Goal: Task Accomplishment & Management: Manage account settings

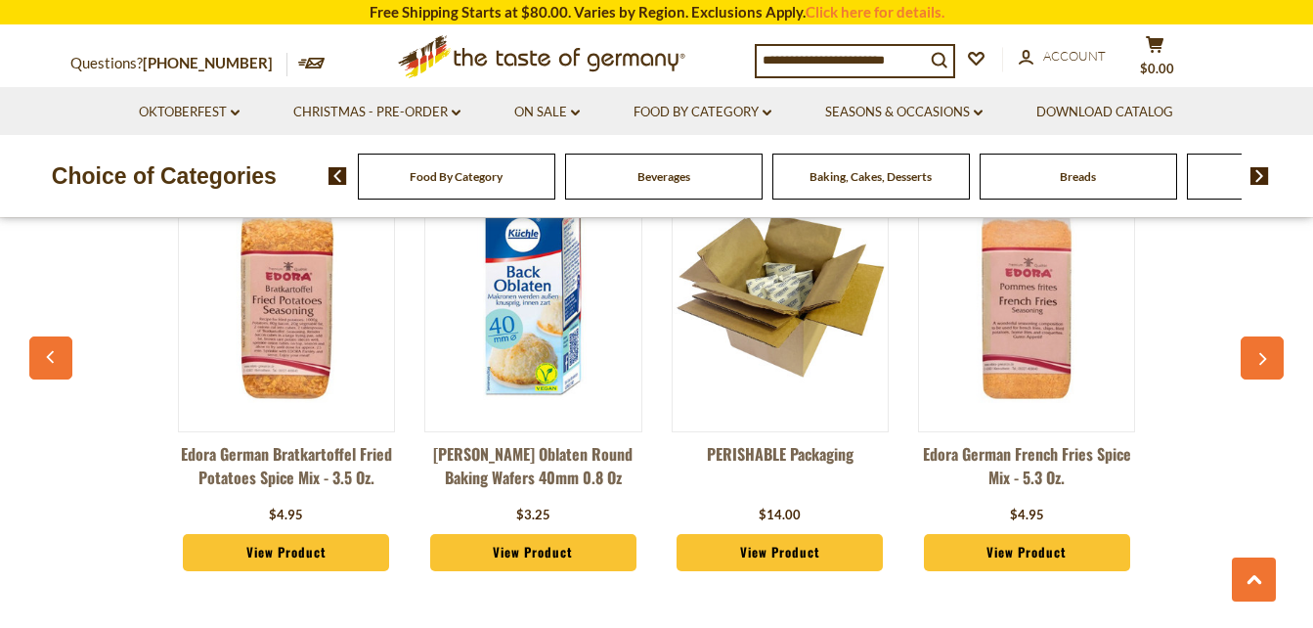
scroll to position [2250, 0]
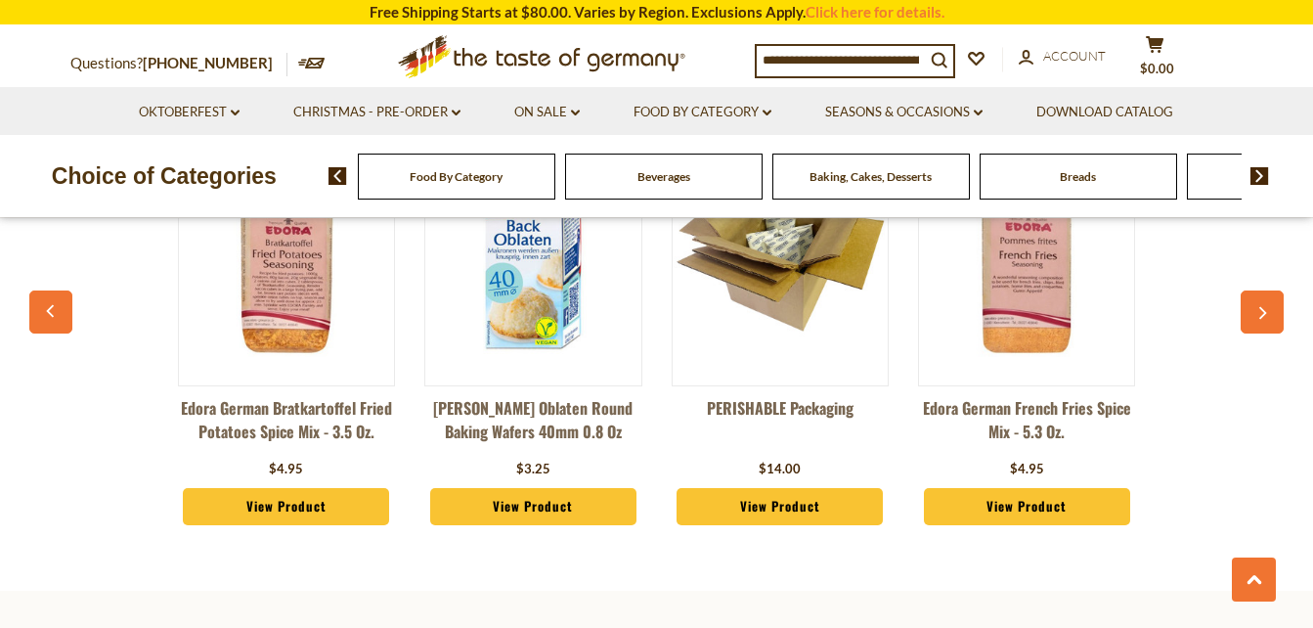
click at [321, 292] on img at bounding box center [286, 248] width 215 height 215
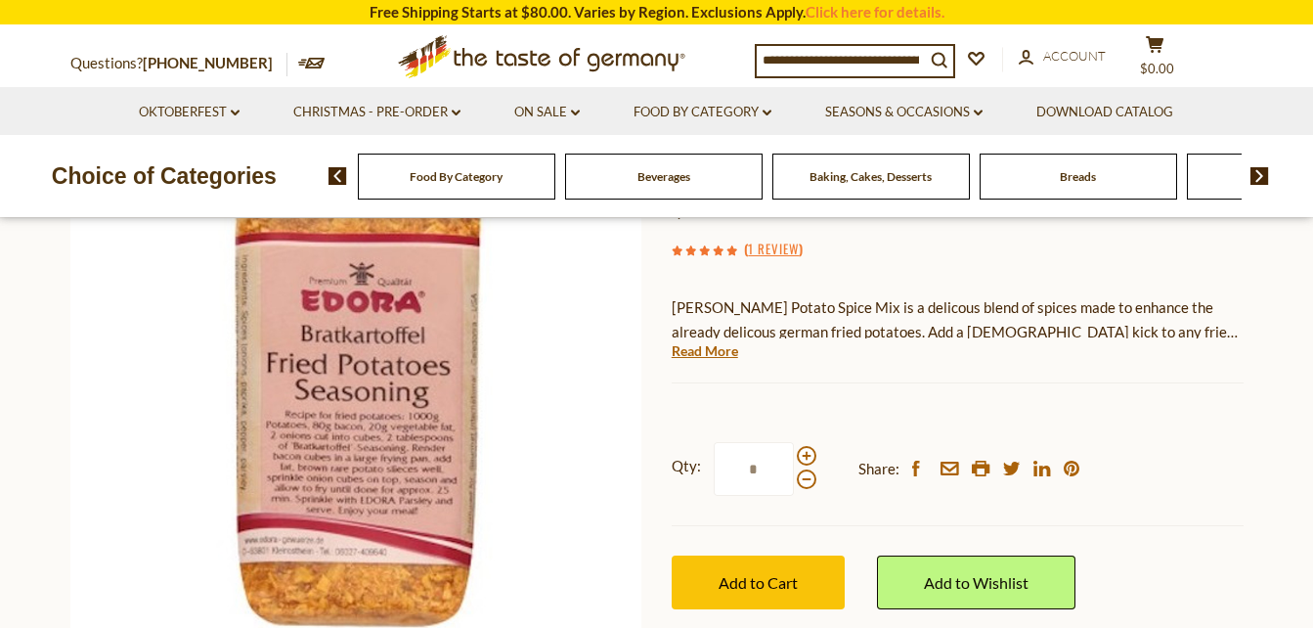
scroll to position [293, 0]
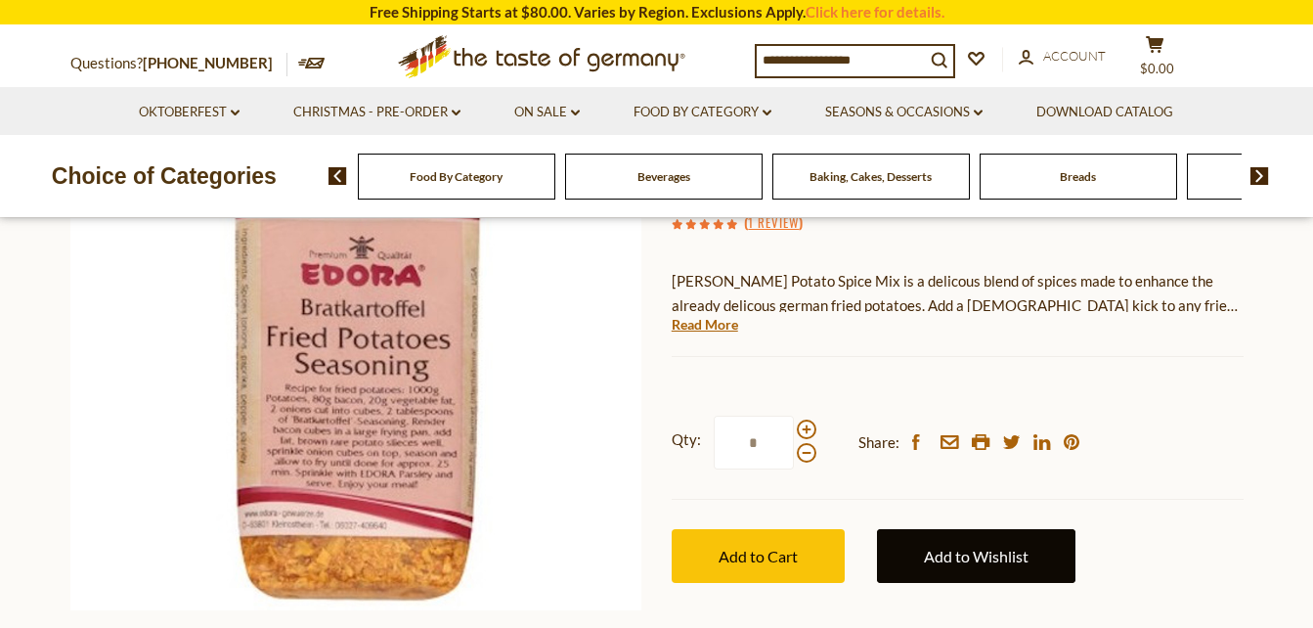
click at [911, 553] on link "Add to Wishlist" at bounding box center [976, 556] width 199 height 54
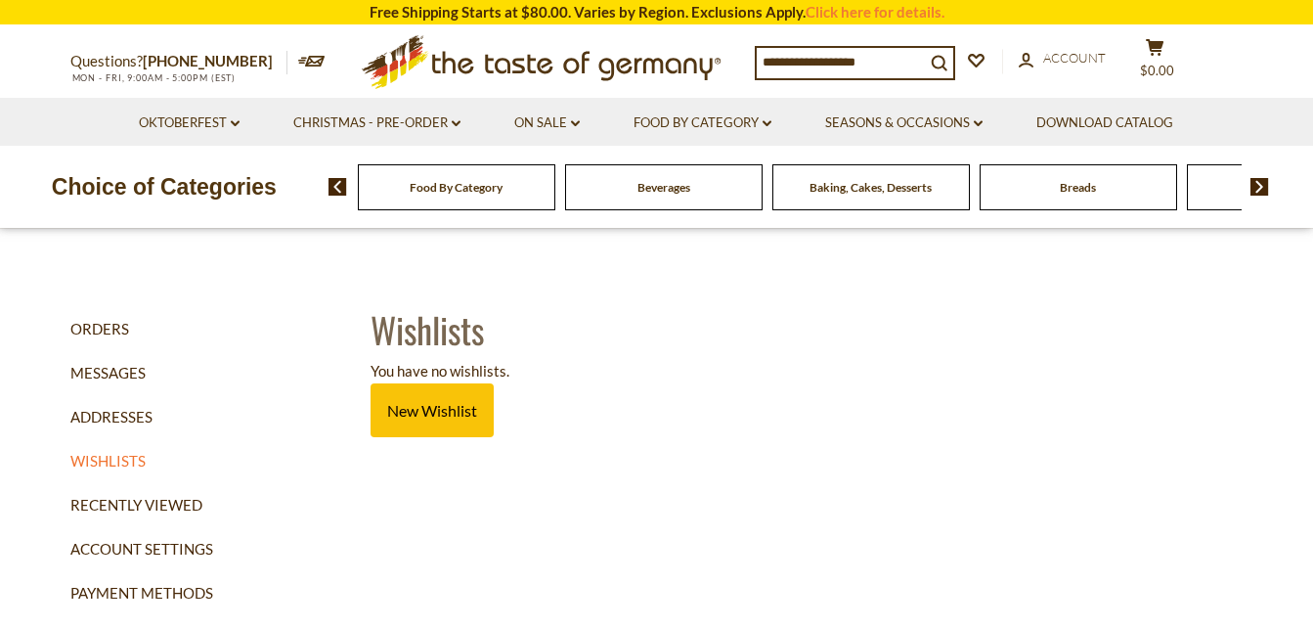
click at [483, 192] on span "Food By Category" at bounding box center [456, 187] width 93 height 15
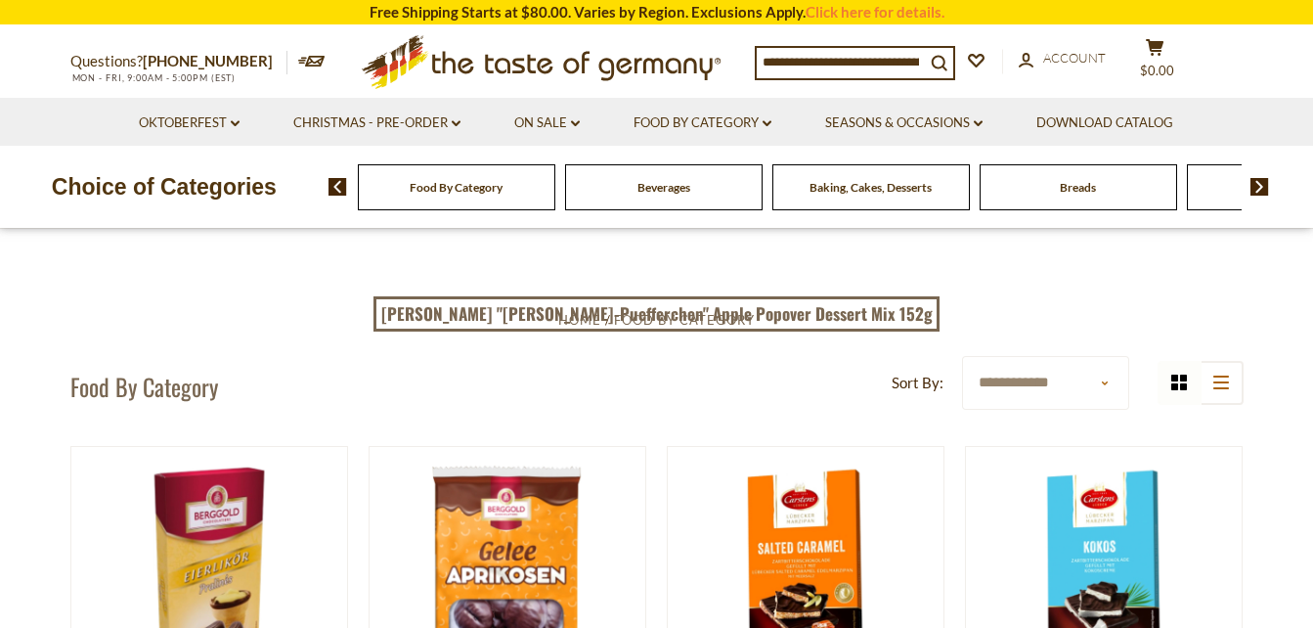
click at [1257, 189] on img at bounding box center [1260, 187] width 19 height 18
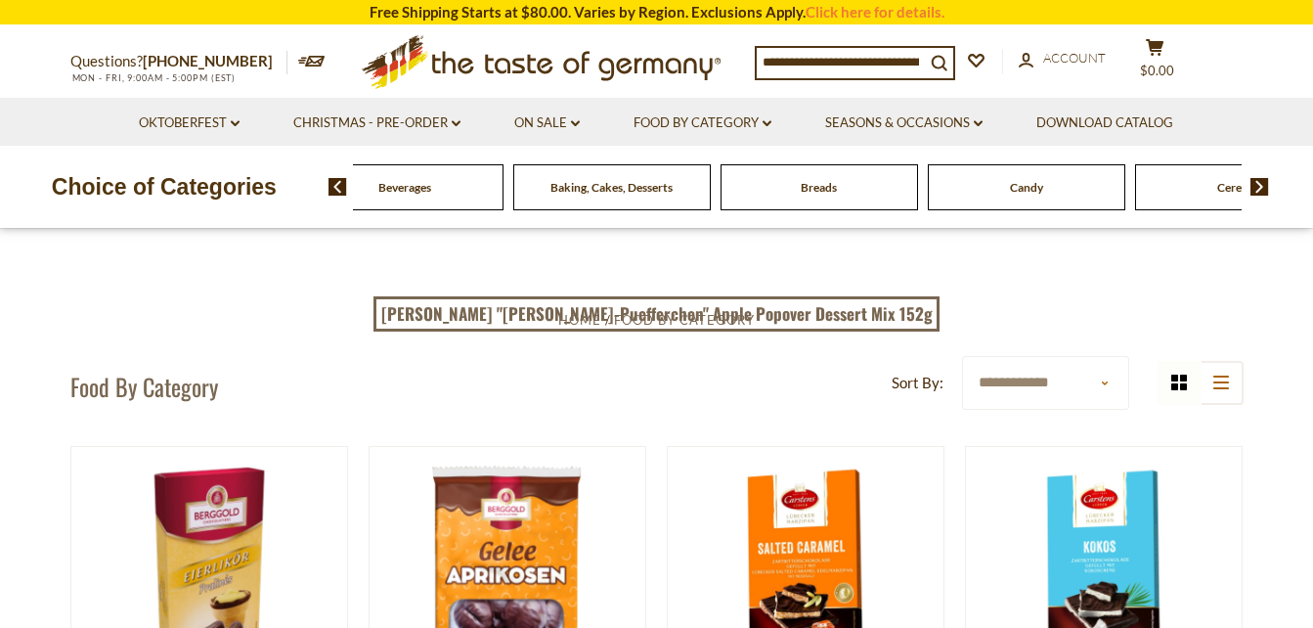
click at [1260, 176] on div "Food By Category Beverages Baking, Cakes, Desserts Breads Candy Cereal Cookies …" at bounding box center [821, 186] width 985 height 47
click at [1258, 185] on img at bounding box center [1260, 187] width 19 height 18
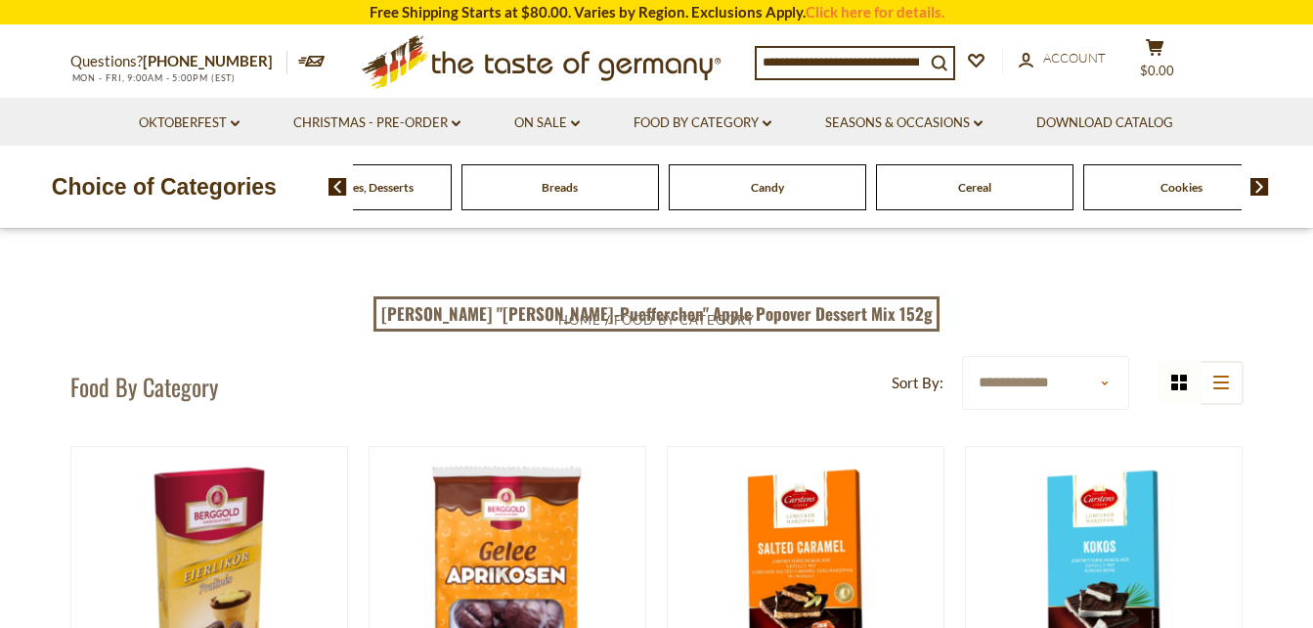
click at [1258, 185] on img at bounding box center [1260, 187] width 19 height 18
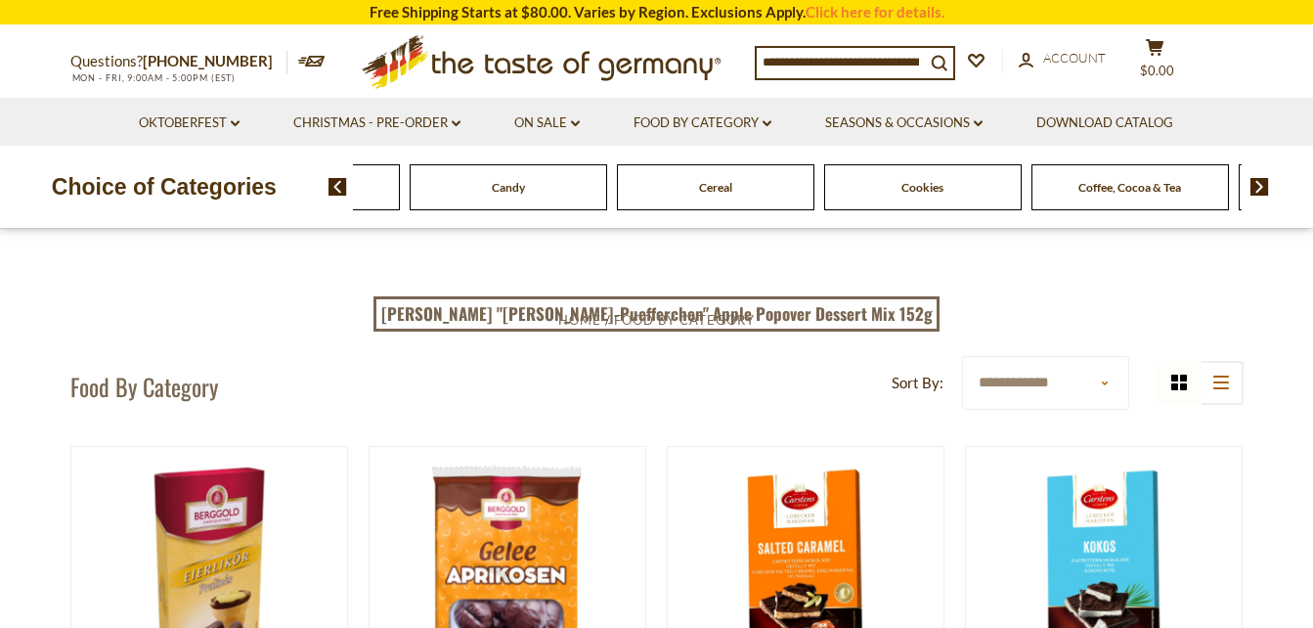
click at [1258, 185] on img at bounding box center [1260, 187] width 19 height 18
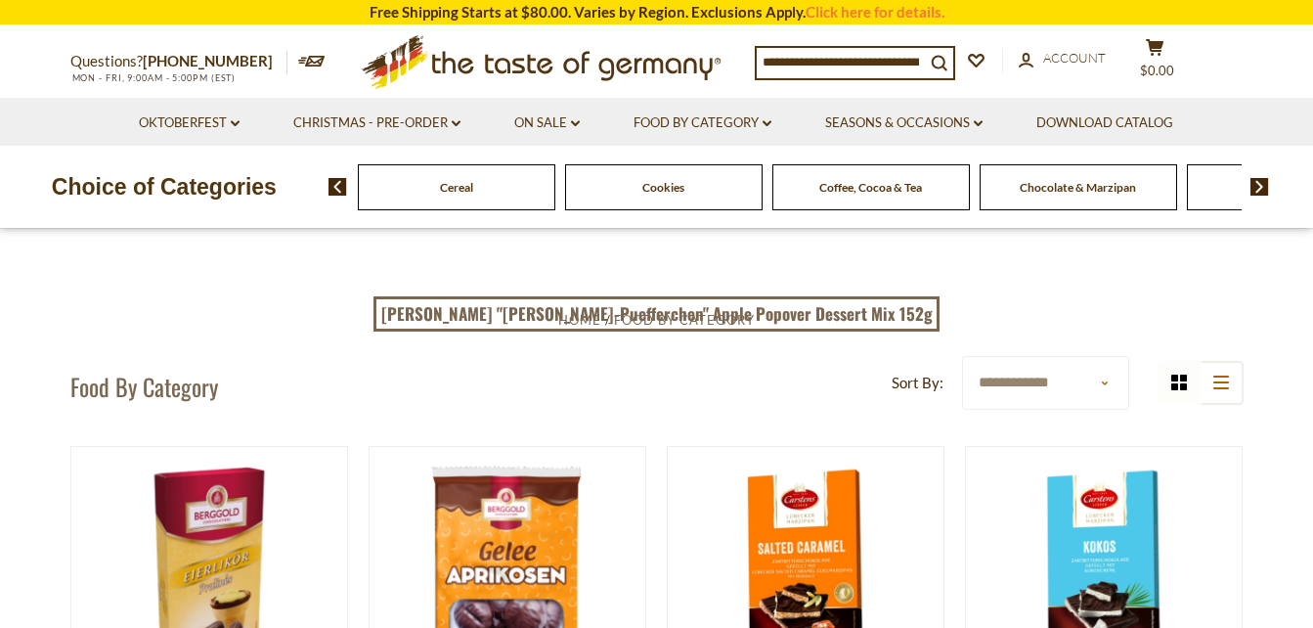
click at [1258, 185] on img at bounding box center [1260, 187] width 19 height 18
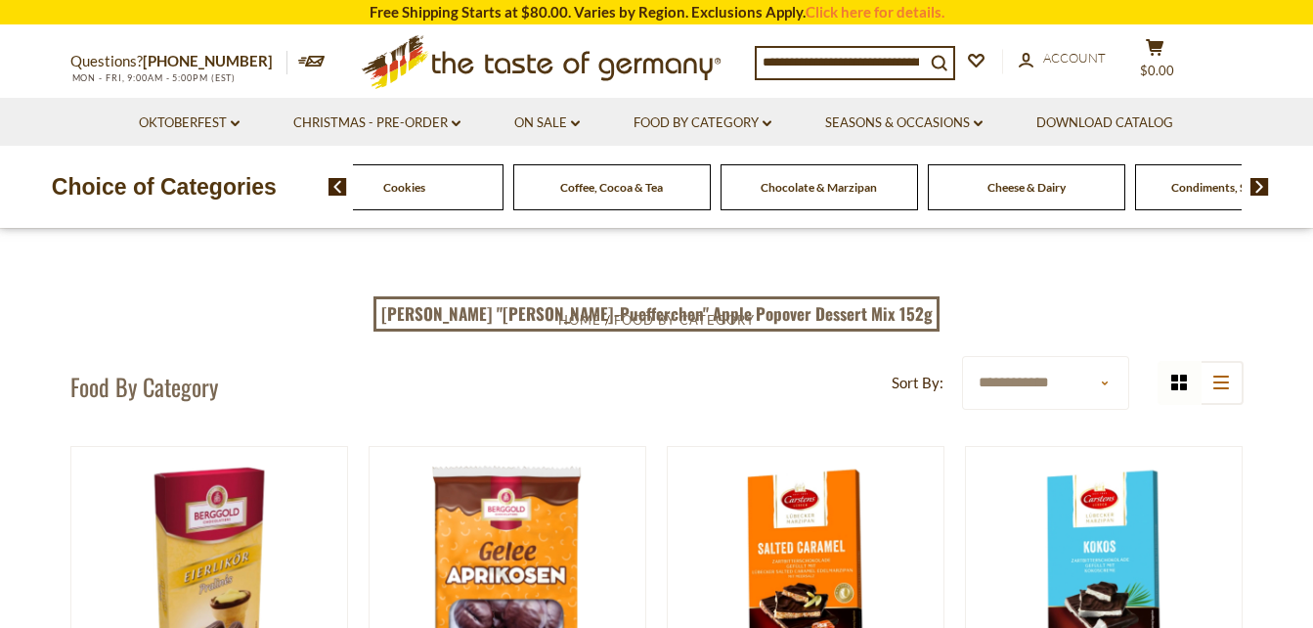
click at [1258, 185] on img at bounding box center [1260, 187] width 19 height 18
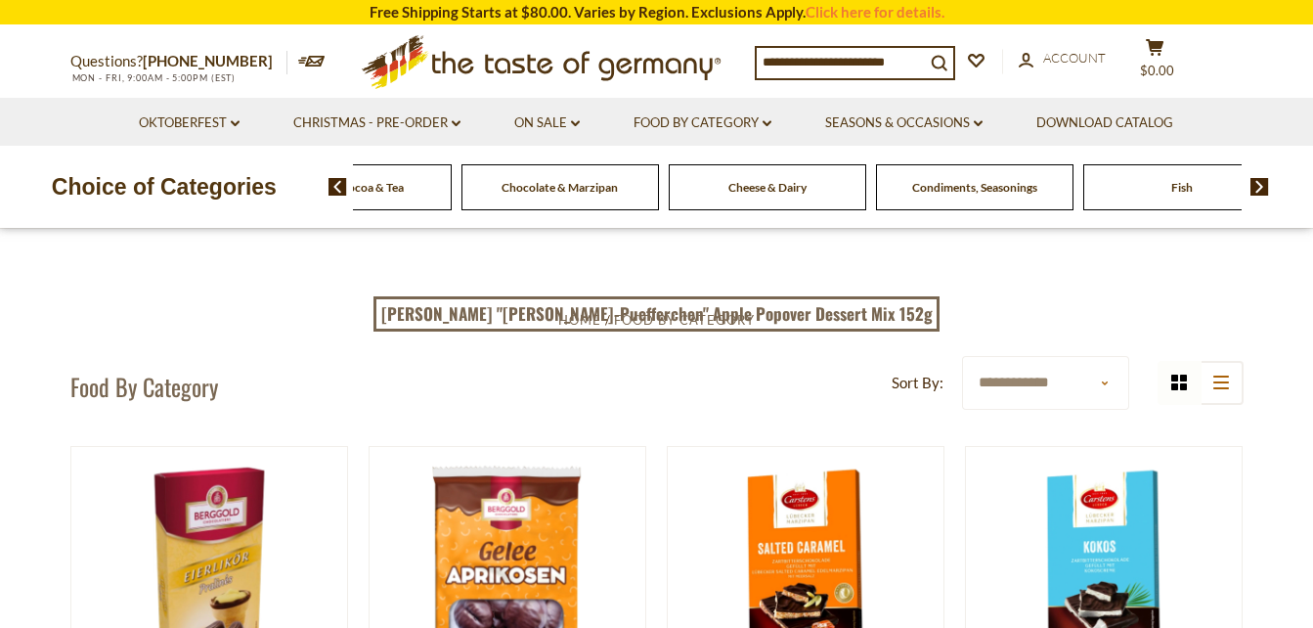
click at [1258, 185] on img at bounding box center [1260, 187] width 19 height 18
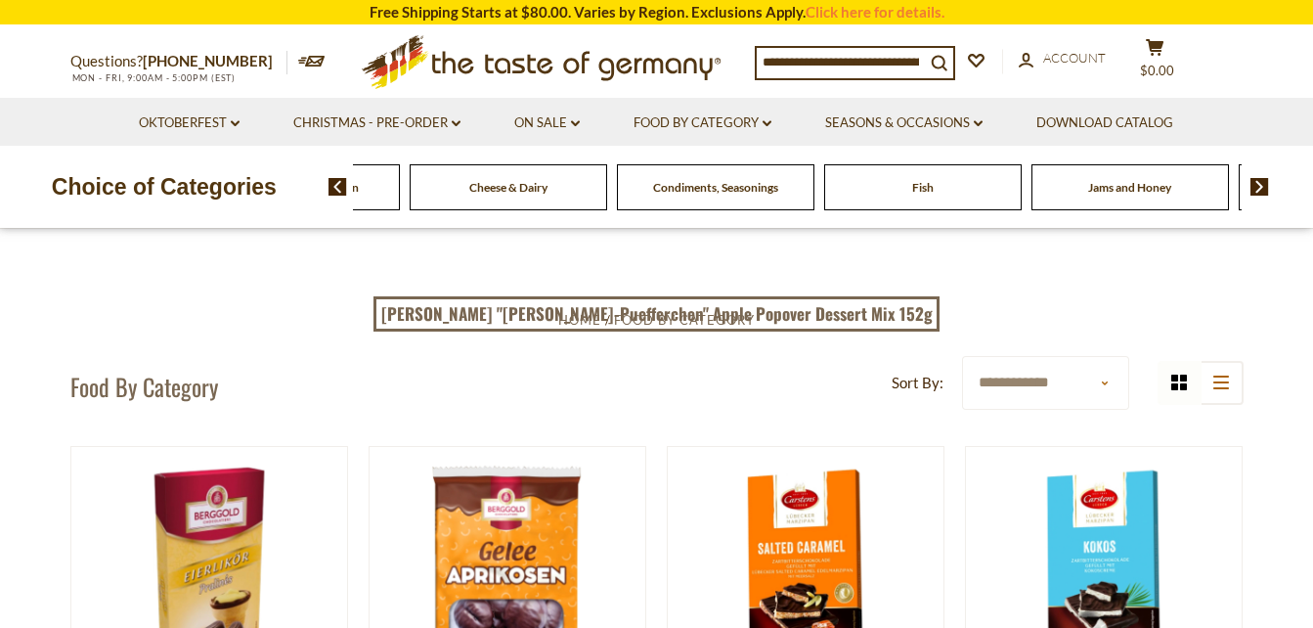
click at [1258, 185] on img at bounding box center [1260, 187] width 19 height 18
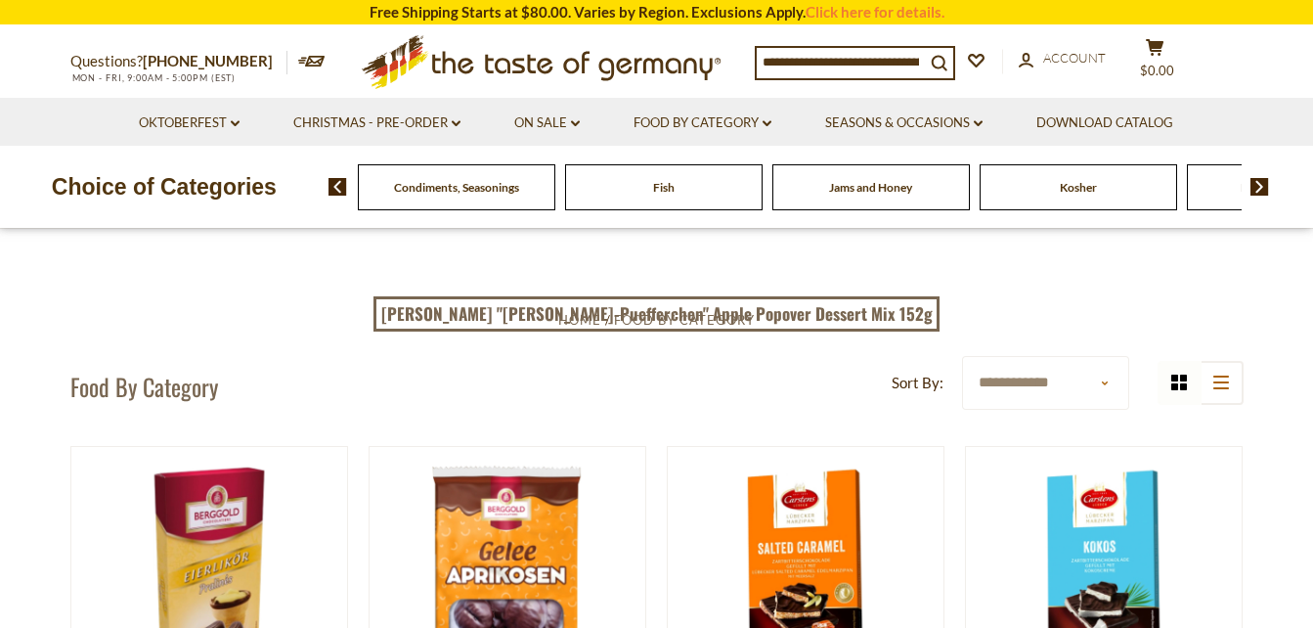
click at [1258, 185] on img at bounding box center [1260, 187] width 19 height 18
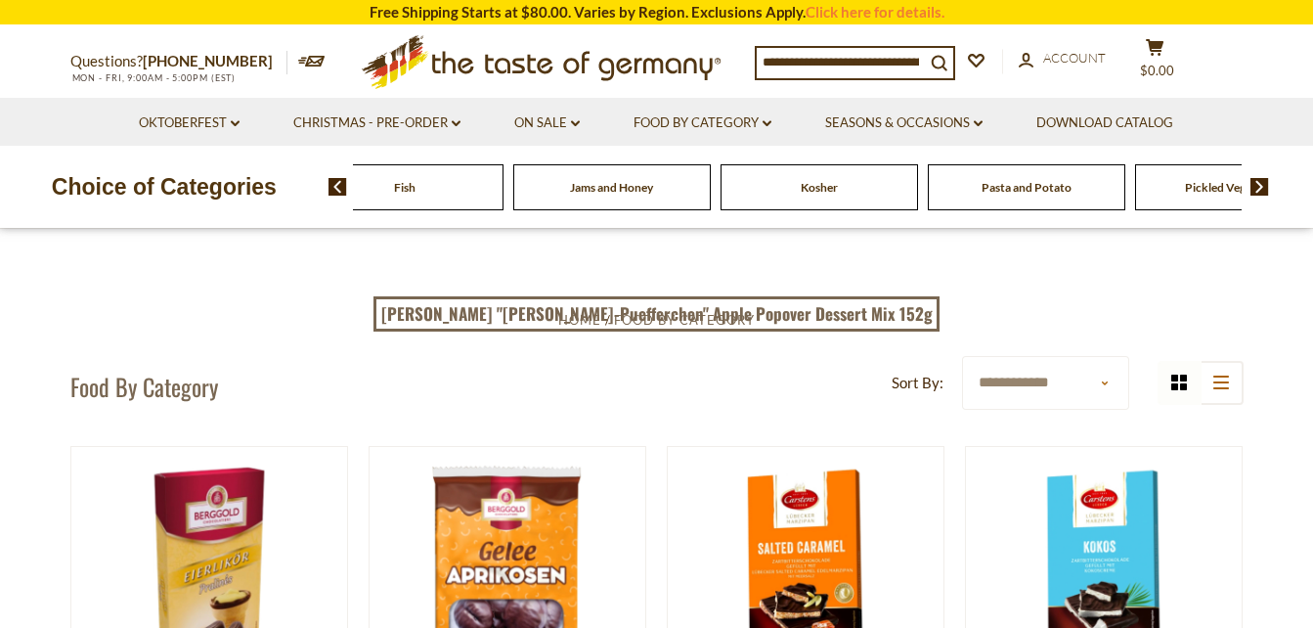
click at [1258, 185] on img at bounding box center [1260, 187] width 19 height 18
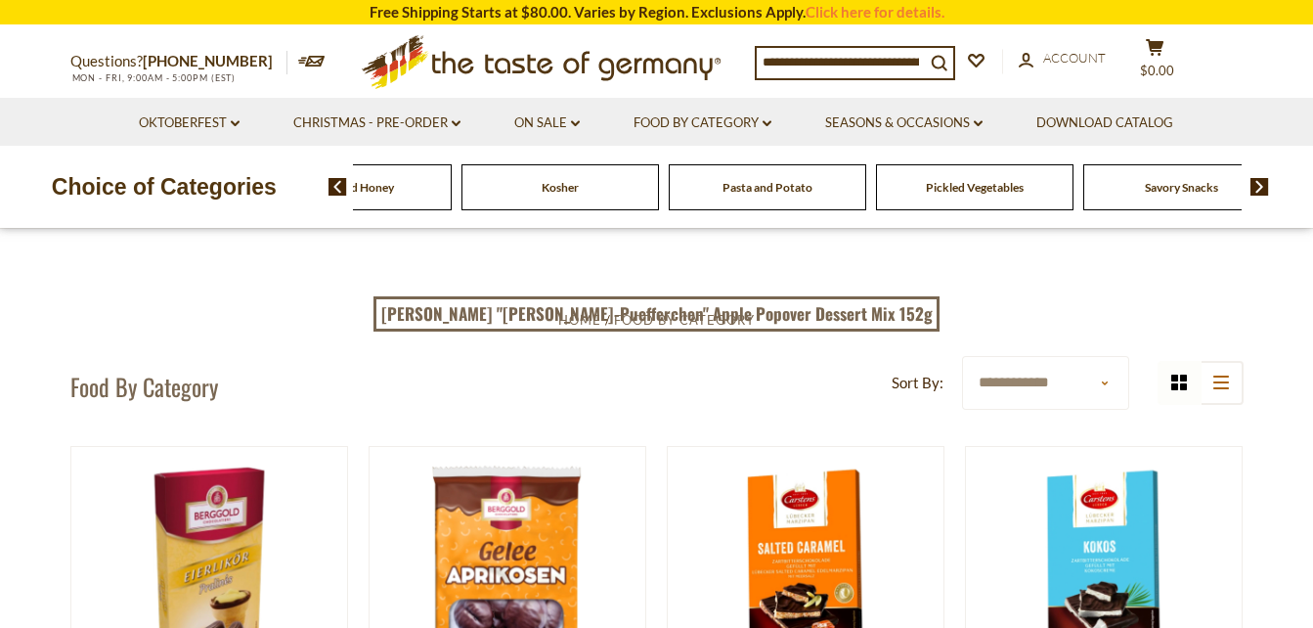
click at [1258, 185] on img at bounding box center [1260, 187] width 19 height 18
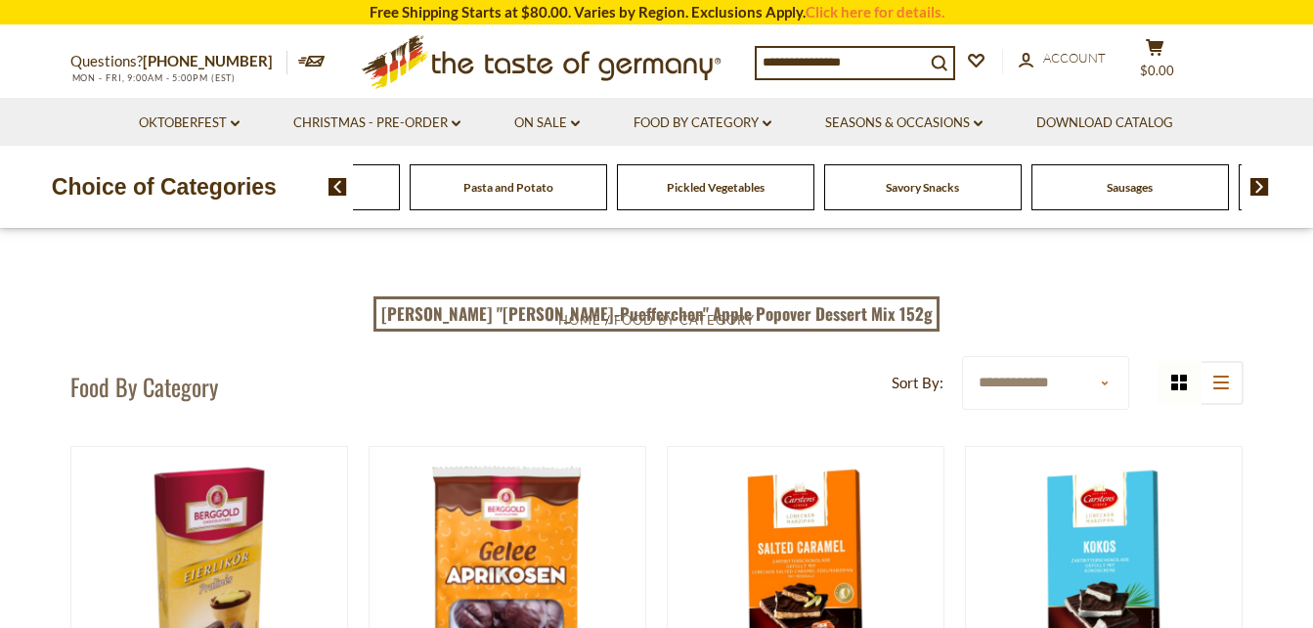
click at [1258, 185] on img at bounding box center [1260, 187] width 19 height 18
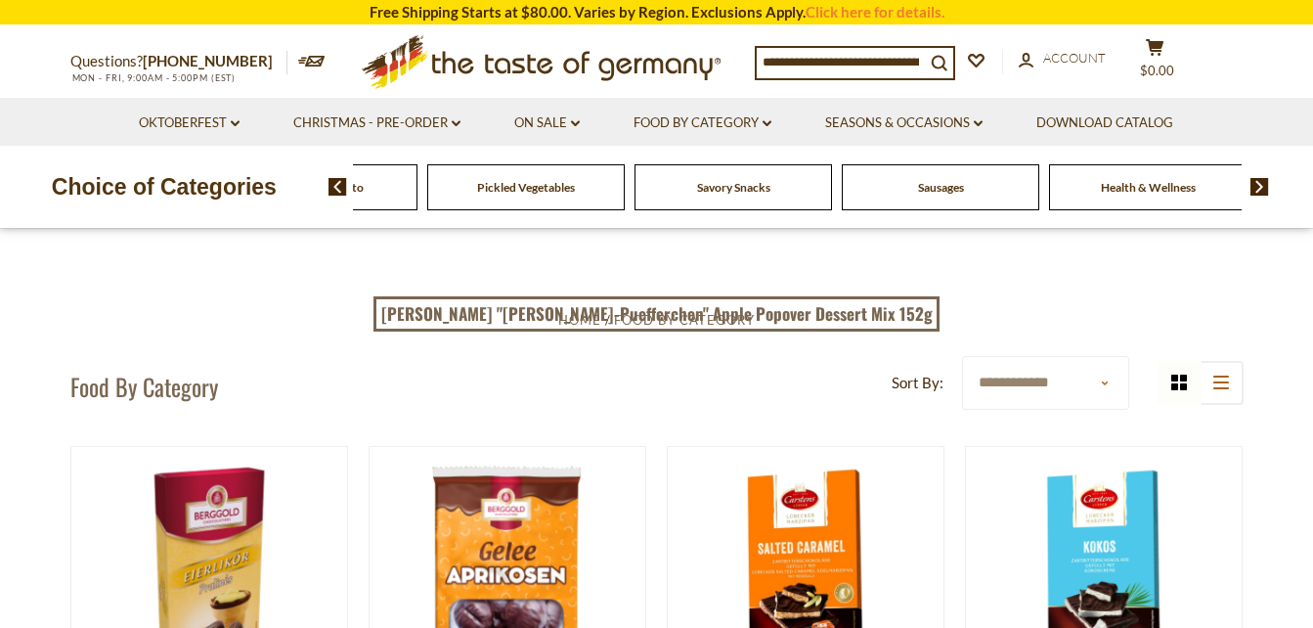
click at [918, 191] on span "Sausages" at bounding box center [941, 187] width 46 height 15
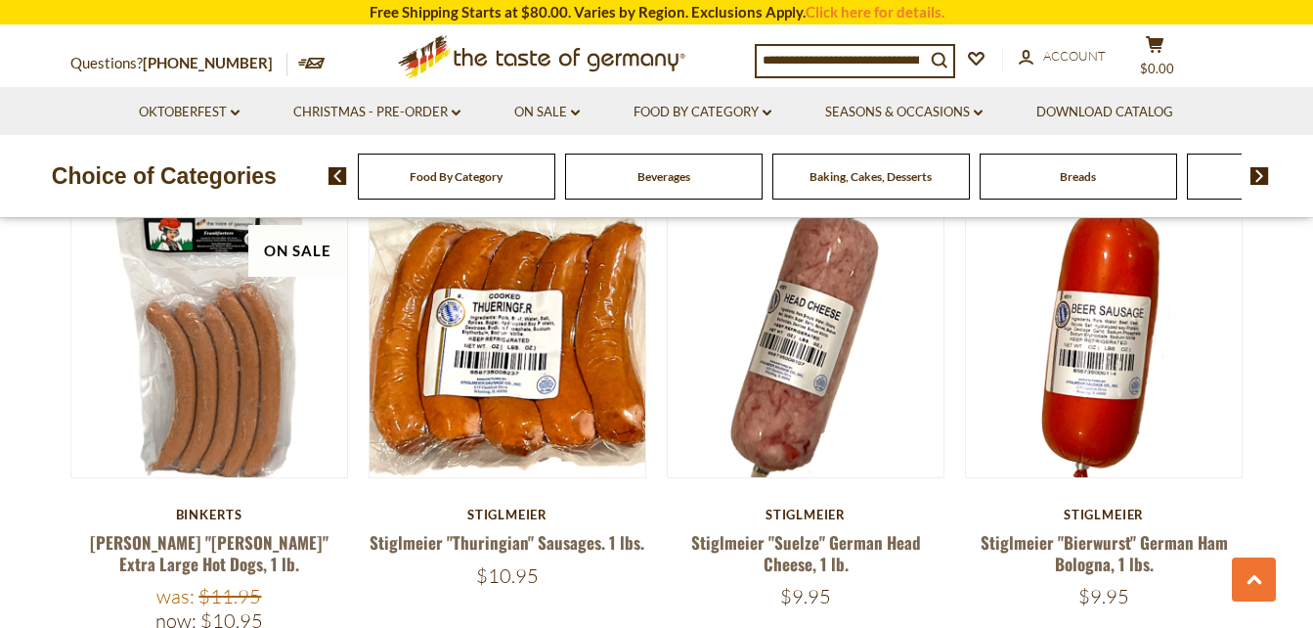
scroll to position [3521, 0]
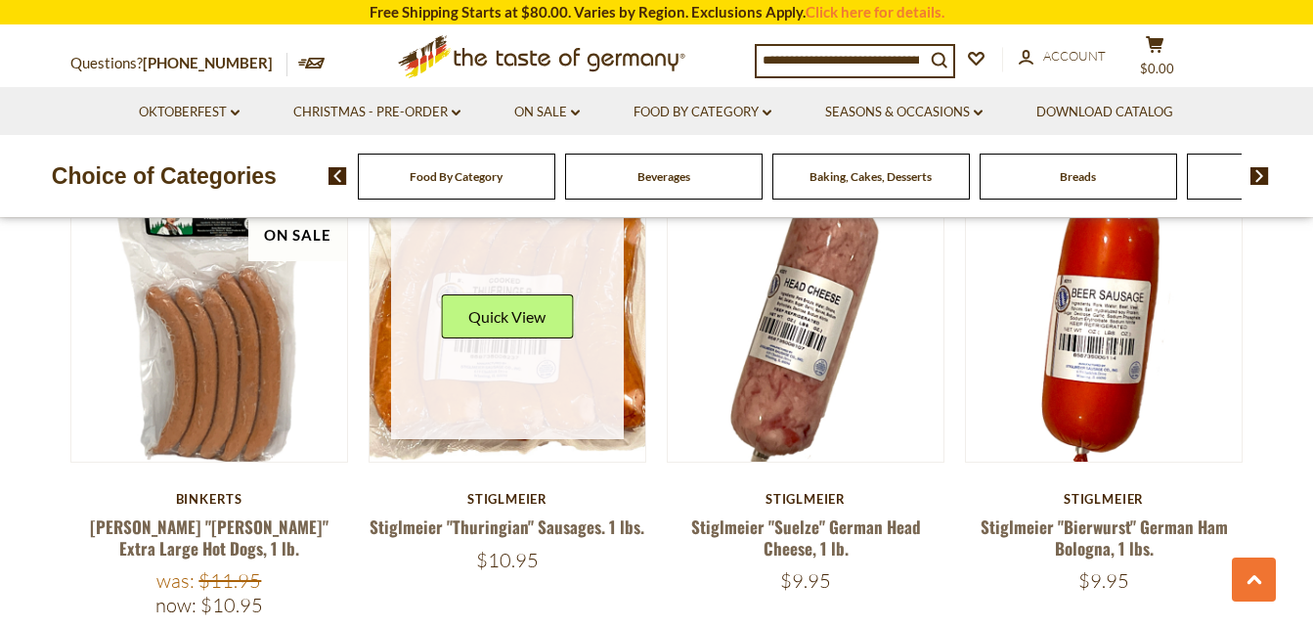
click at [478, 351] on link at bounding box center [507, 323] width 233 height 233
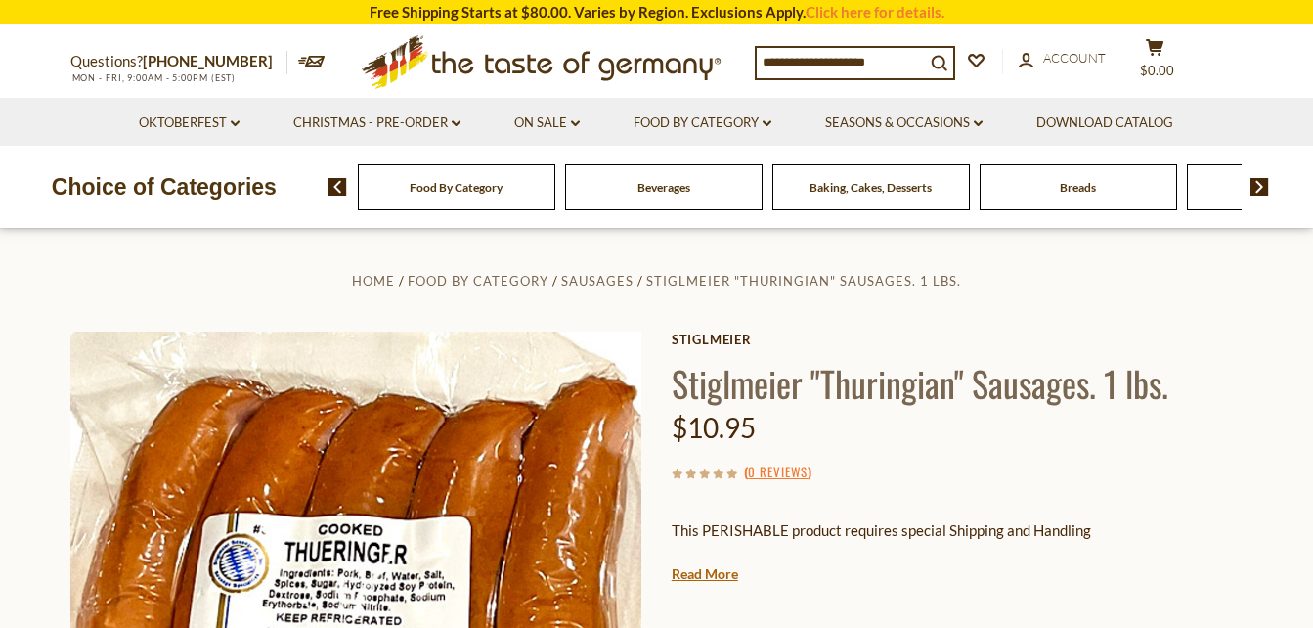
click at [706, 577] on link "Read More" at bounding box center [705, 574] width 67 height 20
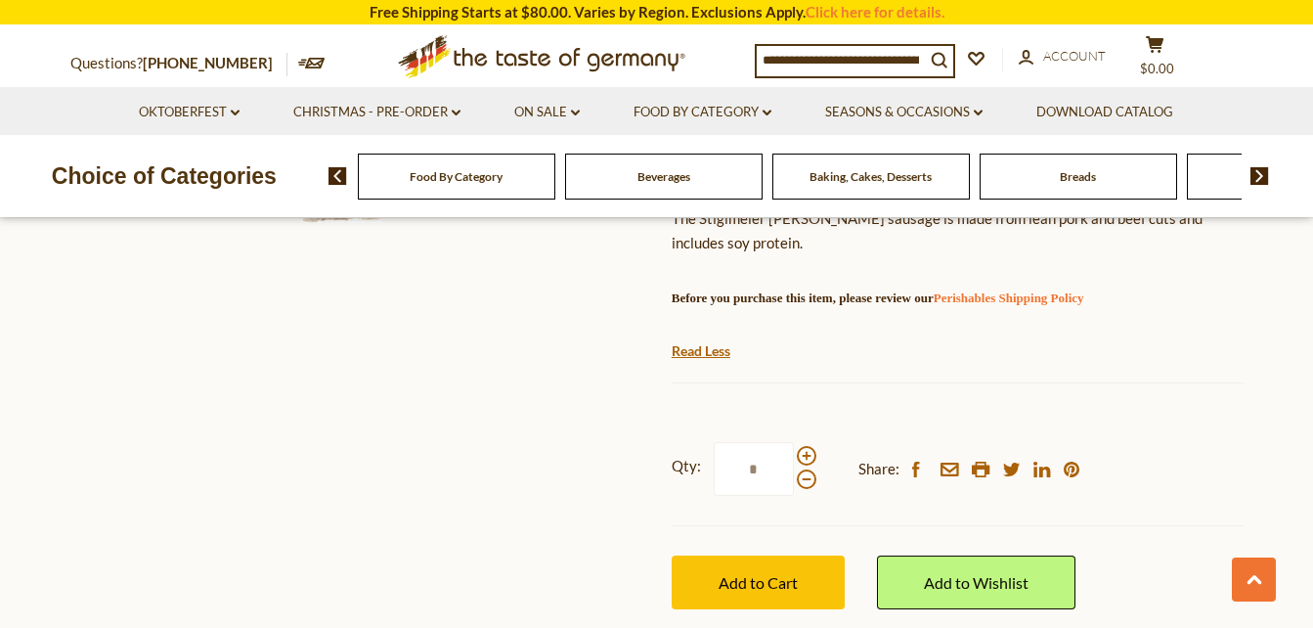
scroll to position [782, 0]
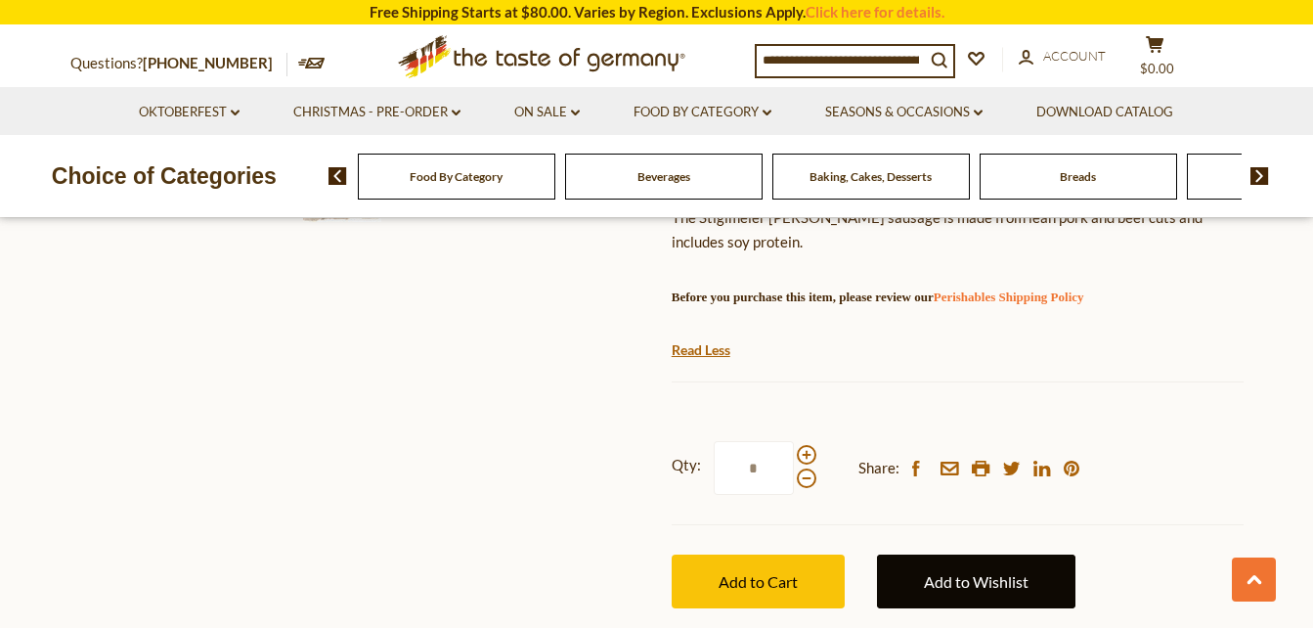
click at [978, 581] on link "Add to Wishlist" at bounding box center [976, 582] width 199 height 54
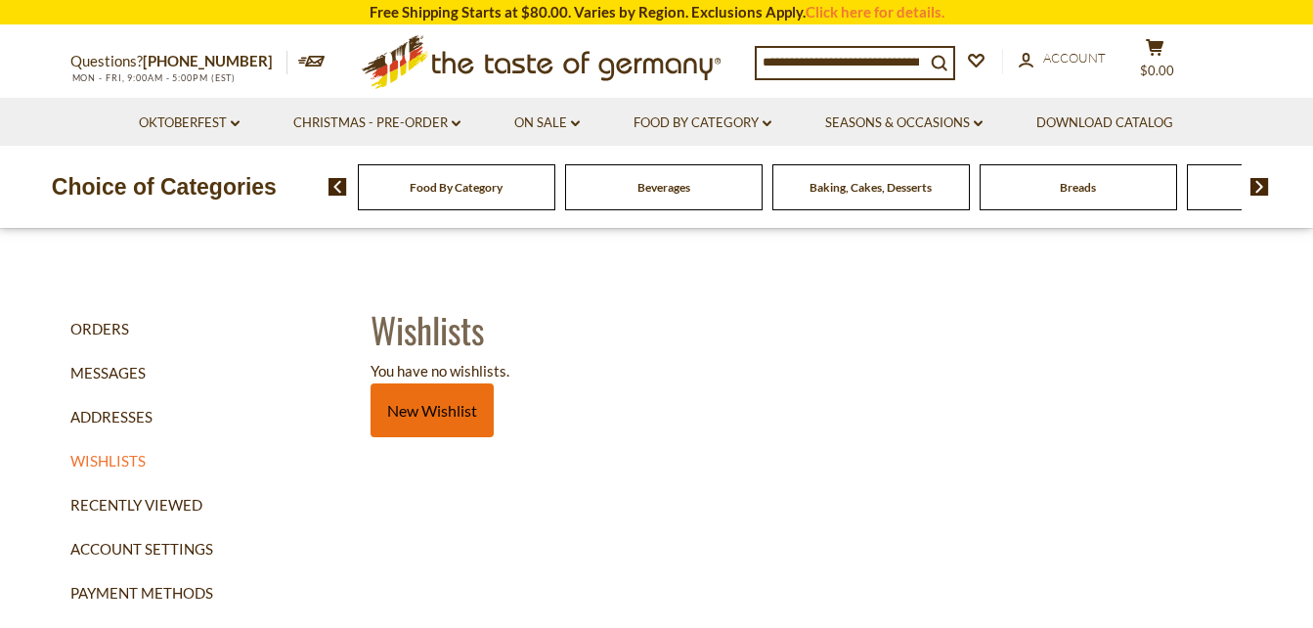
click at [422, 404] on link "New Wishlist" at bounding box center [432, 410] width 123 height 54
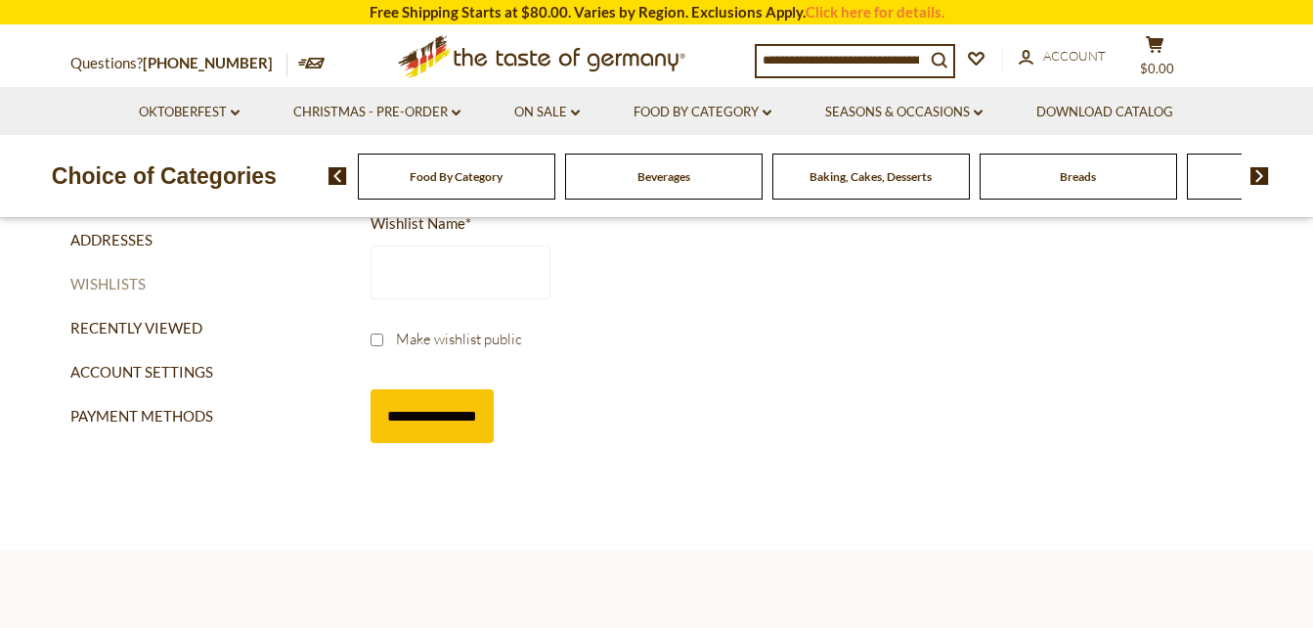
scroll to position [196, 0]
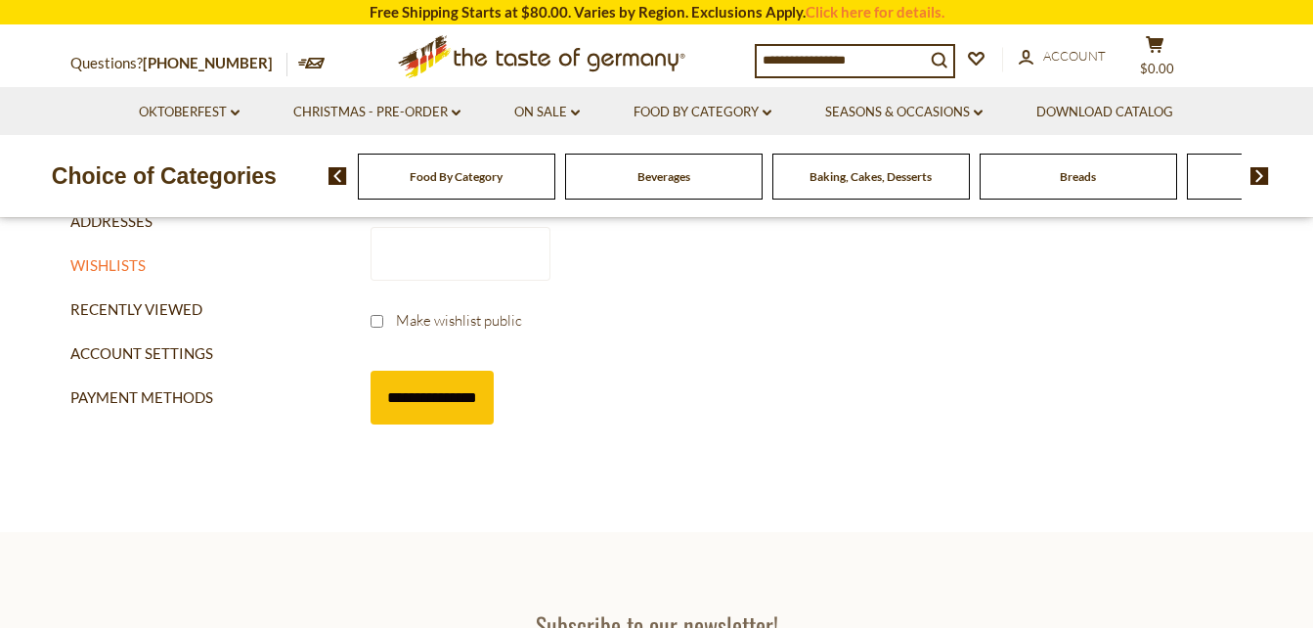
click at [420, 384] on input "**********" at bounding box center [432, 398] width 123 height 54
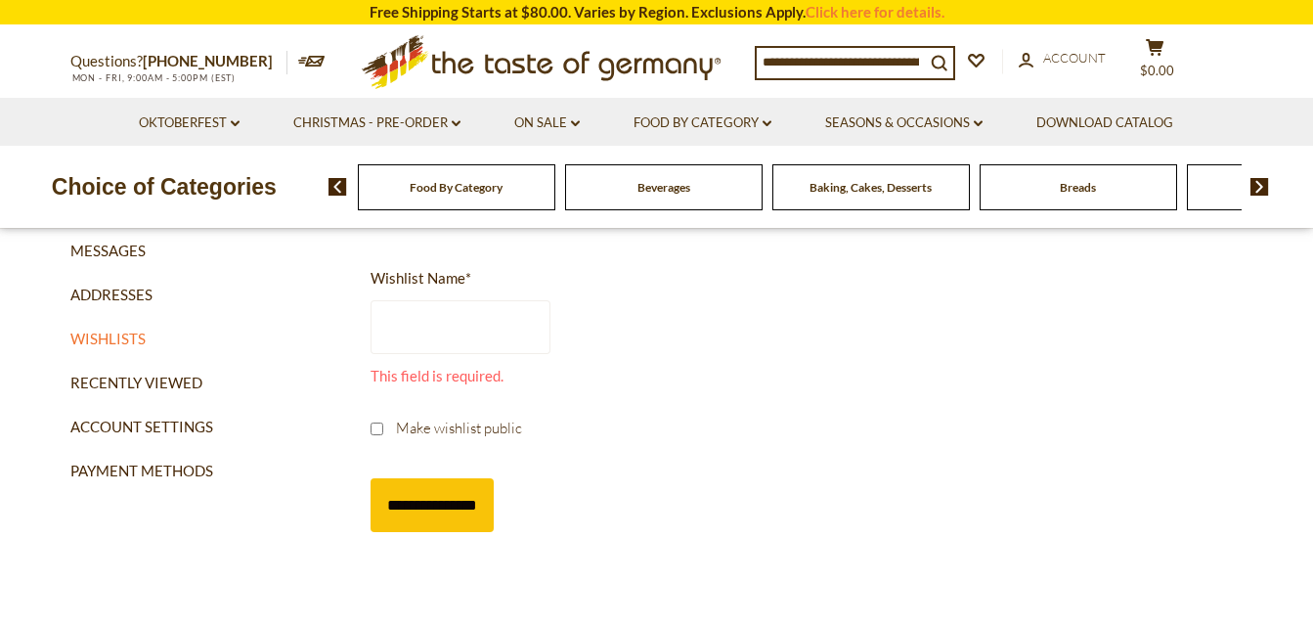
scroll to position [0, 0]
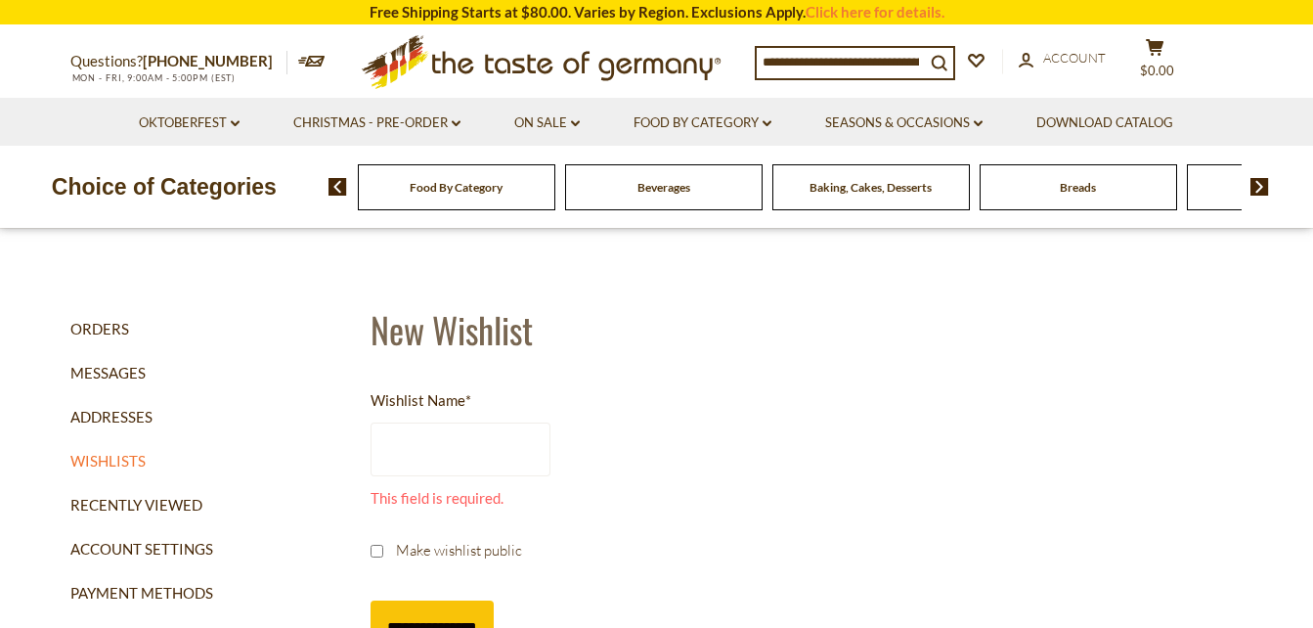
click at [410, 456] on input "Wishlist Name *" at bounding box center [461, 450] width 180 height 54
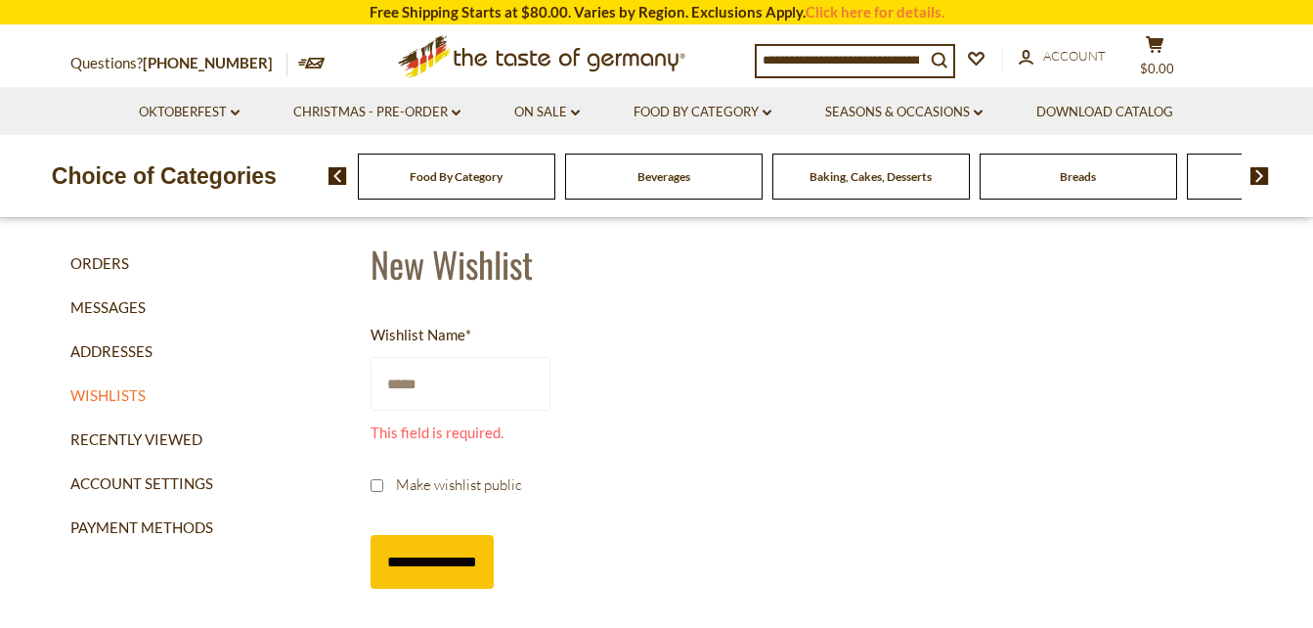
scroll to position [98, 0]
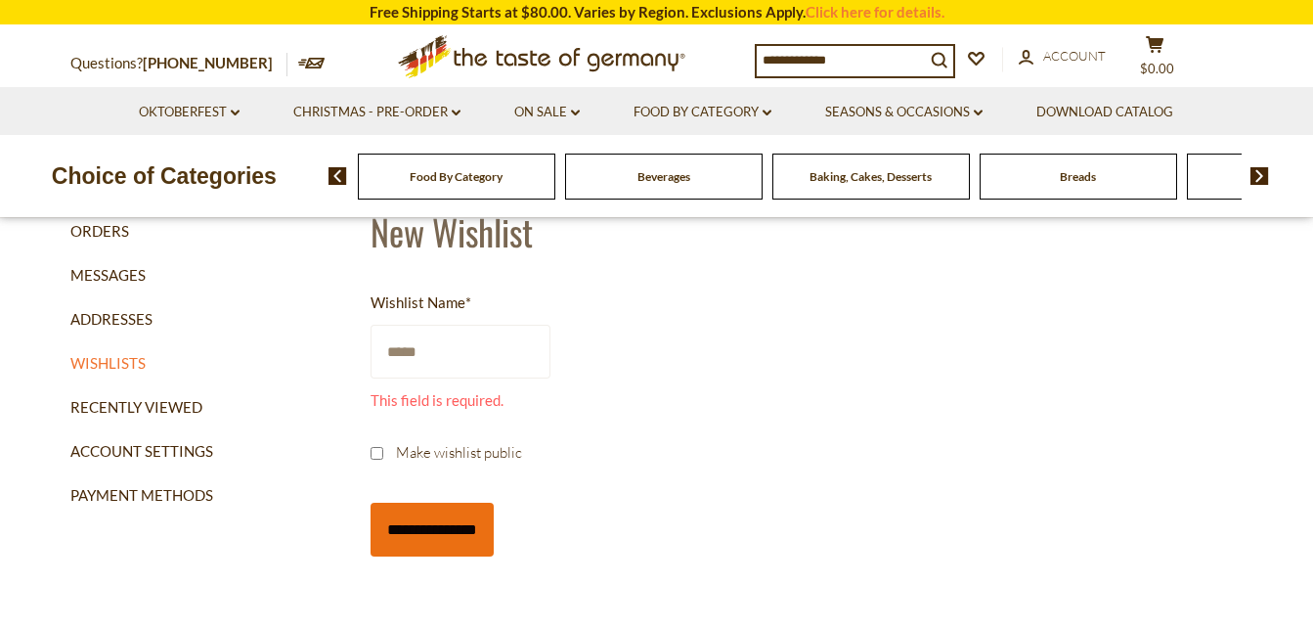
type input "*****"
click at [477, 528] on input "**********" at bounding box center [432, 530] width 123 height 54
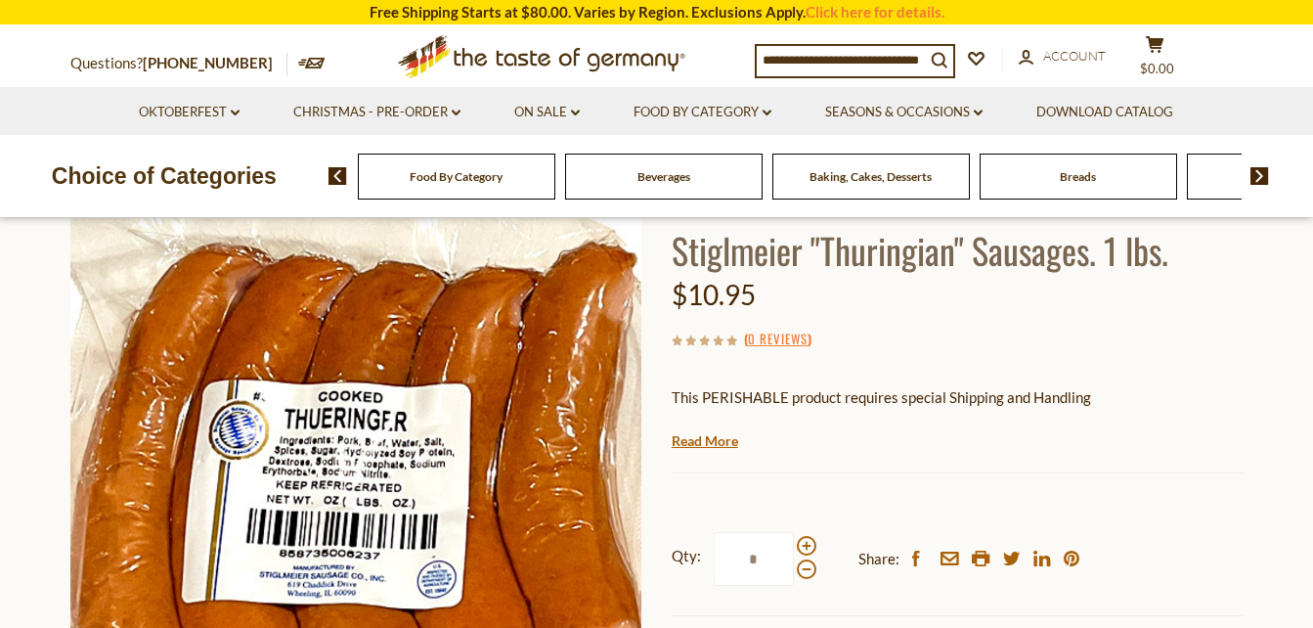
scroll to position [196, 0]
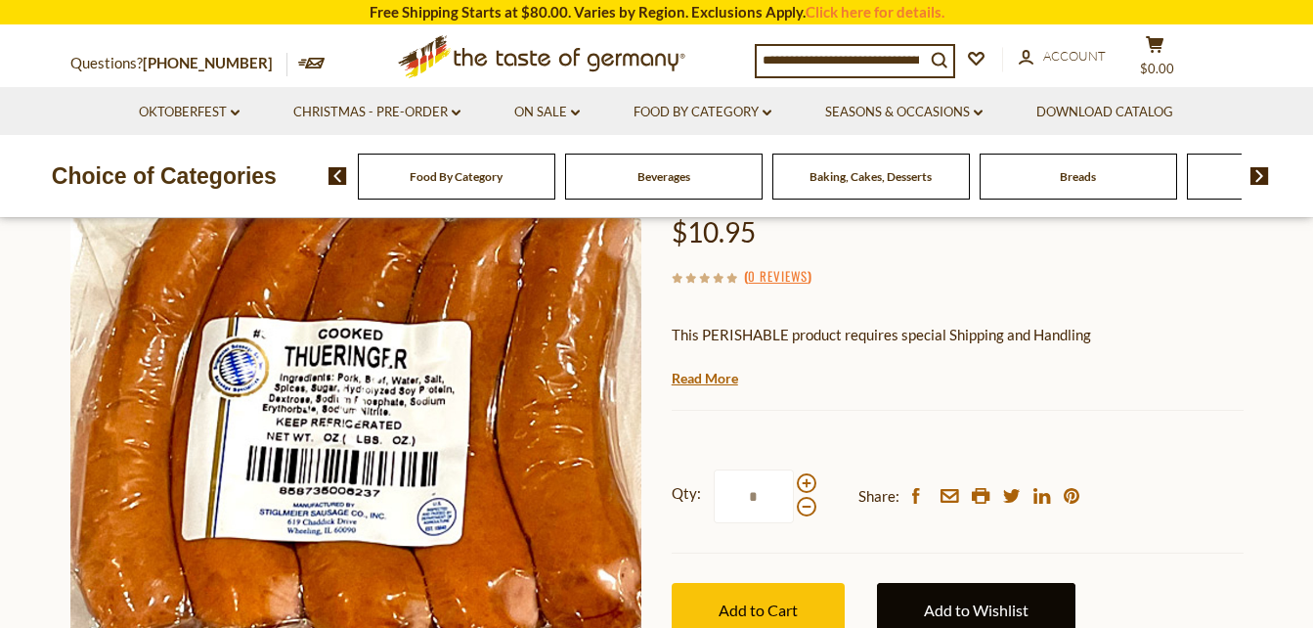
click at [979, 610] on link "Add to Wishlist" at bounding box center [976, 610] width 199 height 54
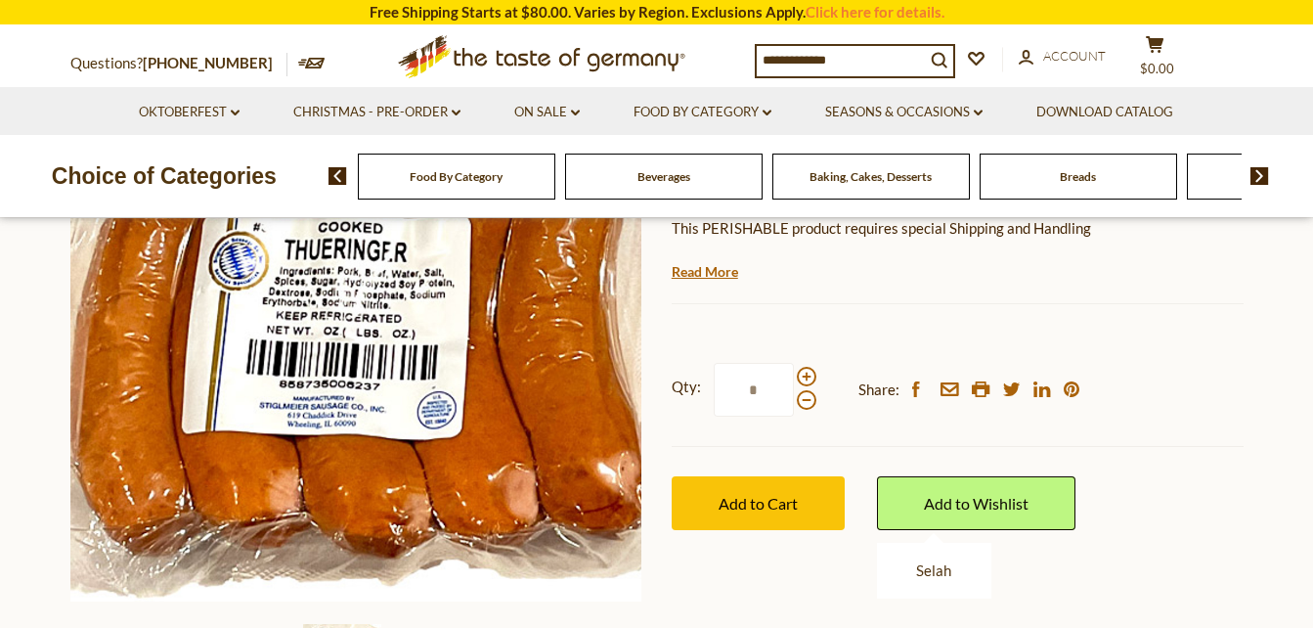
scroll to position [391, 0]
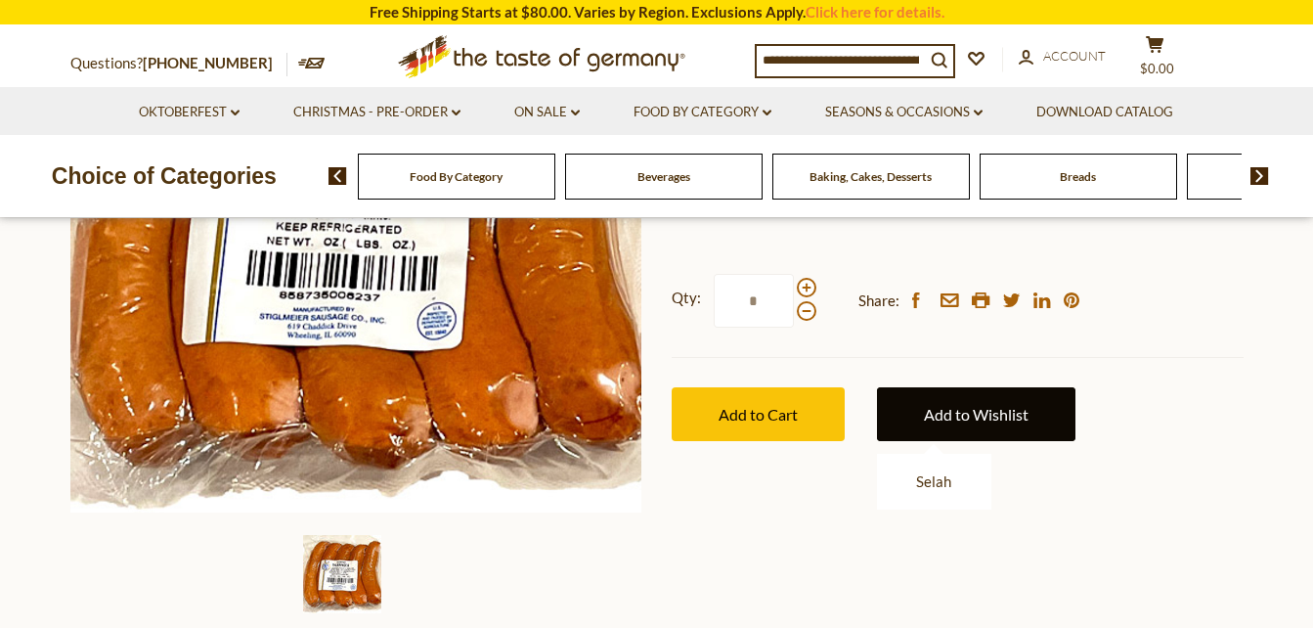
click at [986, 416] on link "Add to Wishlist" at bounding box center [976, 414] width 199 height 54
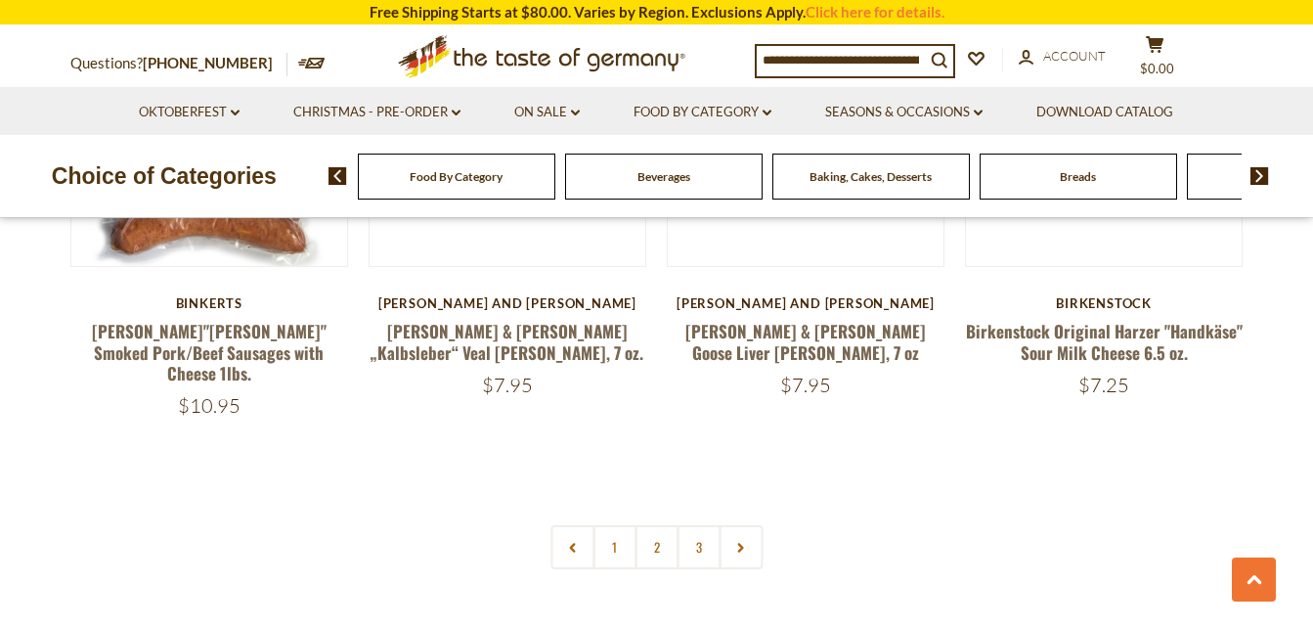
scroll to position [4696, 0]
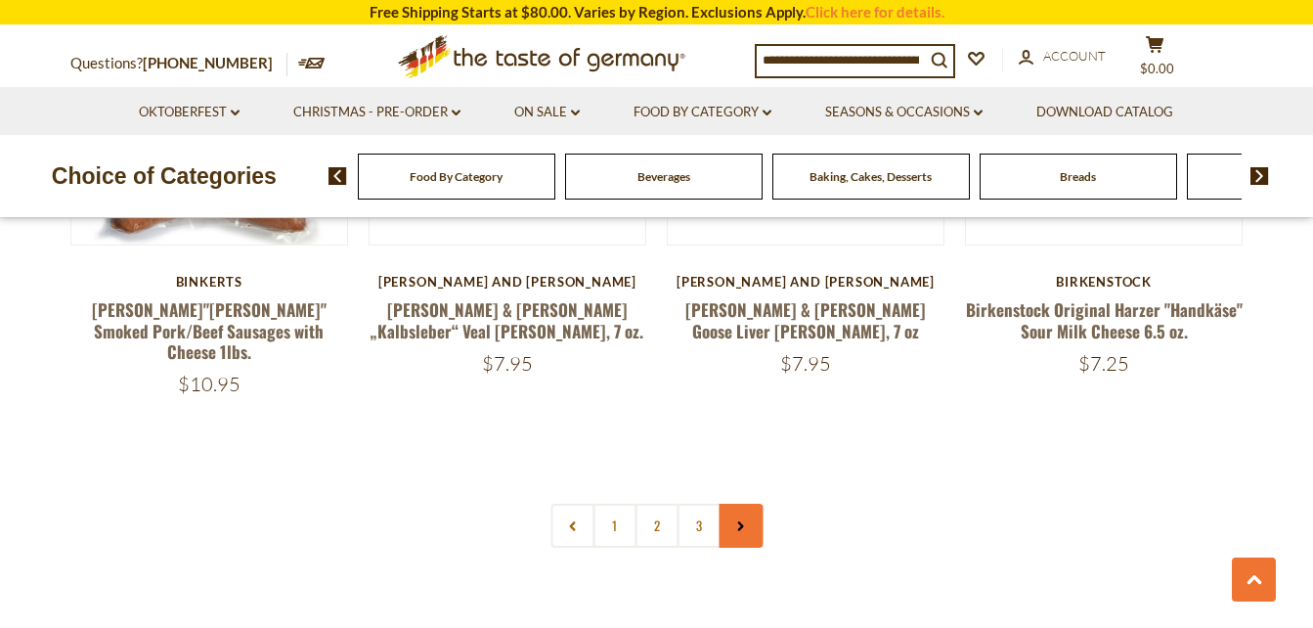
click at [734, 504] on link at bounding box center [741, 526] width 44 height 44
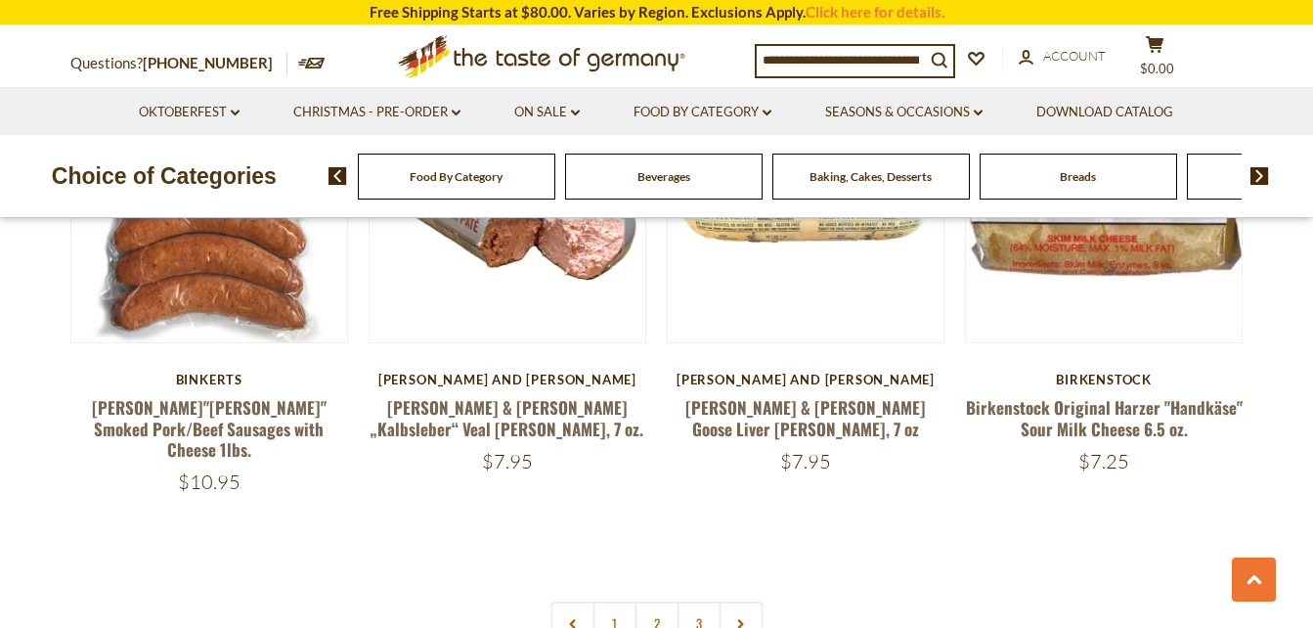
scroll to position [4792, 0]
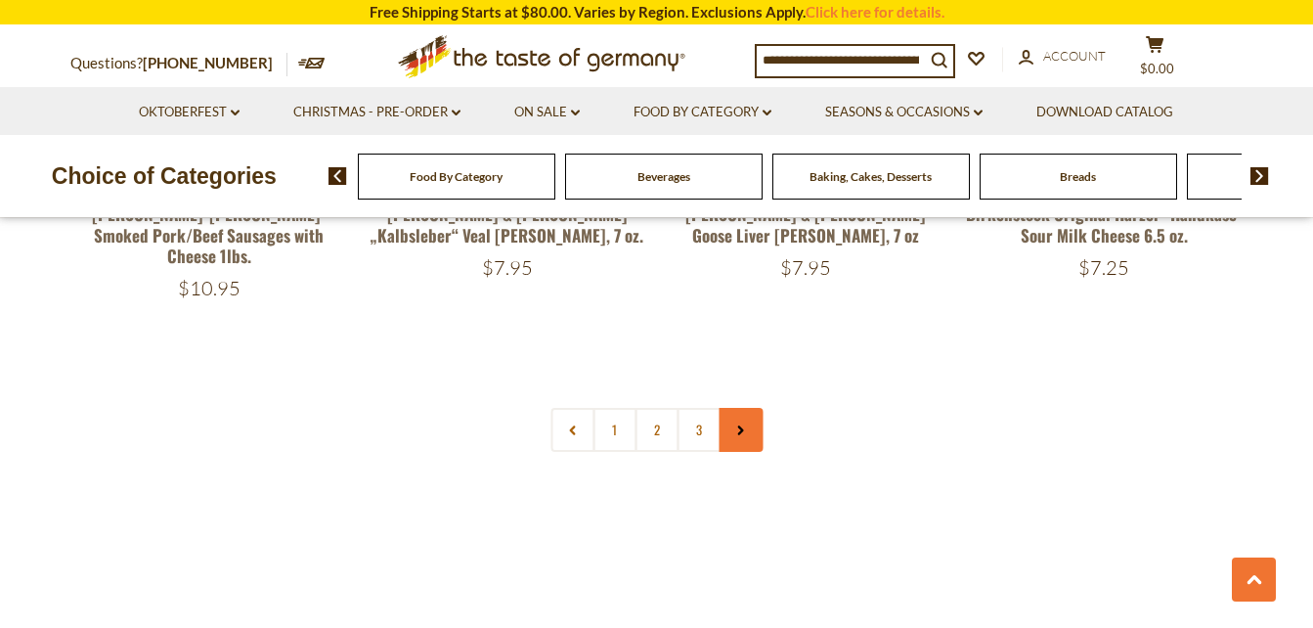
click at [742, 425] on icon at bounding box center [741, 430] width 12 height 10
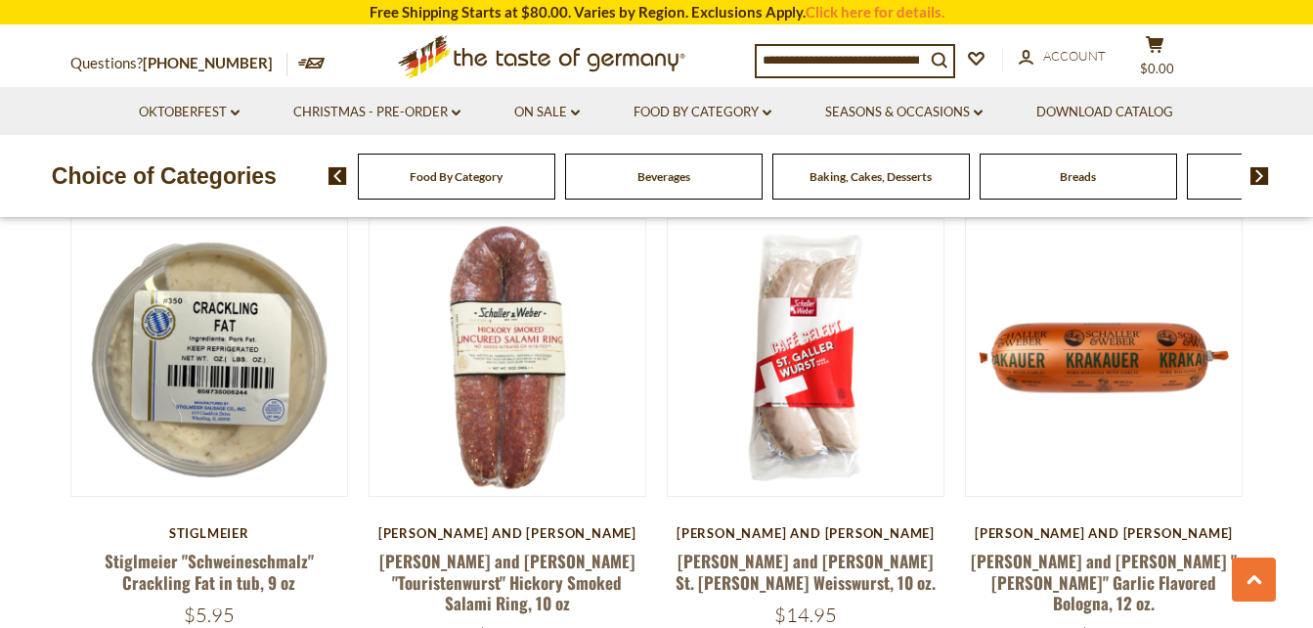
scroll to position [2054, 0]
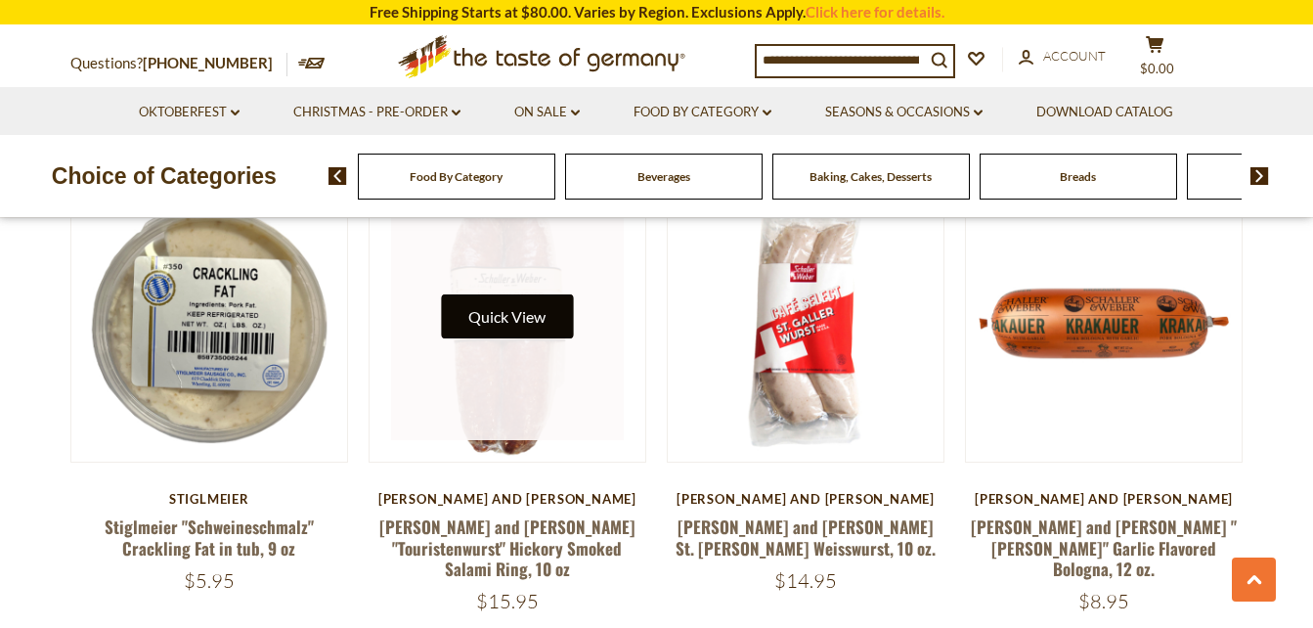
click at [505, 294] on button "Quick View" at bounding box center [507, 316] width 132 height 44
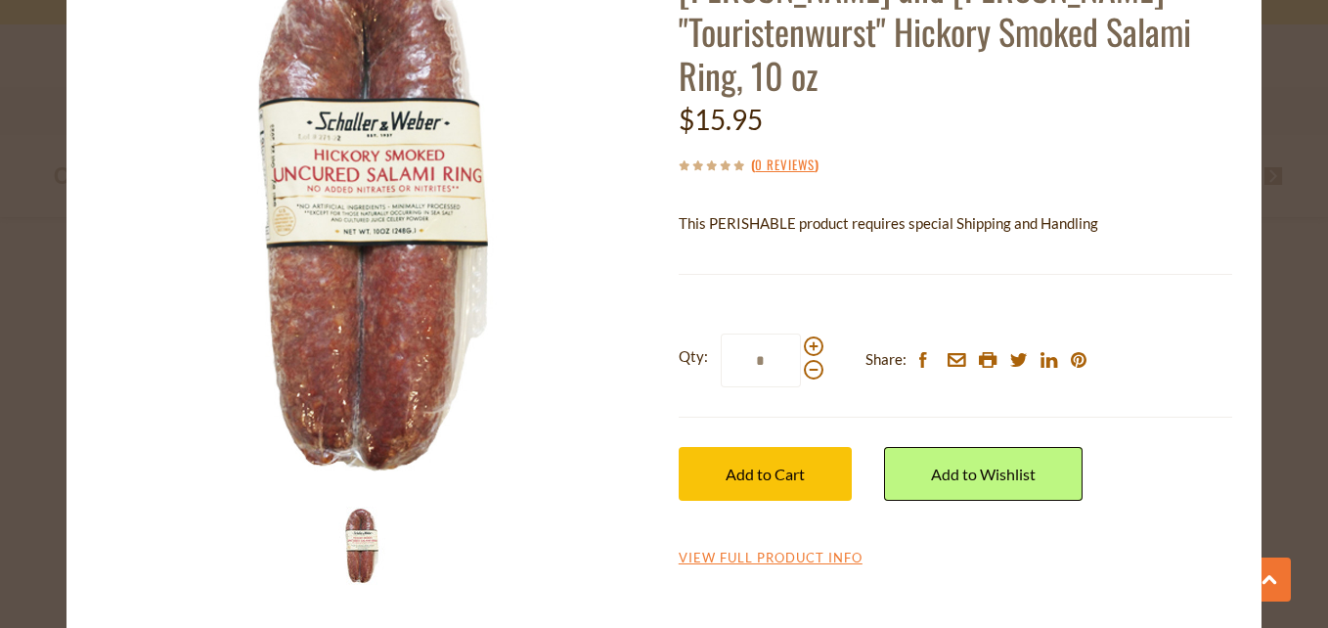
scroll to position [161, 0]
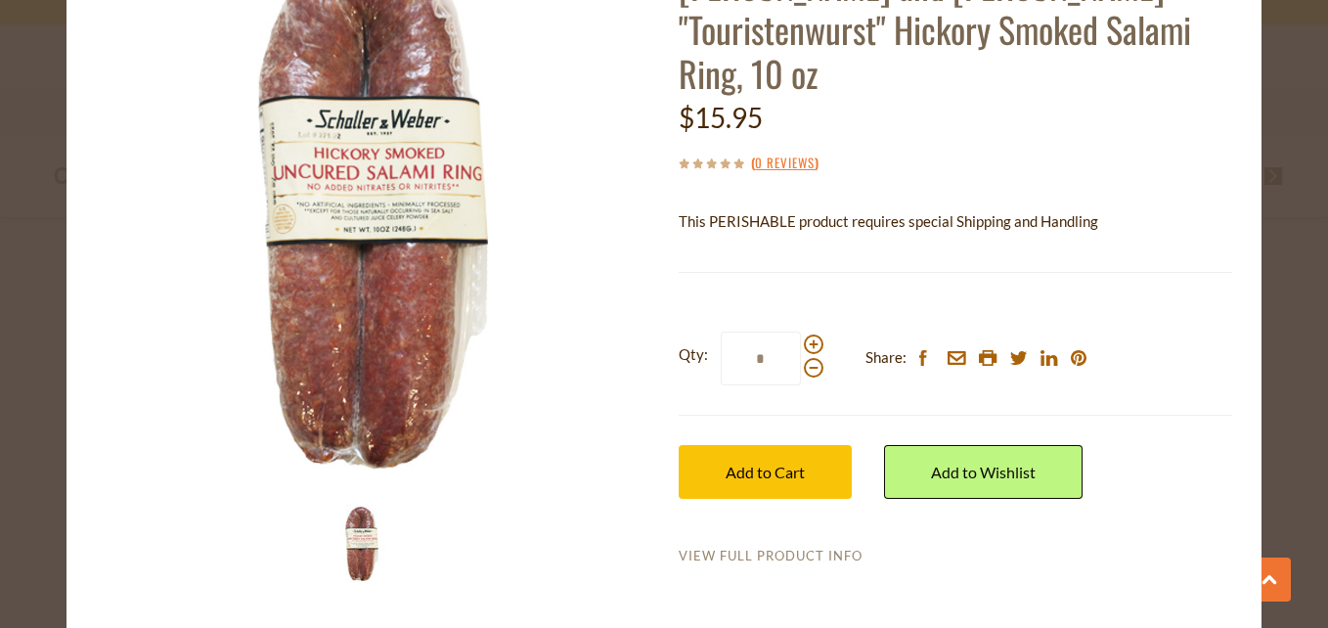
click at [800, 548] on link "View Full Product Info" at bounding box center [771, 557] width 184 height 18
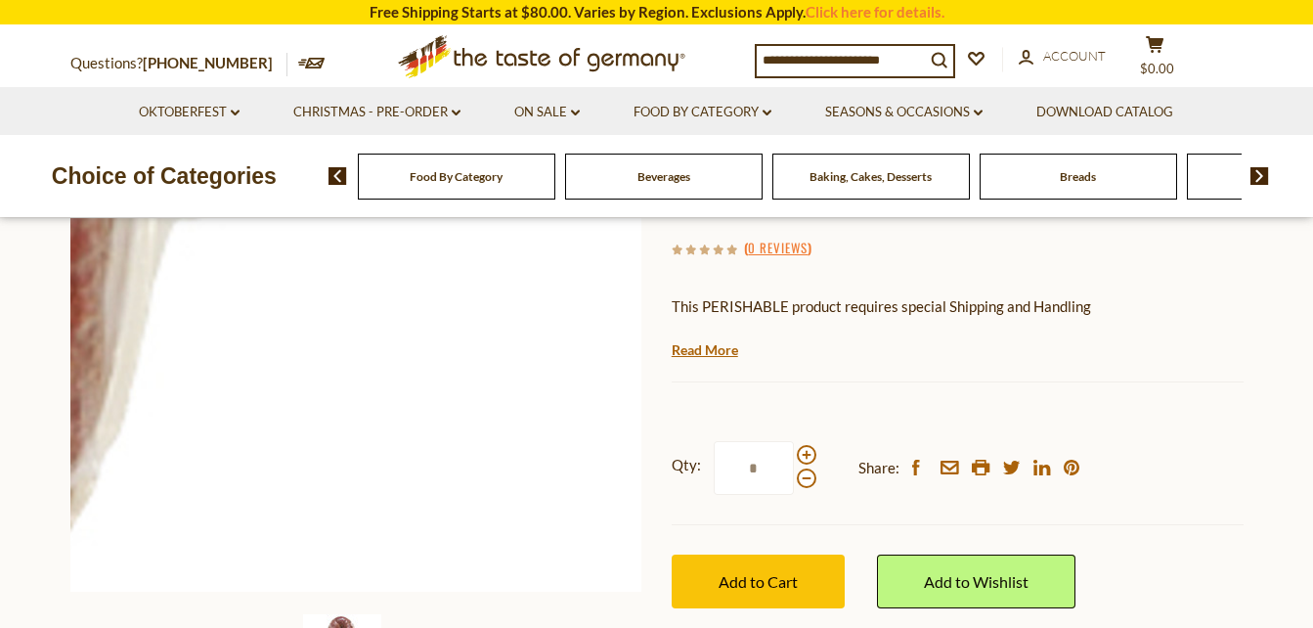
scroll to position [293, 0]
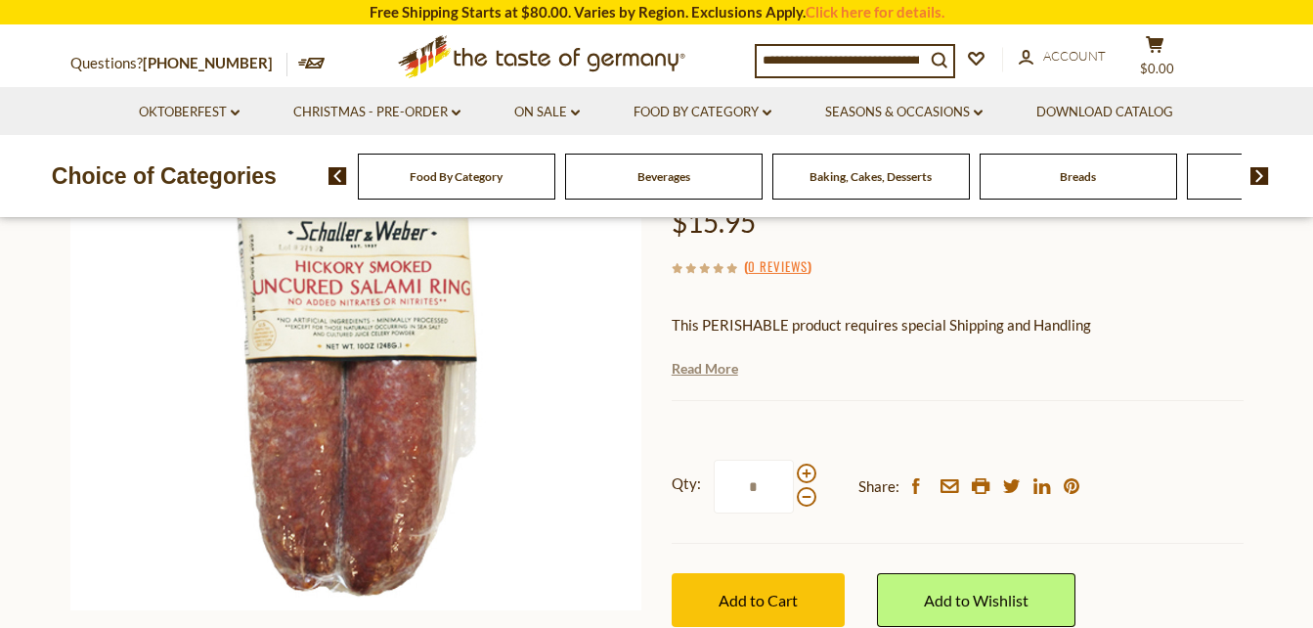
click at [697, 359] on link "Read More" at bounding box center [705, 369] width 67 height 20
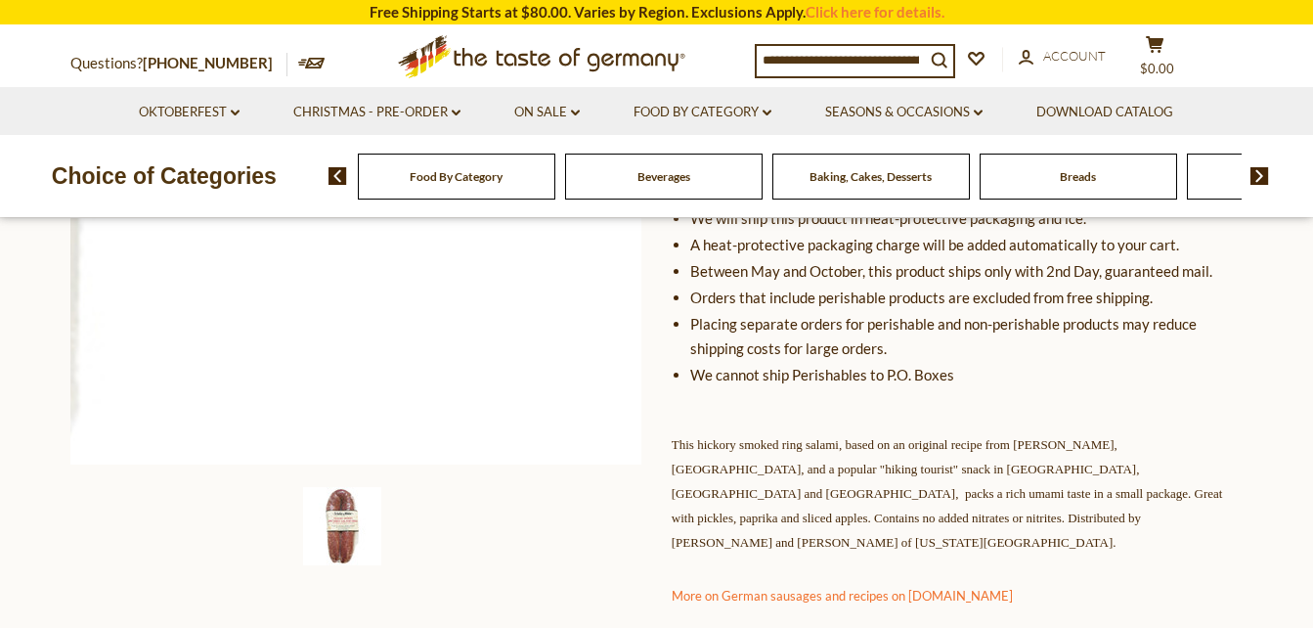
scroll to position [489, 0]
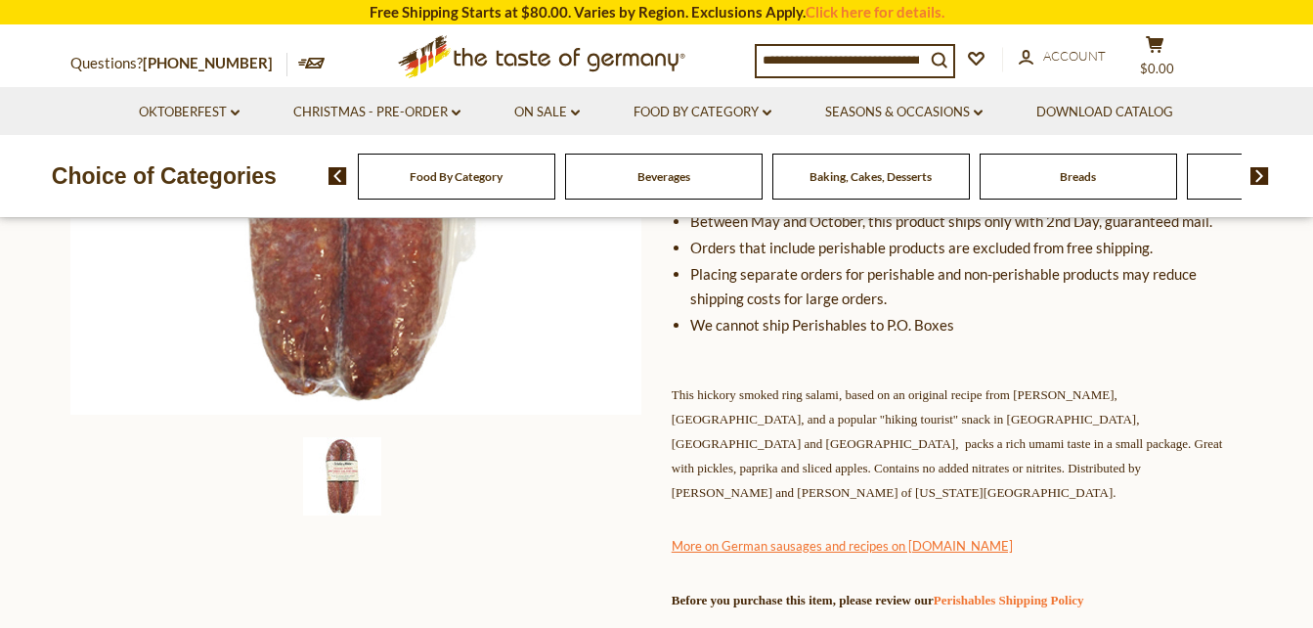
click at [794, 538] on link "More on German sausages and recipes on [DOMAIN_NAME]" at bounding box center [842, 546] width 341 height 16
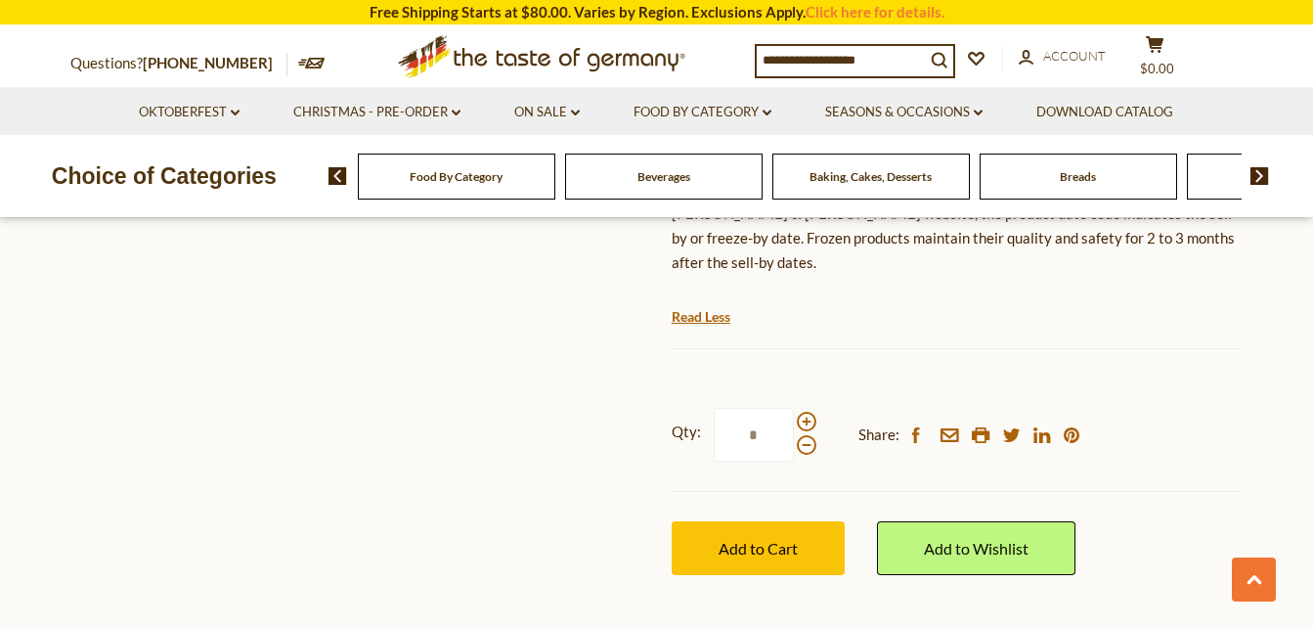
scroll to position [978, 0]
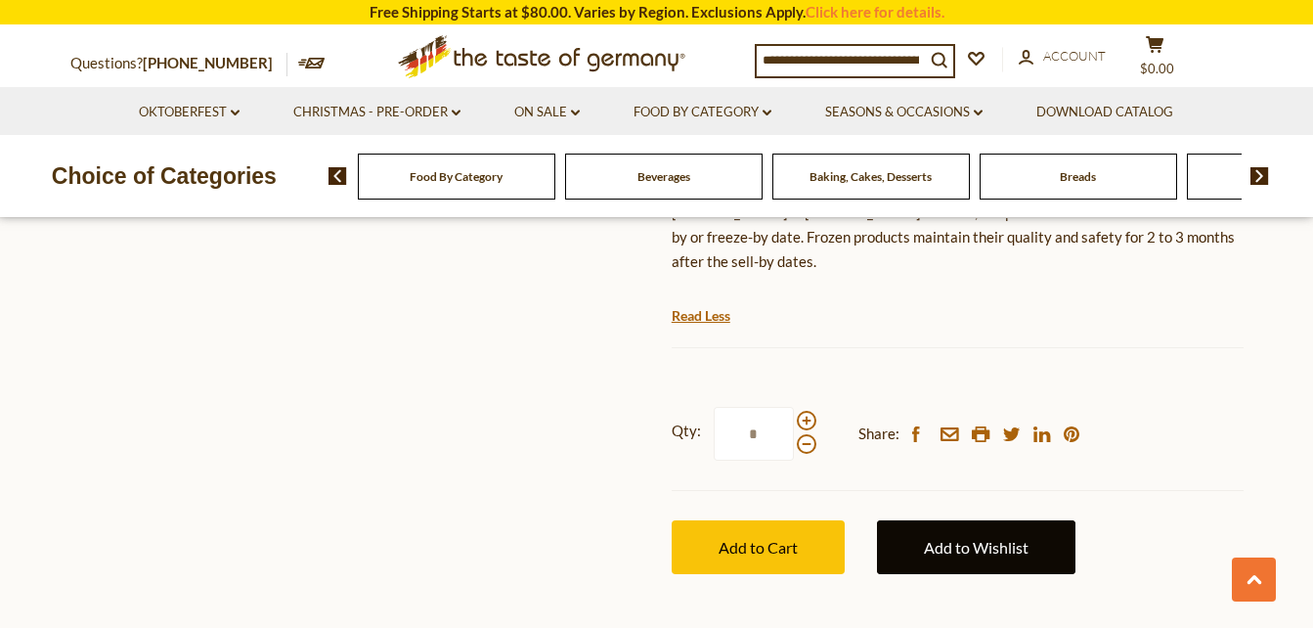
click at [960, 520] on link "Add to Wishlist" at bounding box center [976, 547] width 199 height 54
click at [999, 520] on link "Add to Wishlist" at bounding box center [976, 547] width 199 height 54
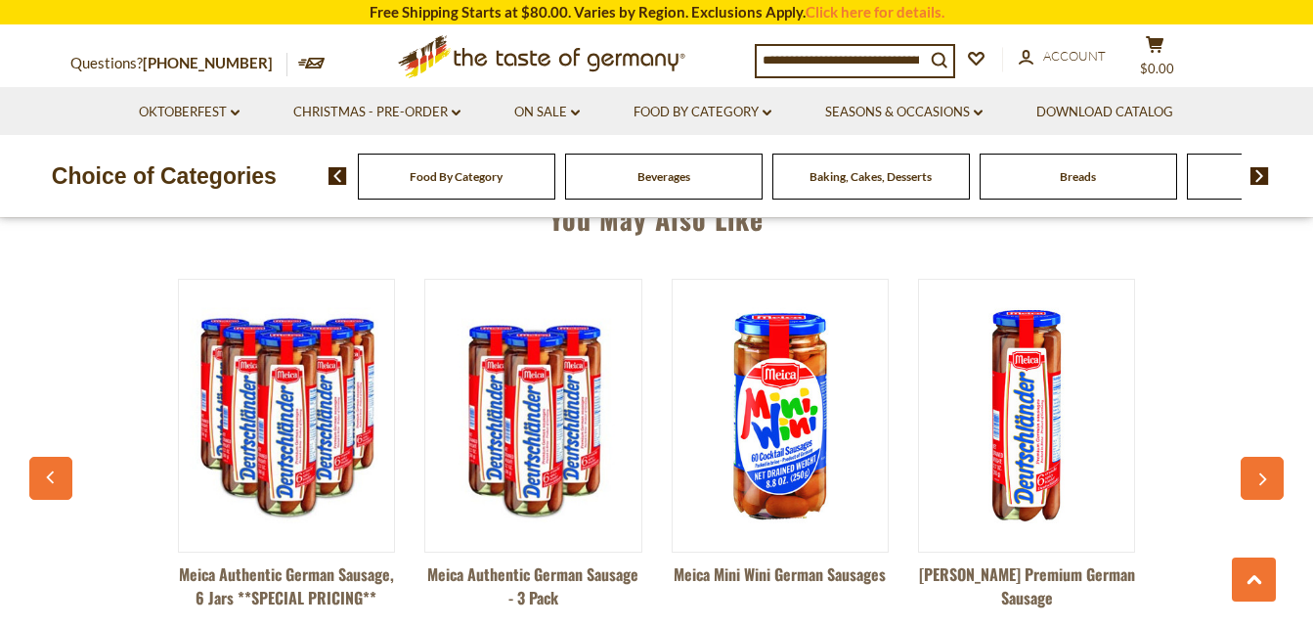
scroll to position [1956, 0]
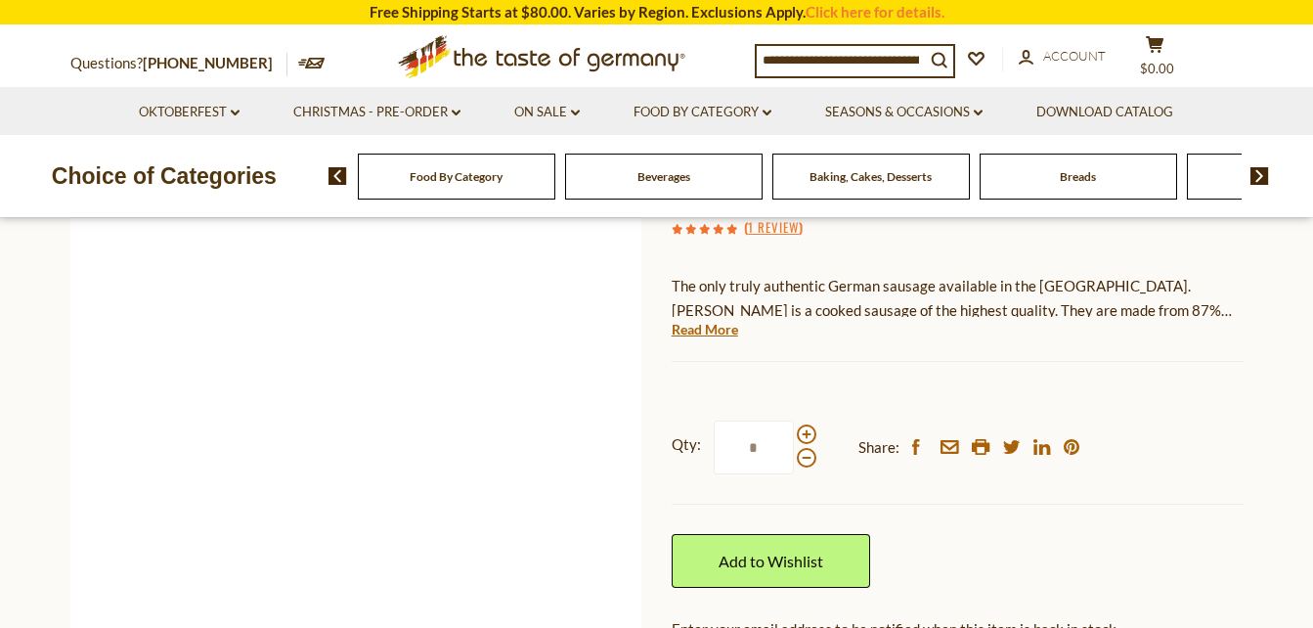
scroll to position [293, 0]
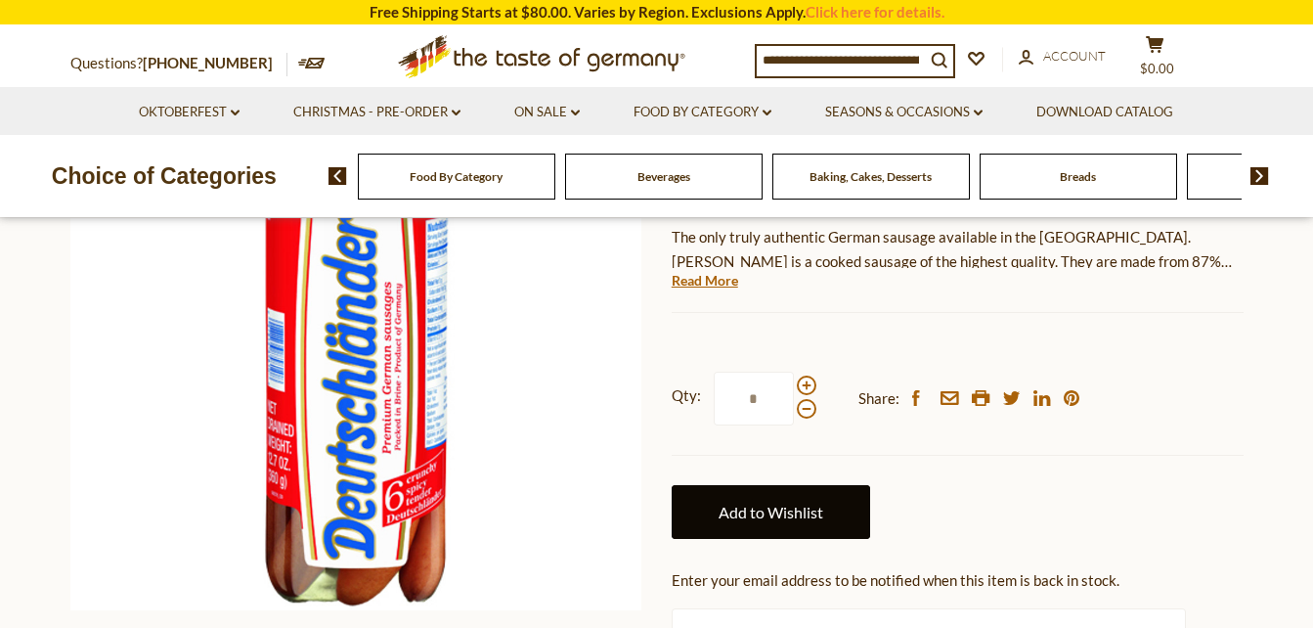
click at [747, 539] on link "Add to Wishlist" at bounding box center [771, 512] width 199 height 54
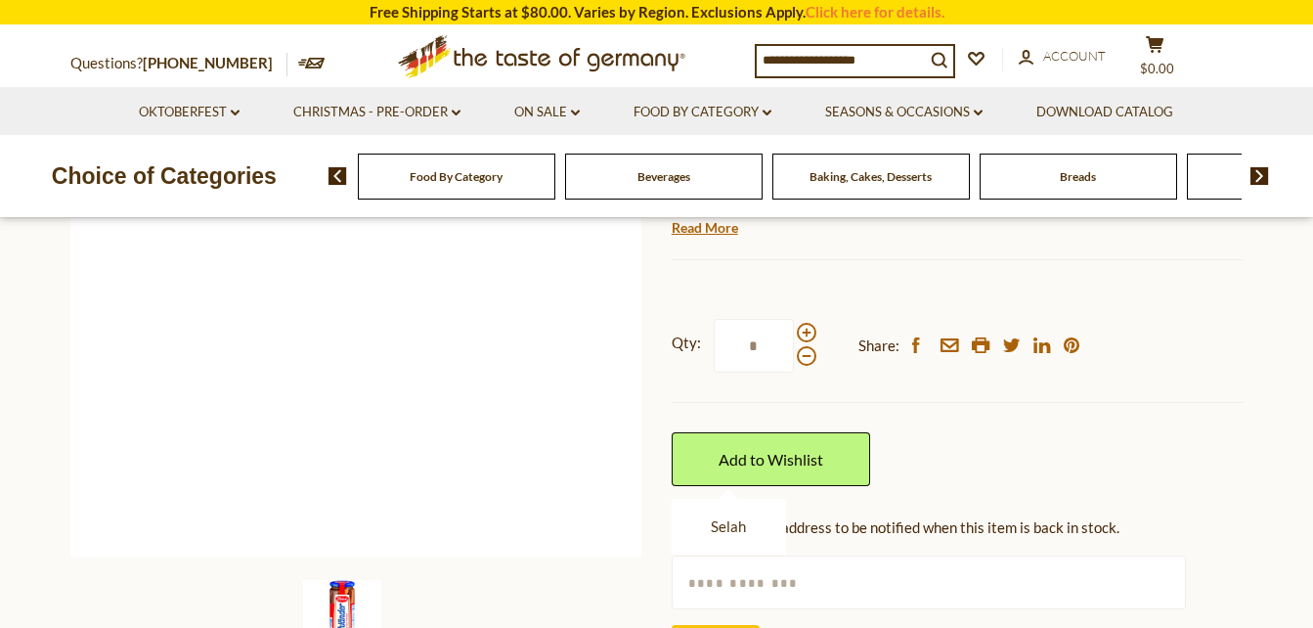
scroll to position [391, 0]
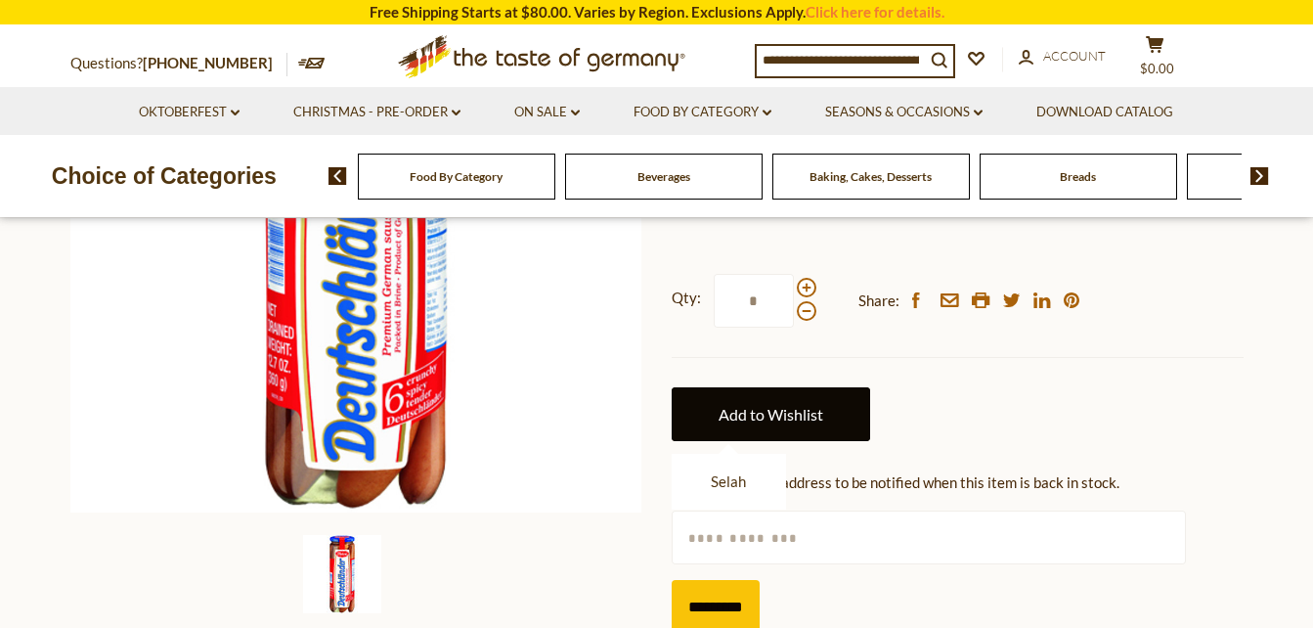
click at [745, 441] on link "Add to Wishlist" at bounding box center [771, 414] width 199 height 54
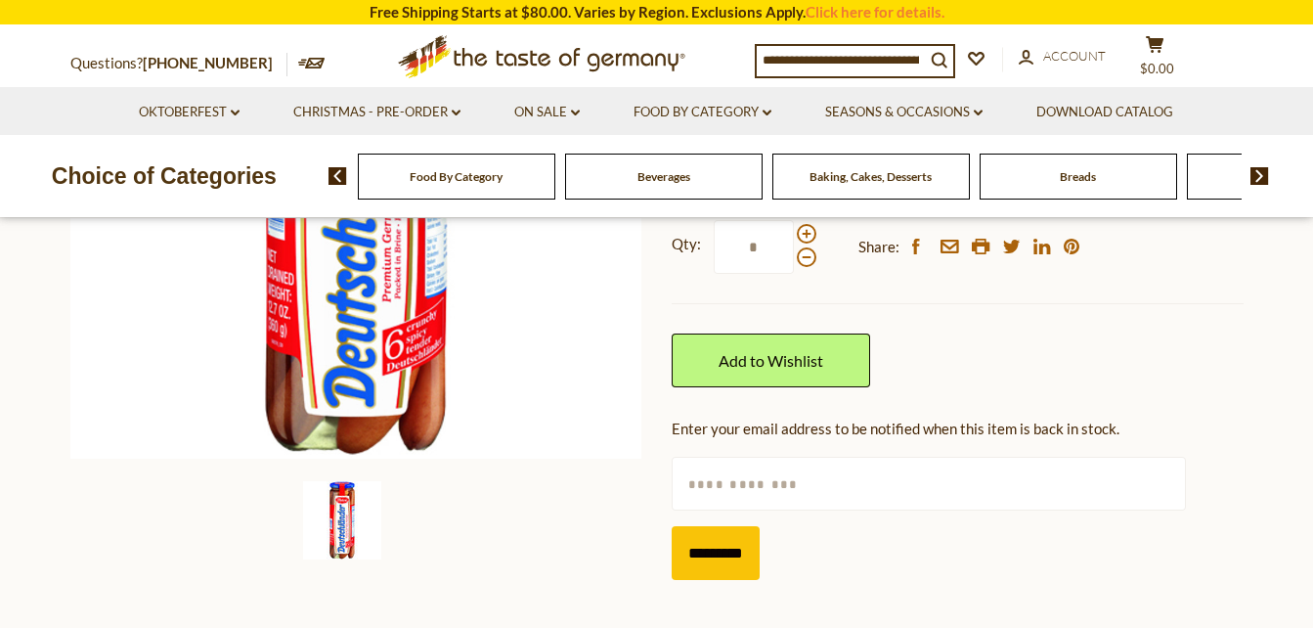
scroll to position [489, 0]
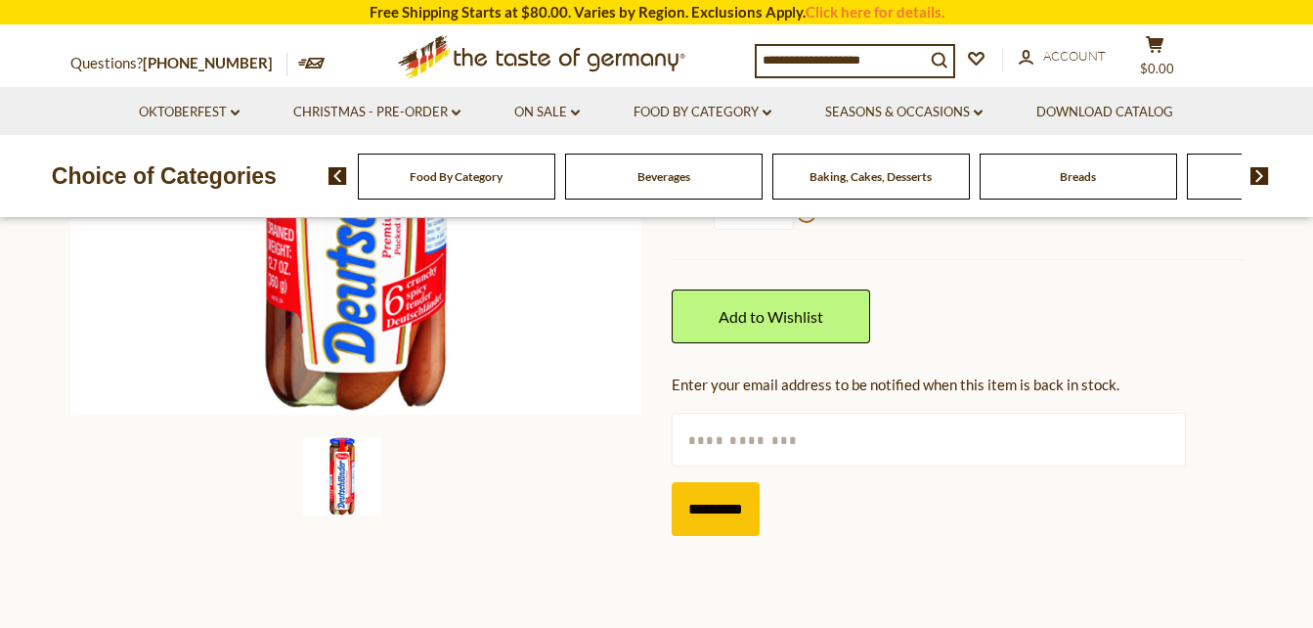
click at [740, 463] on input "text" at bounding box center [929, 440] width 514 height 54
type input "**********"
click at [701, 536] on input "*********" at bounding box center [716, 509] width 88 height 54
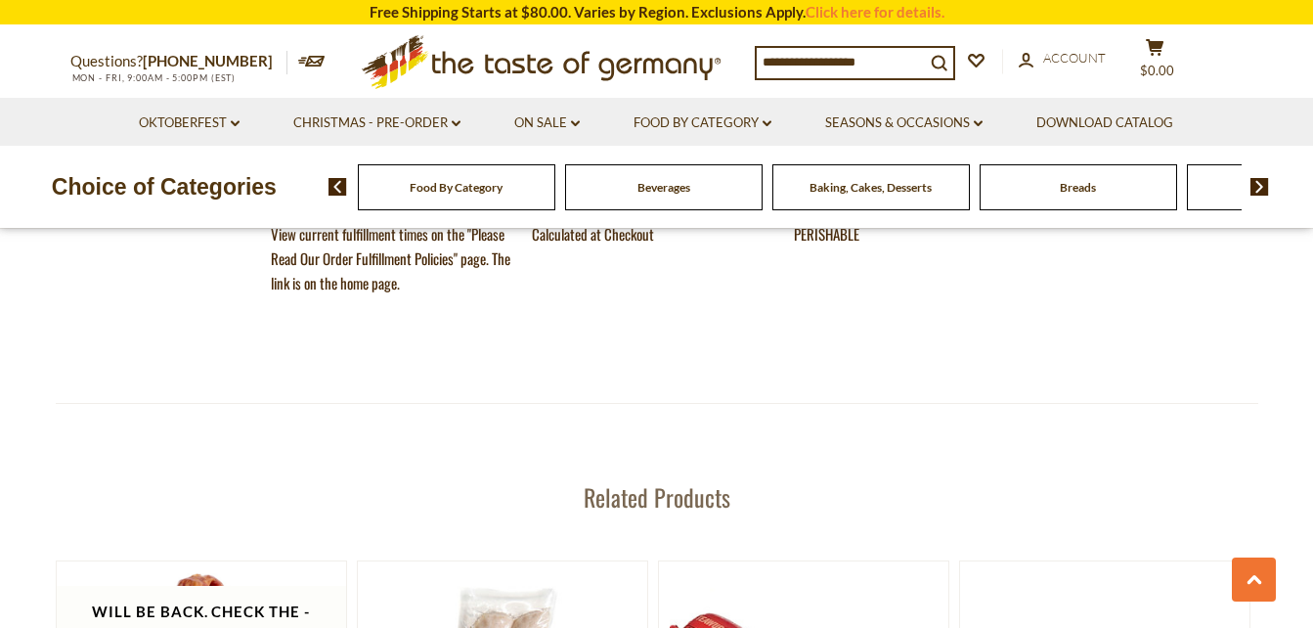
scroll to position [1956, 0]
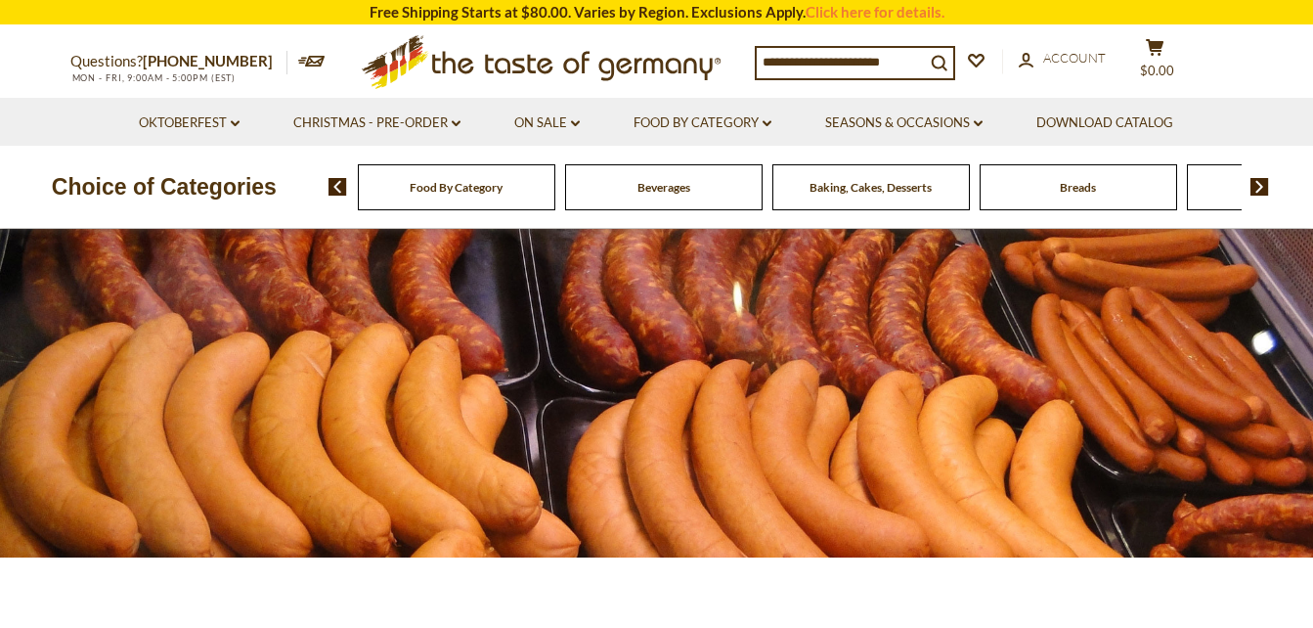
click at [1260, 186] on img at bounding box center [1260, 187] width 19 height 18
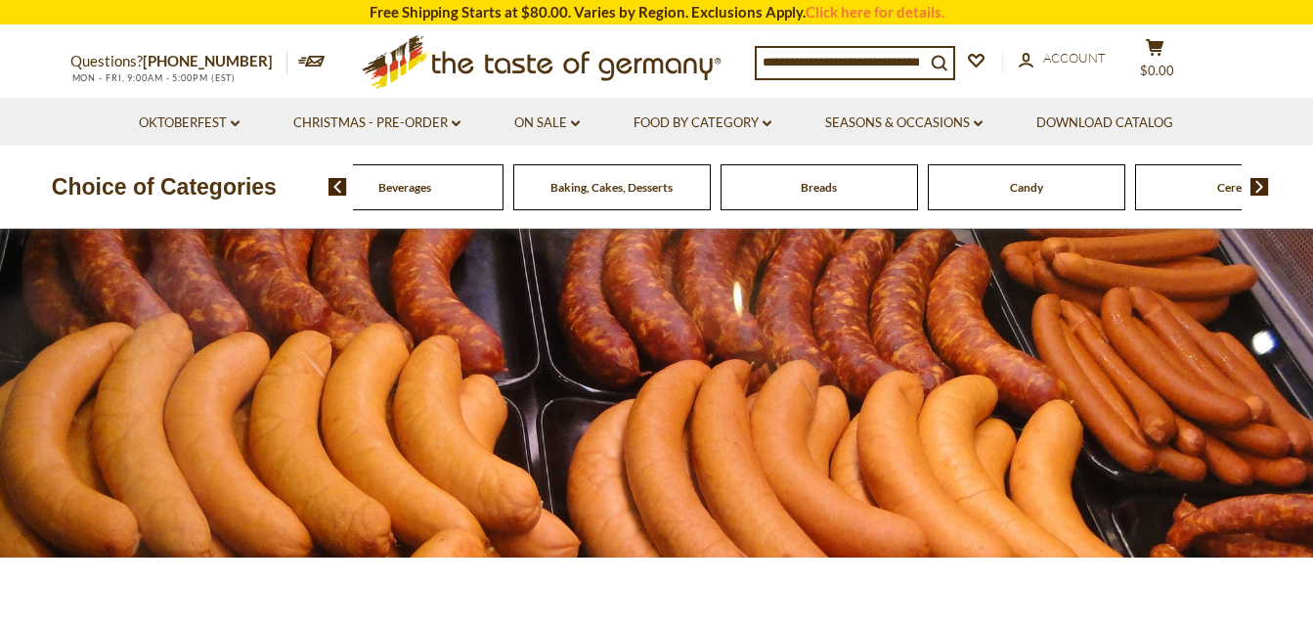
click at [1260, 186] on img at bounding box center [1260, 187] width 19 height 18
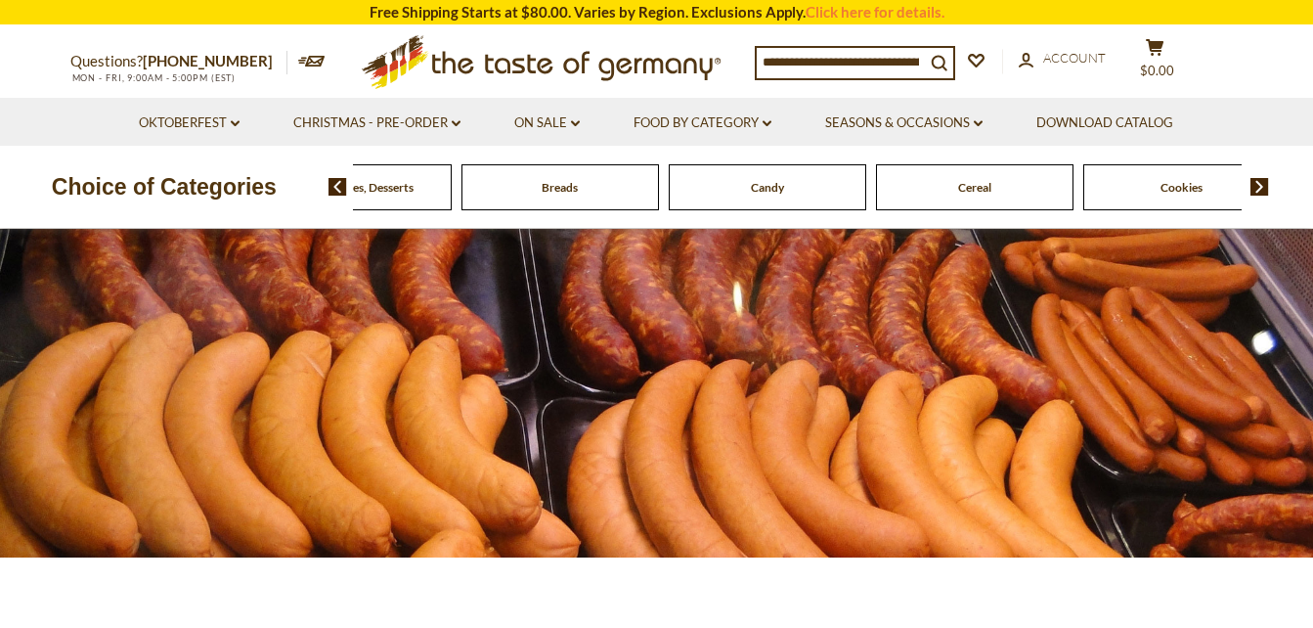
click at [1260, 186] on img at bounding box center [1260, 187] width 19 height 18
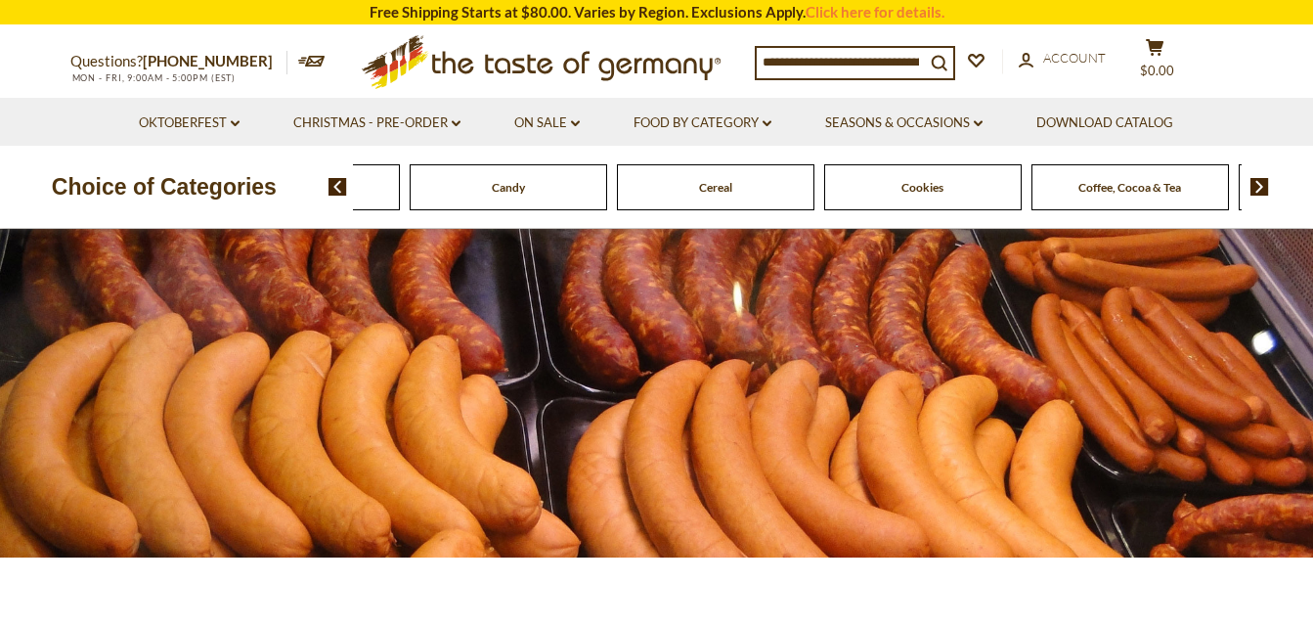
click at [1260, 186] on img at bounding box center [1260, 187] width 19 height 18
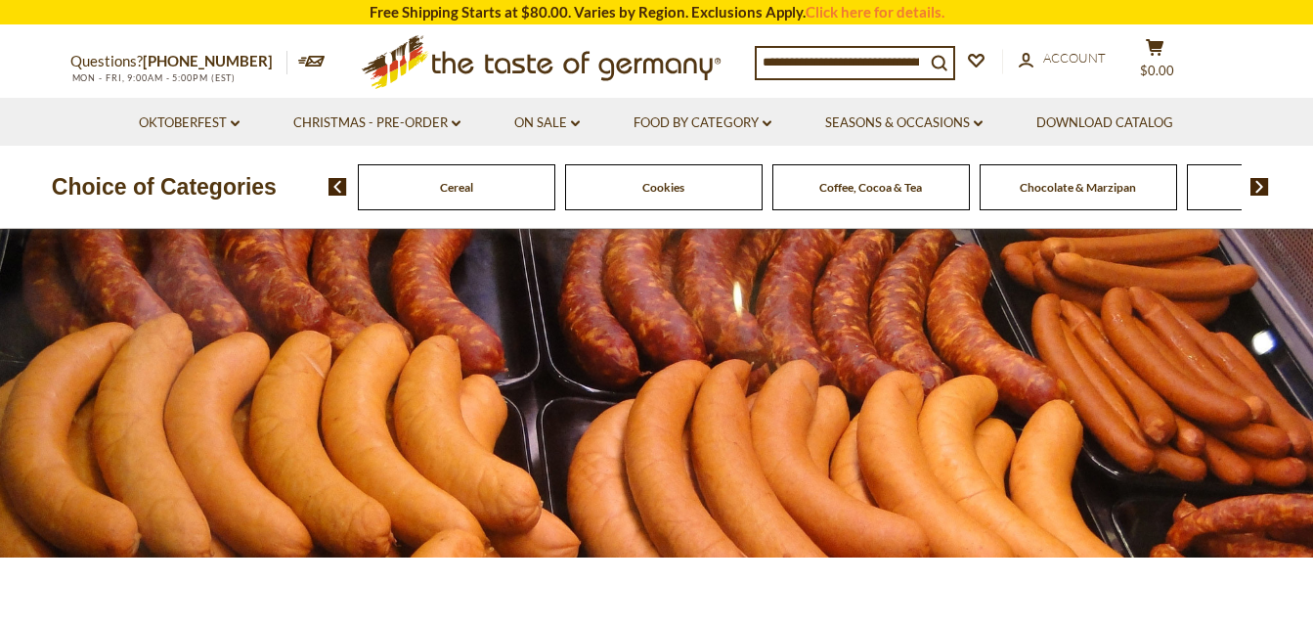
click at [1260, 186] on img at bounding box center [1260, 187] width 19 height 18
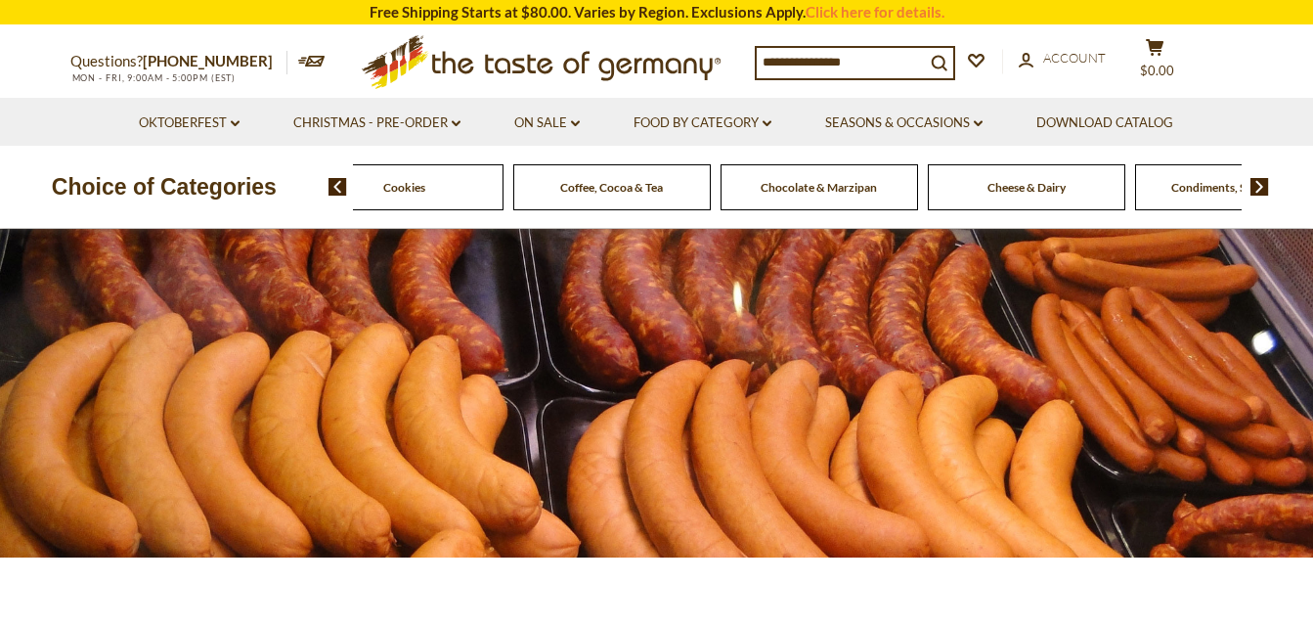
click at [1260, 186] on img at bounding box center [1260, 187] width 19 height 18
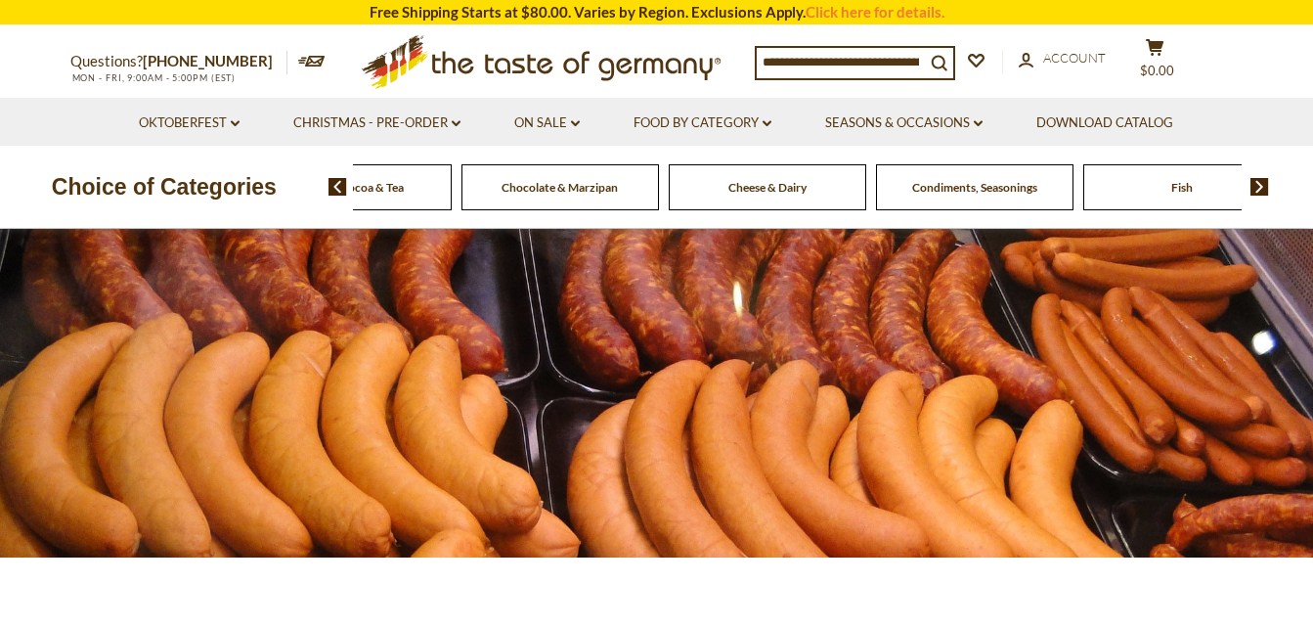
click at [761, 189] on span "Cheese & Dairy" at bounding box center [768, 187] width 78 height 15
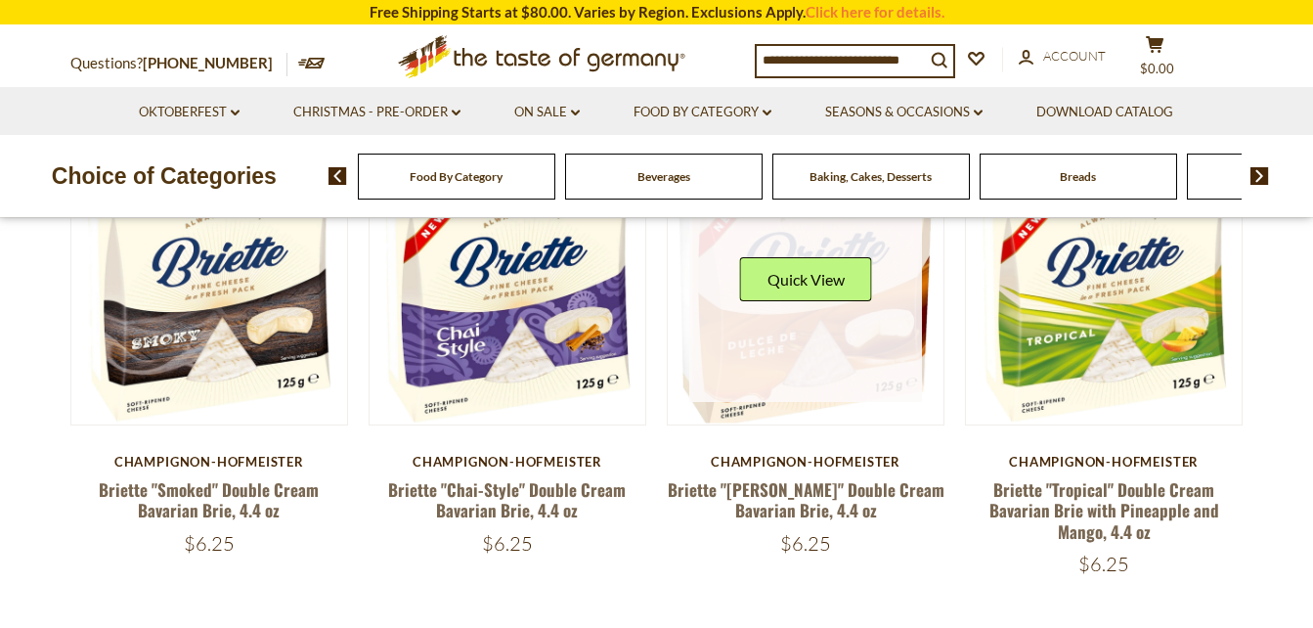
scroll to position [587, 0]
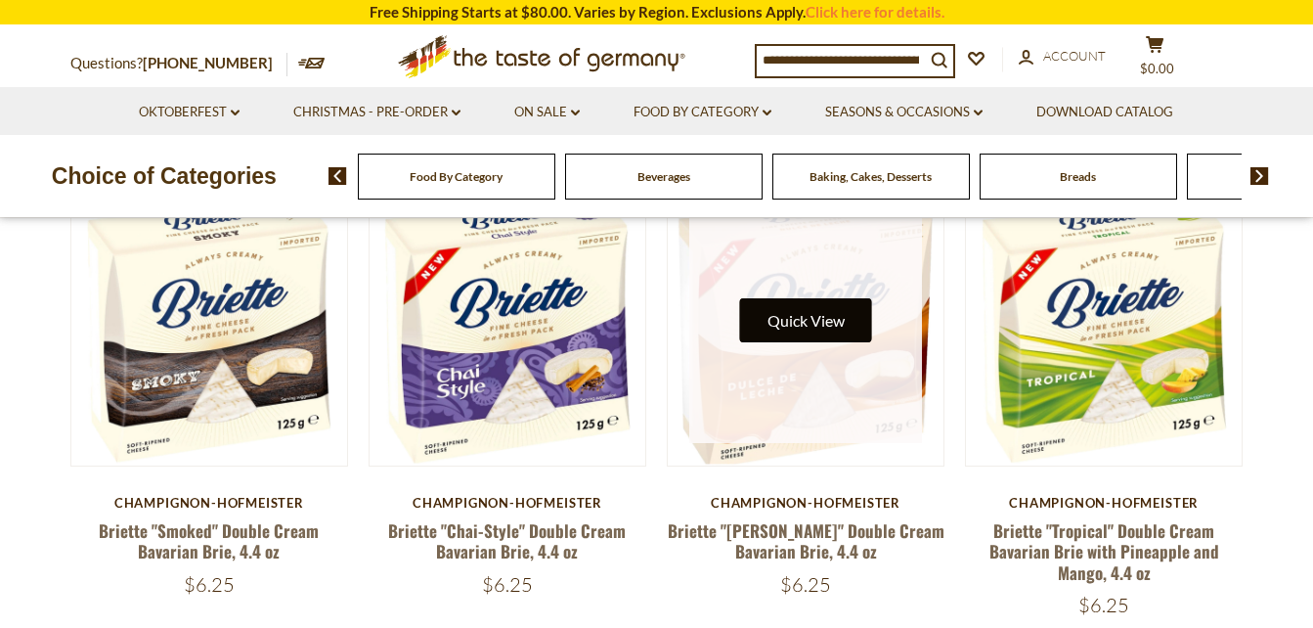
click at [789, 324] on button "Quick View" at bounding box center [806, 320] width 132 height 44
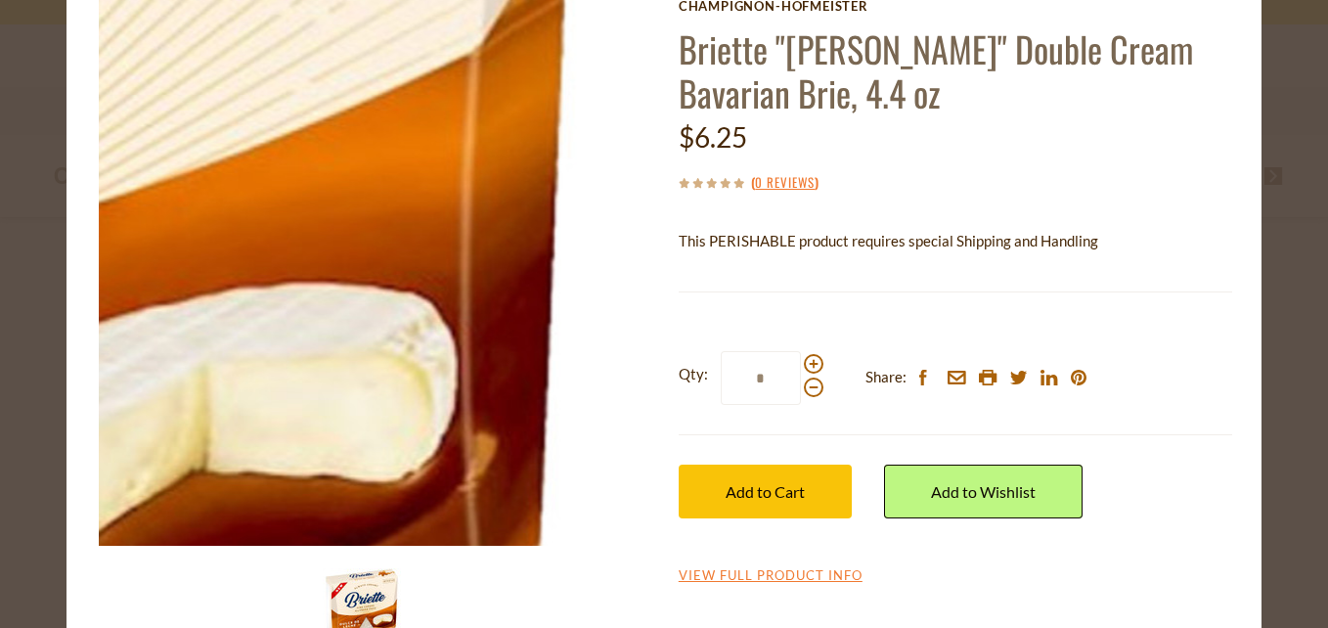
scroll to position [161, 0]
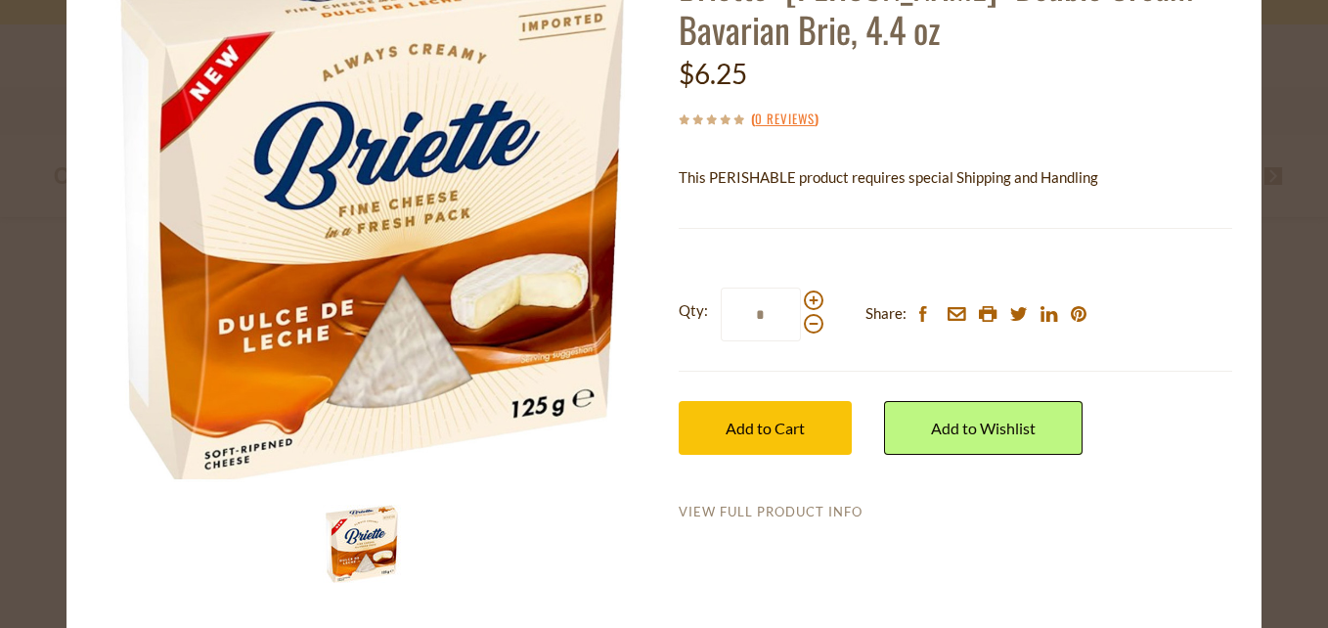
click at [748, 513] on link "View Full Product Info" at bounding box center [771, 513] width 184 height 18
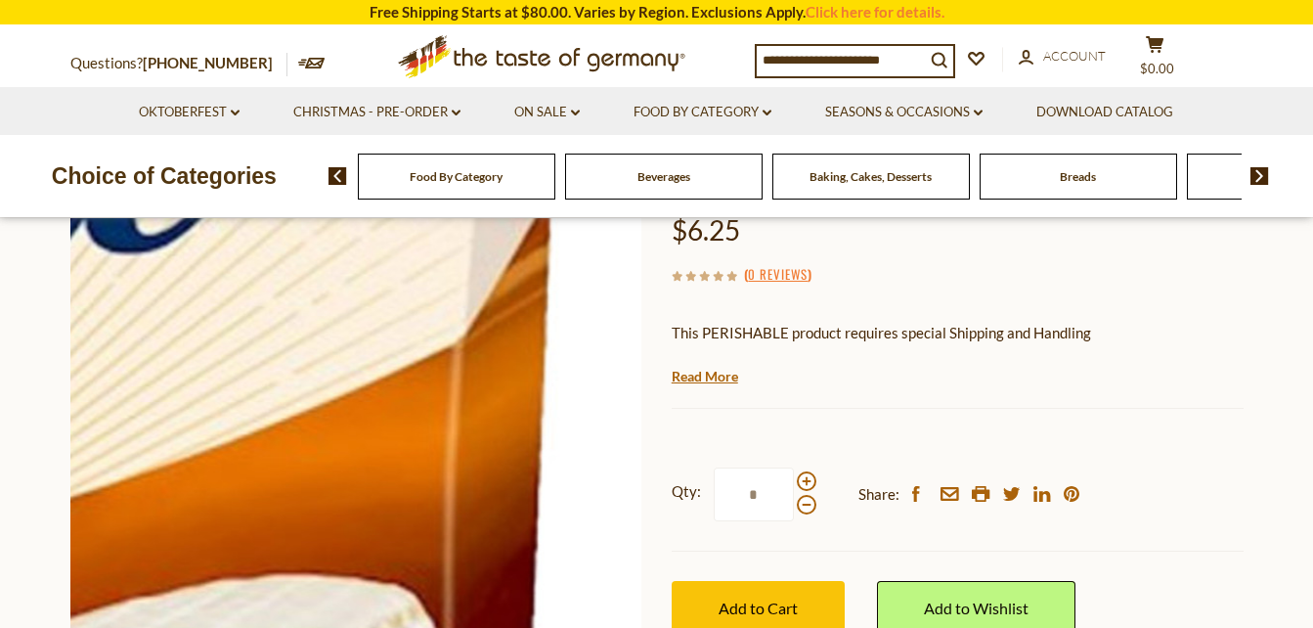
scroll to position [293, 0]
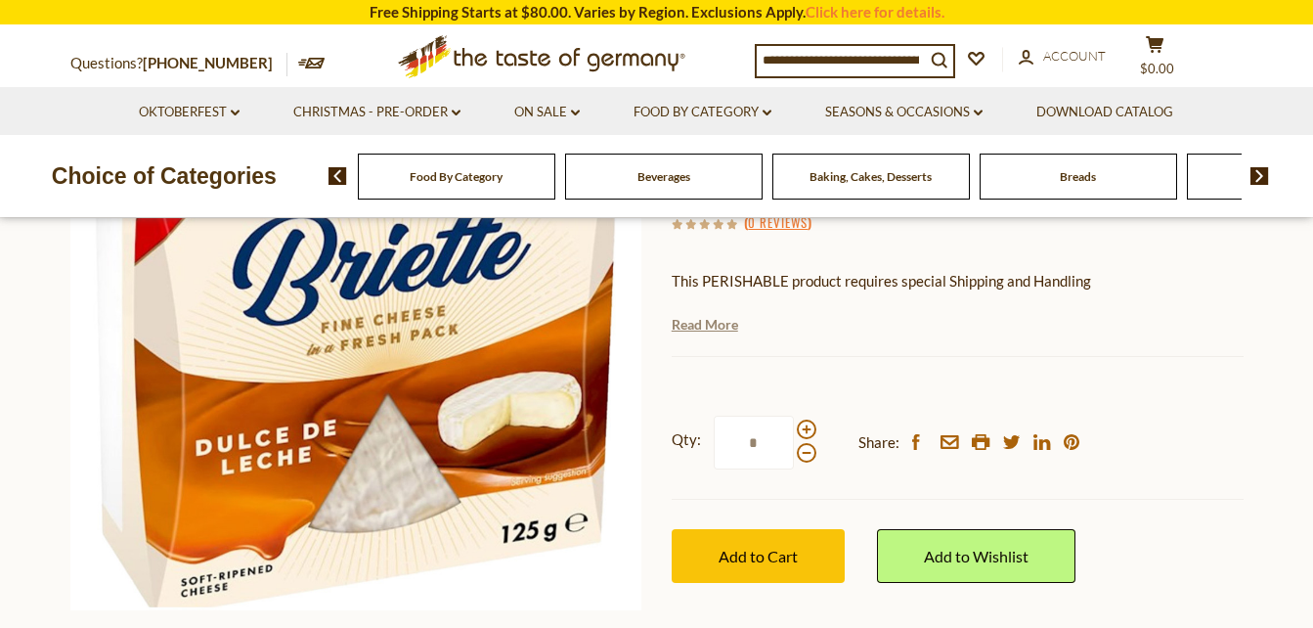
click at [708, 329] on link "Read More" at bounding box center [705, 325] width 67 height 20
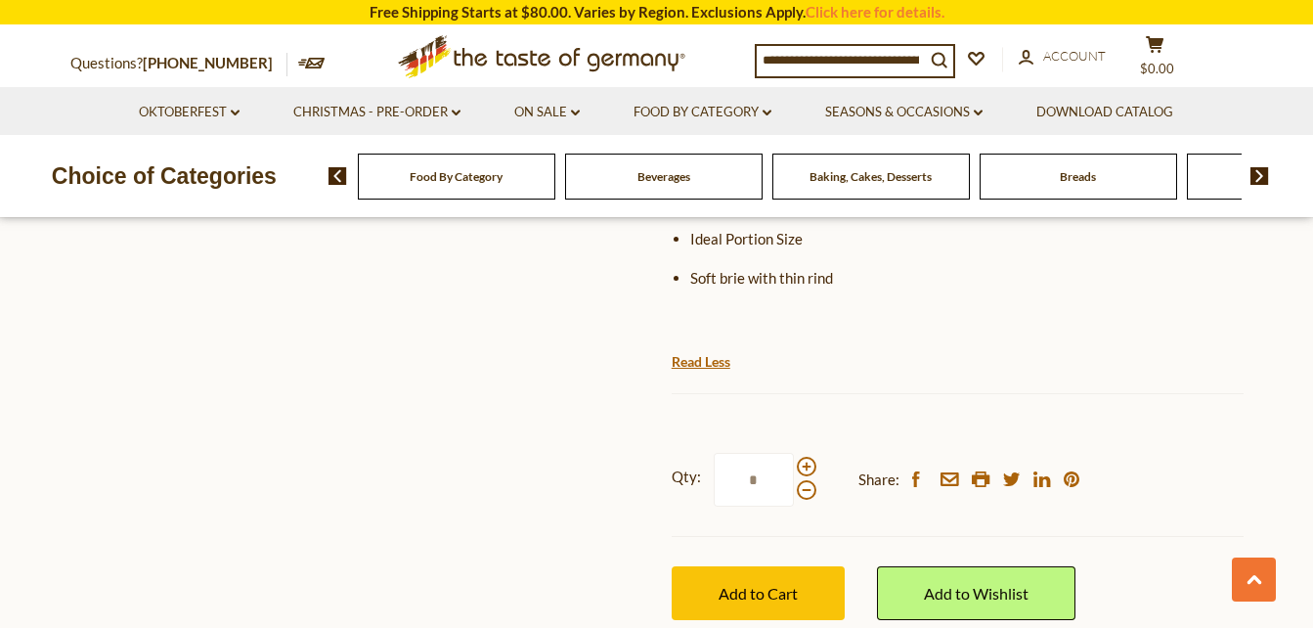
scroll to position [1174, 0]
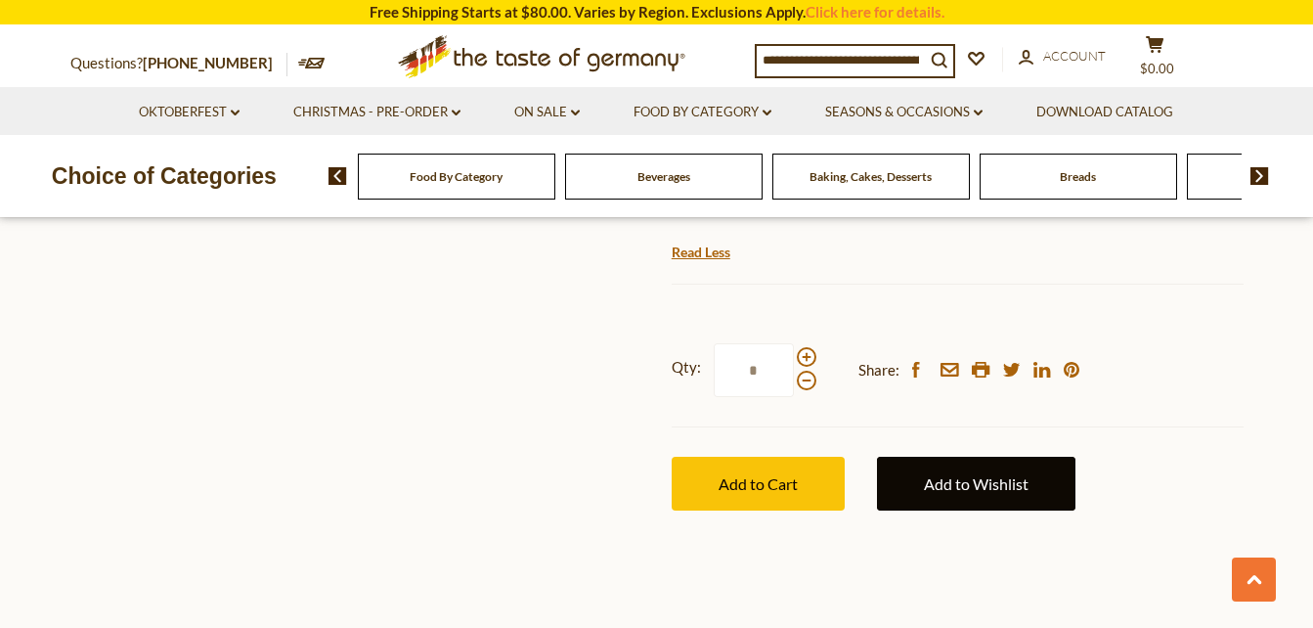
click at [957, 457] on link "Add to Wishlist" at bounding box center [976, 484] width 199 height 54
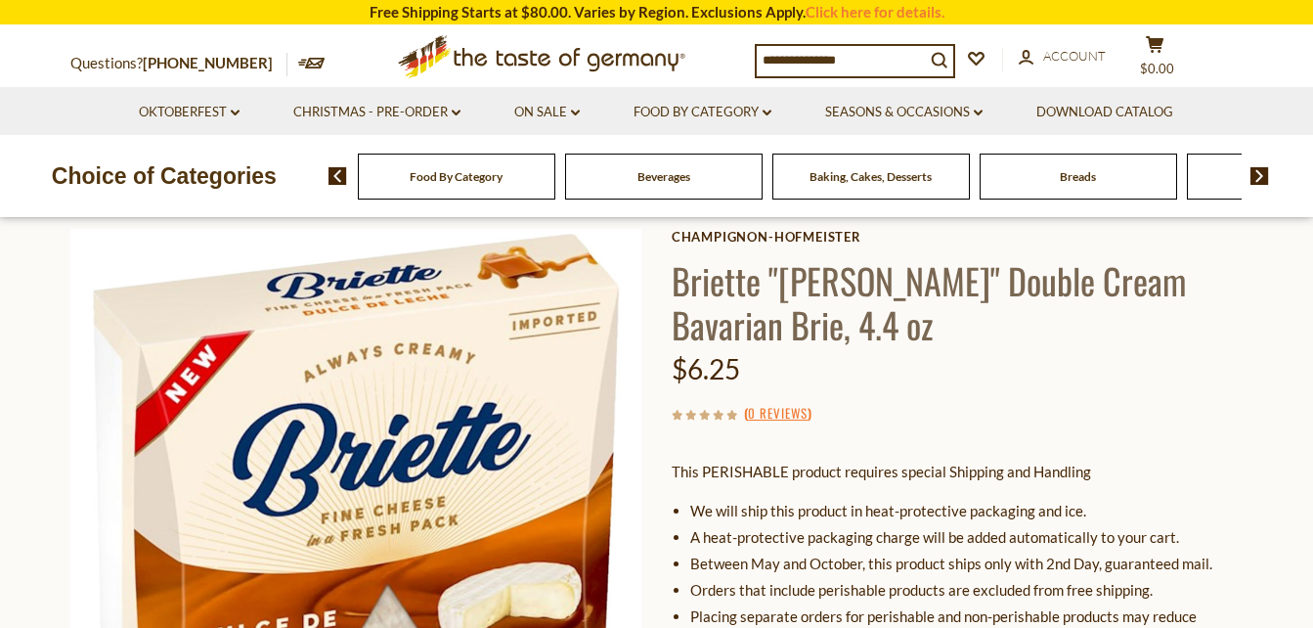
scroll to position [98, 0]
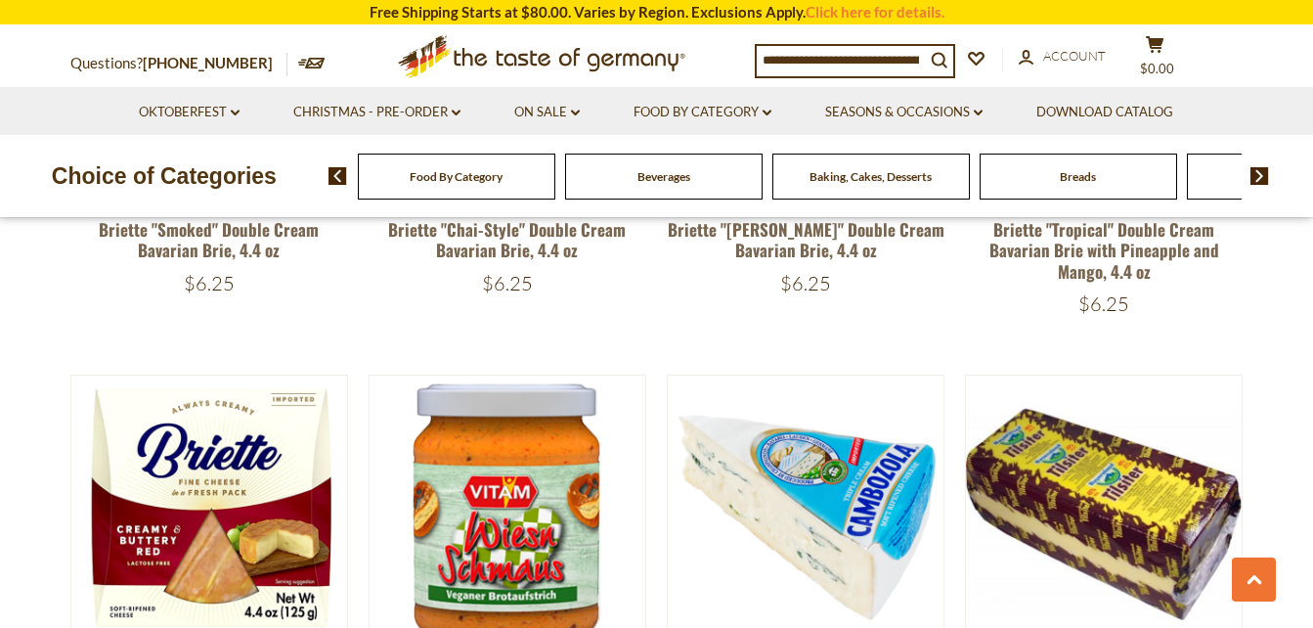
scroll to position [591, 0]
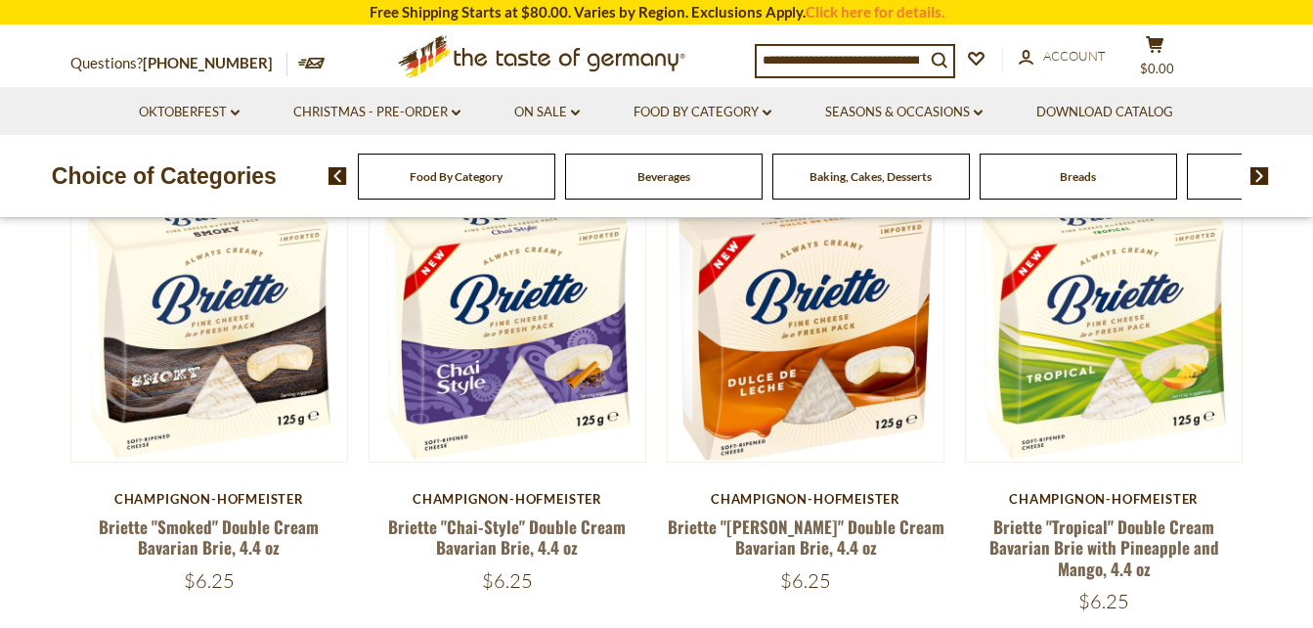
click at [673, 176] on span "Beverages" at bounding box center [664, 176] width 53 height 15
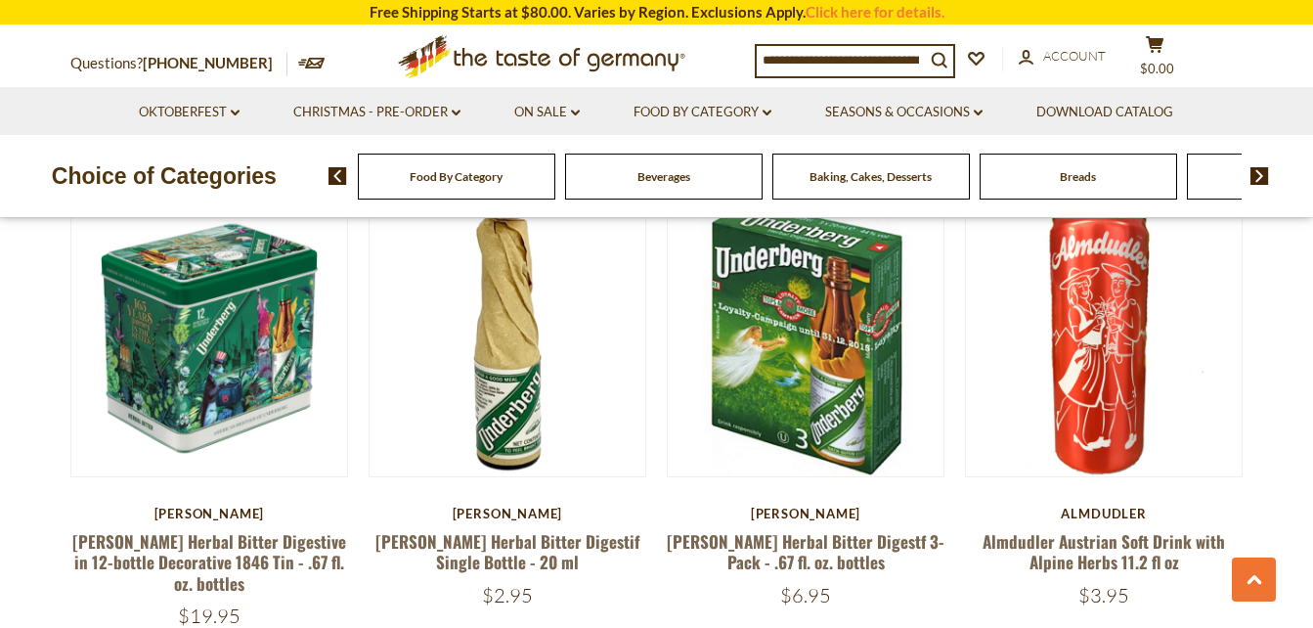
scroll to position [2445, 0]
click at [1261, 169] on img at bounding box center [1260, 176] width 19 height 18
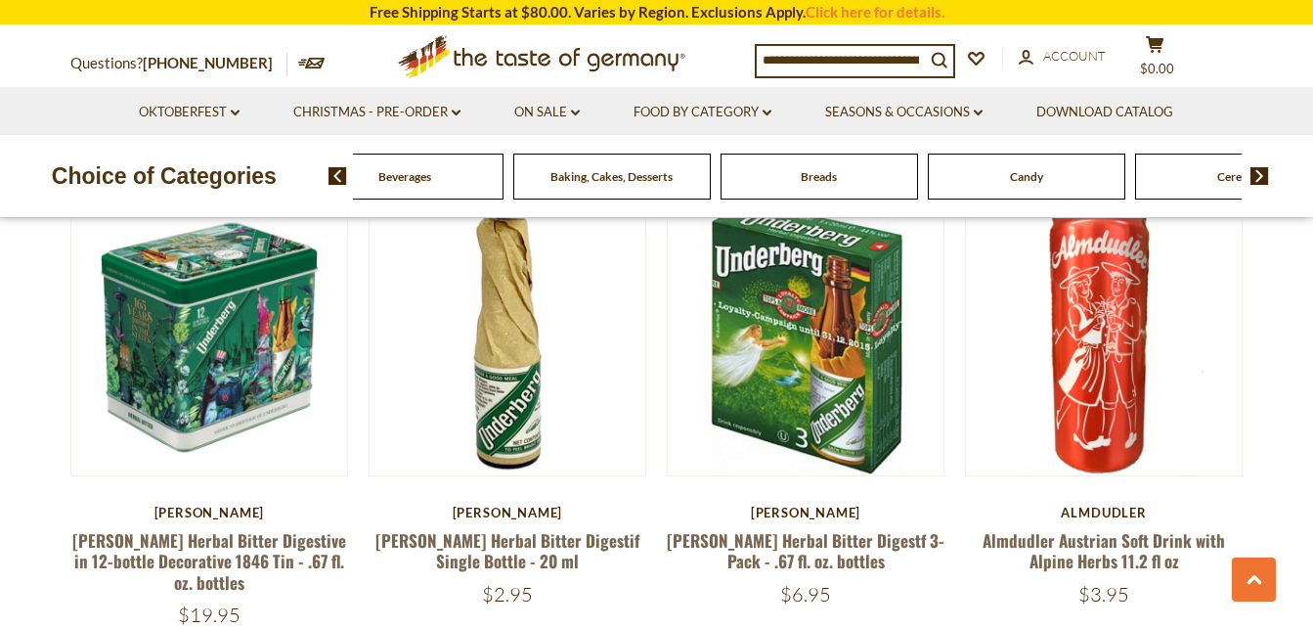
click at [831, 181] on span "Breads" at bounding box center [819, 176] width 36 height 15
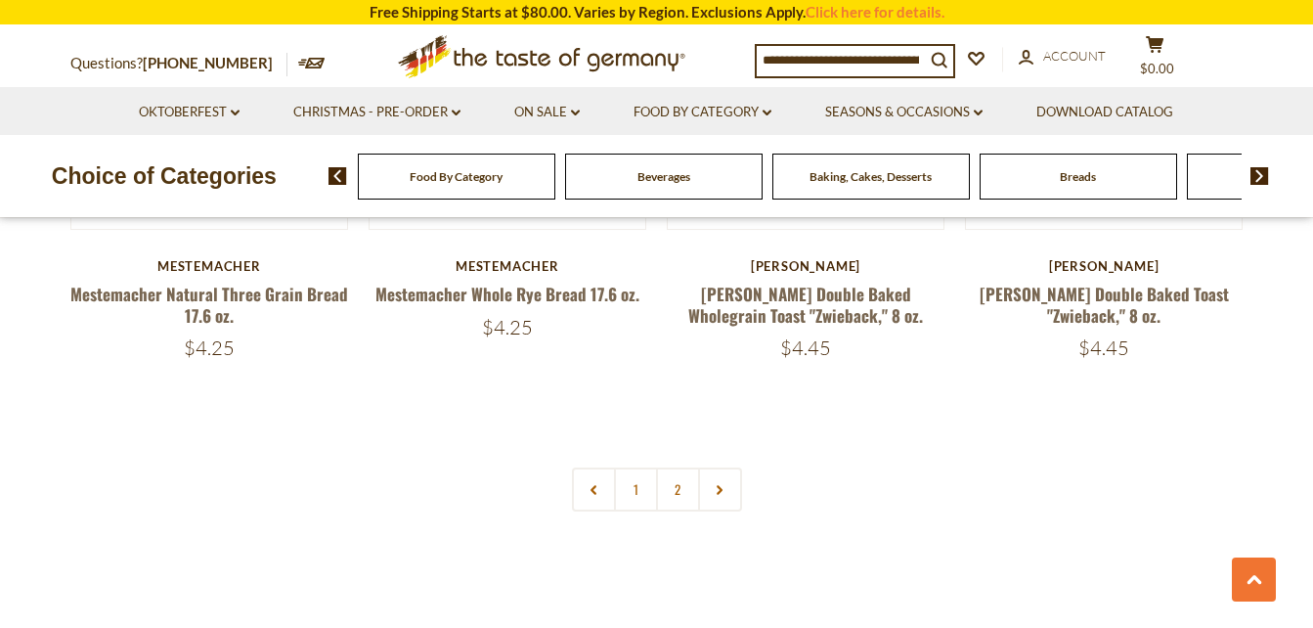
scroll to position [4597, 0]
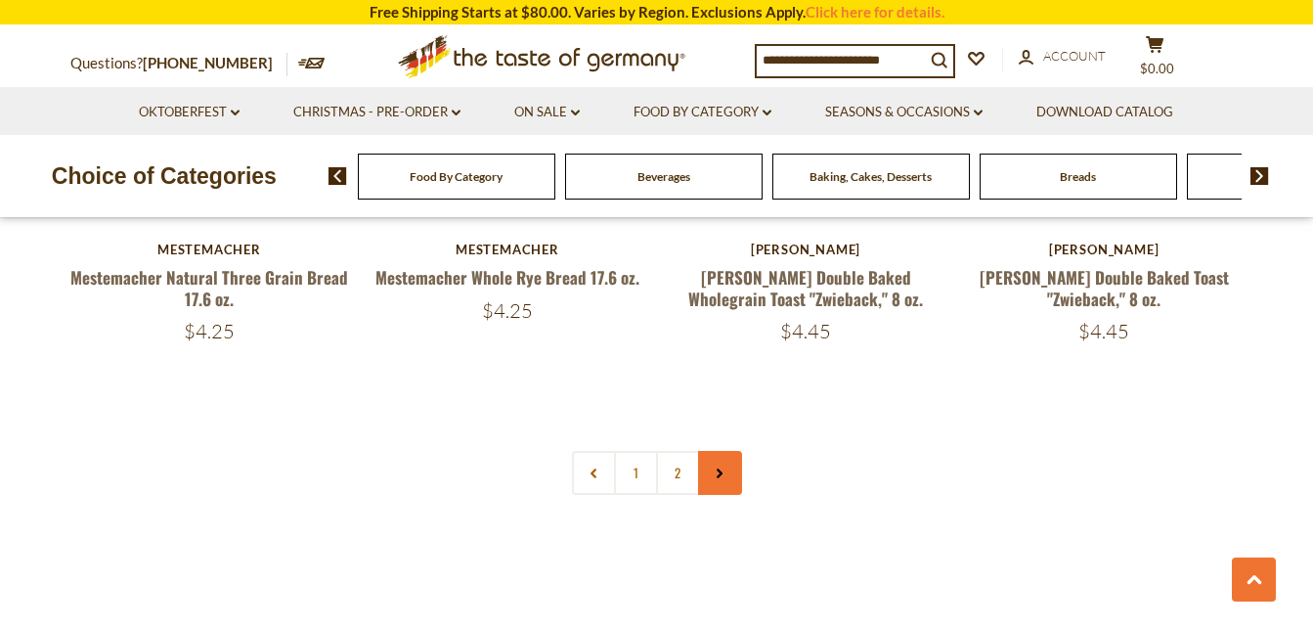
click at [720, 472] on use at bounding box center [720, 473] width 6 height 10
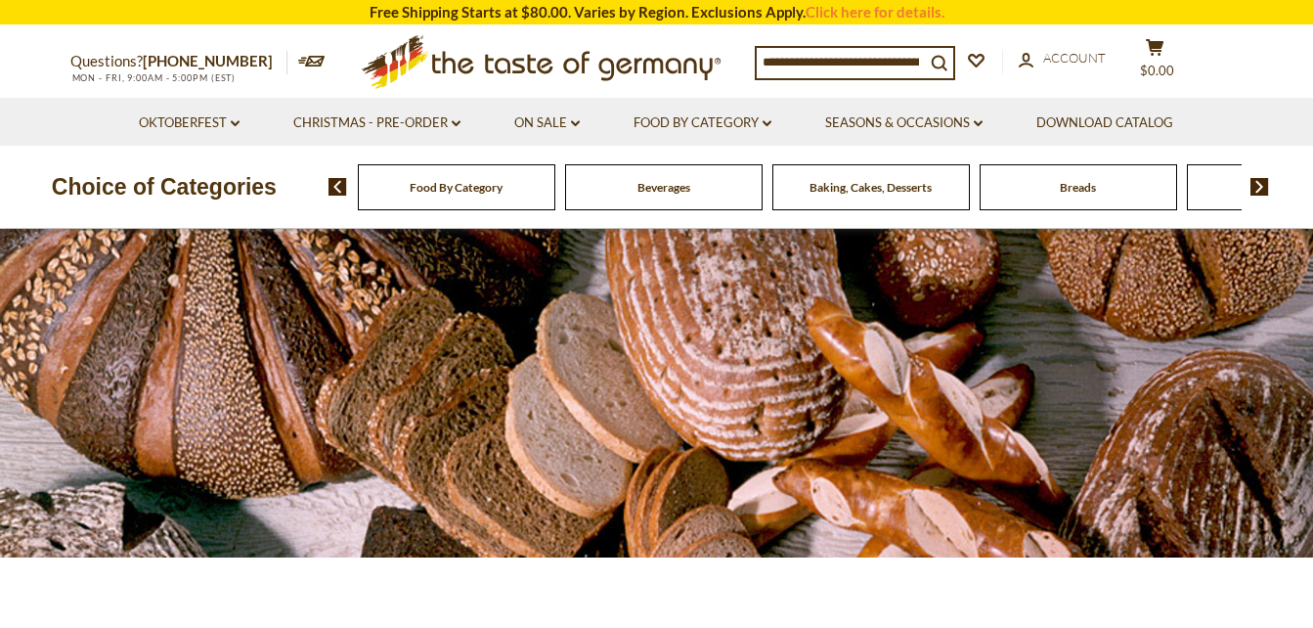
click at [556, 196] on div "Baking, Cakes, Desserts" at bounding box center [457, 187] width 198 height 46
click at [1261, 192] on img at bounding box center [1260, 187] width 19 height 18
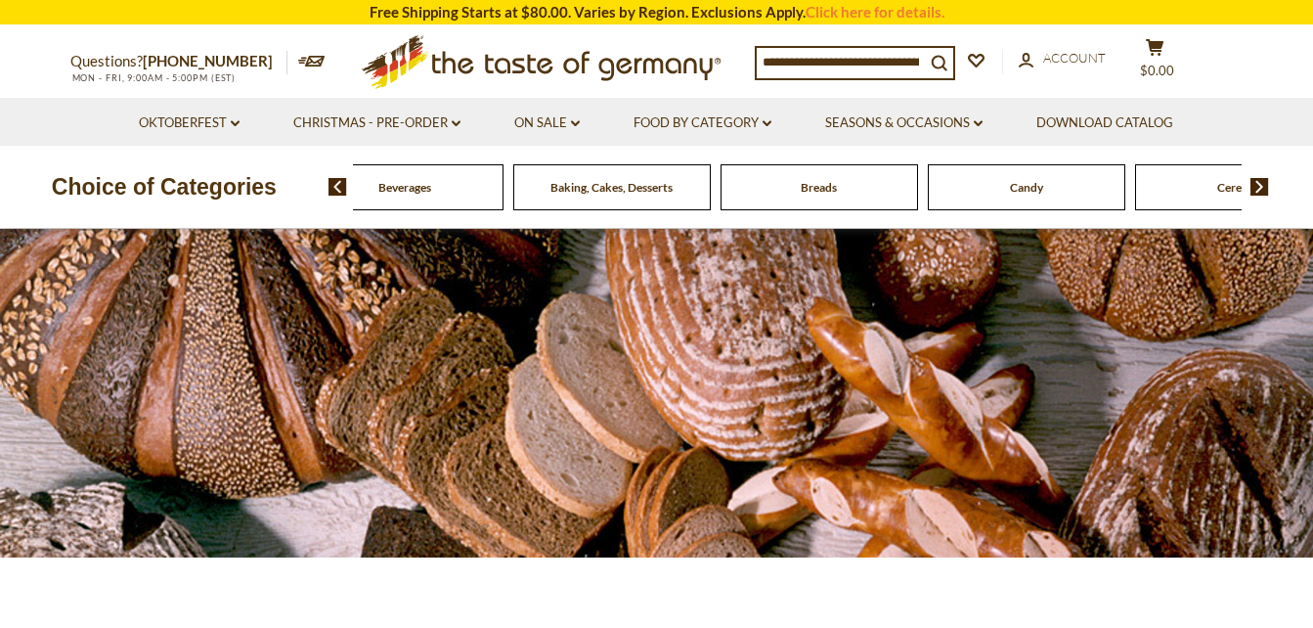
click at [1261, 192] on img at bounding box center [1260, 187] width 19 height 18
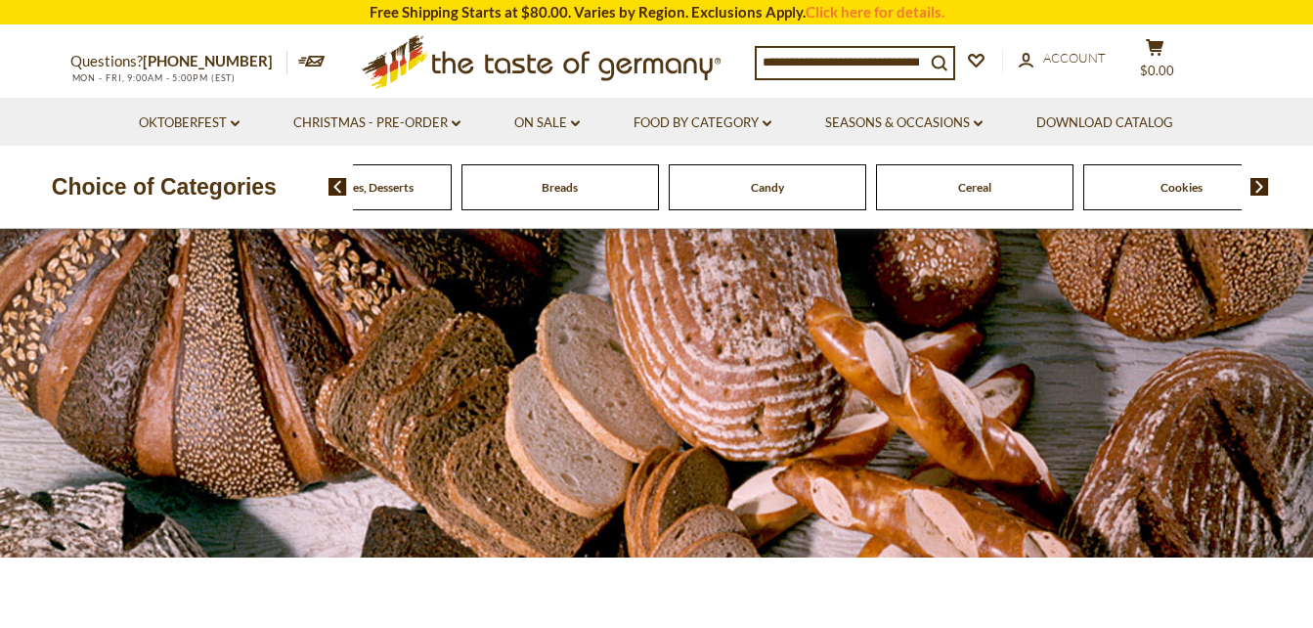
click at [986, 189] on span "Cereal" at bounding box center [974, 187] width 33 height 15
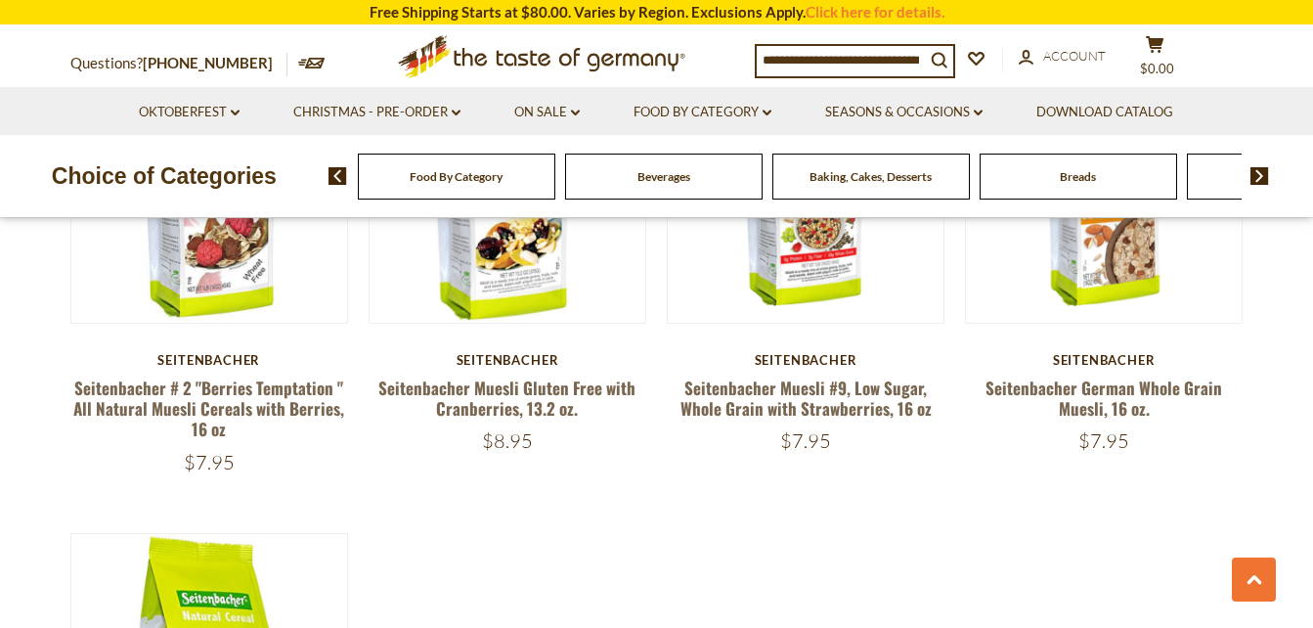
scroll to position [2054, 0]
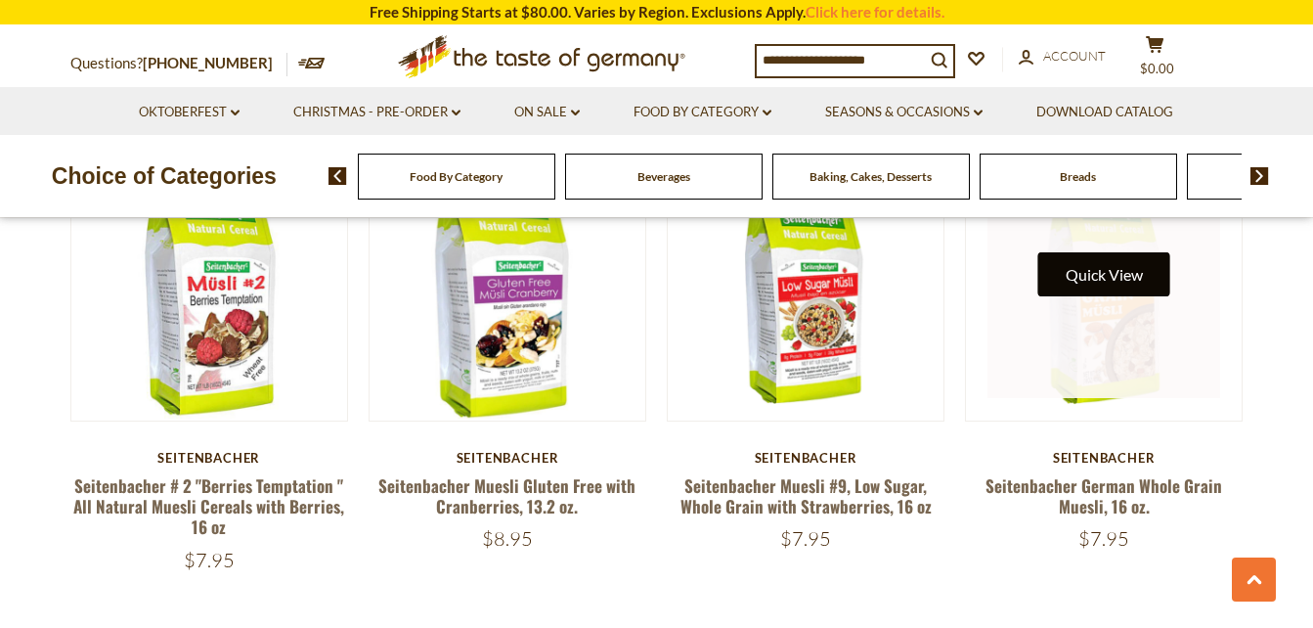
click at [1096, 281] on button "Quick View" at bounding box center [1105, 274] width 132 height 44
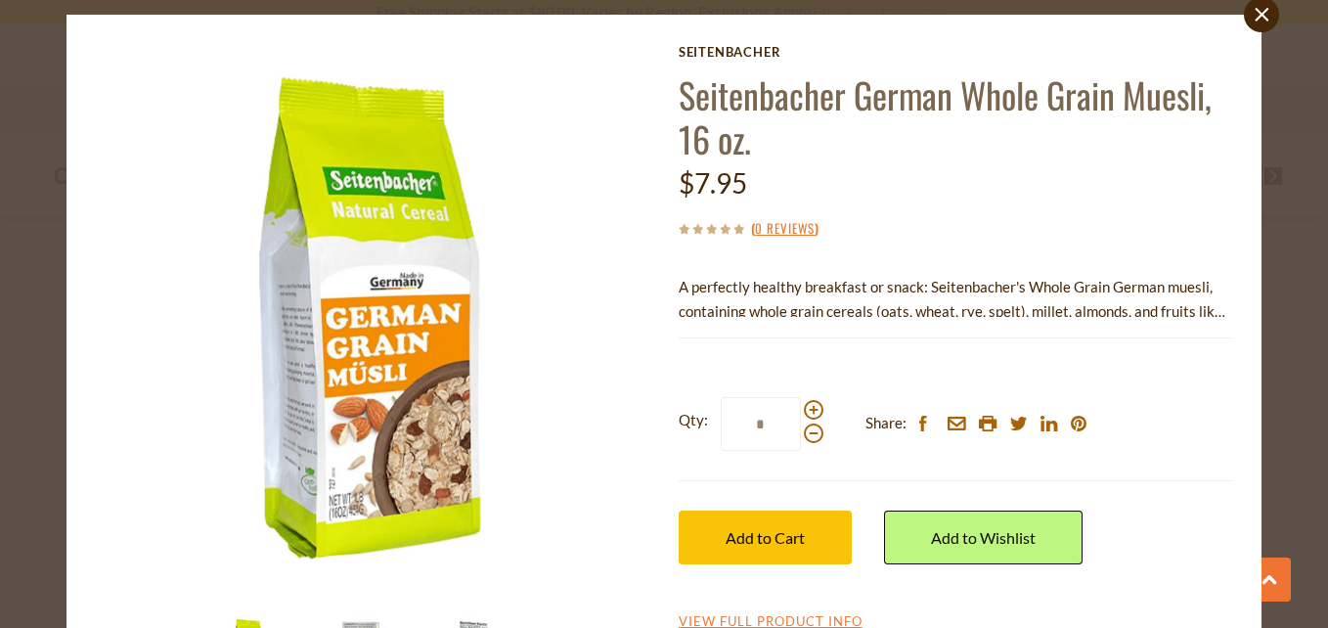
scroll to position [98, 0]
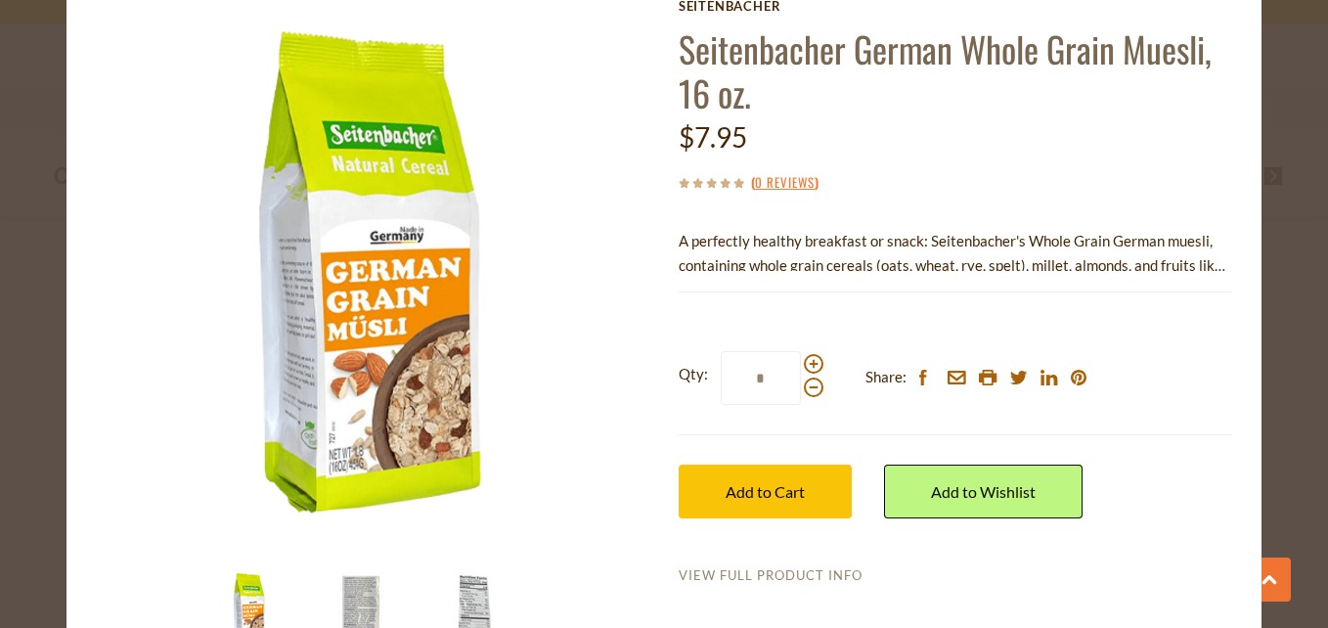
click at [788, 576] on link "View Full Product Info" at bounding box center [771, 576] width 184 height 18
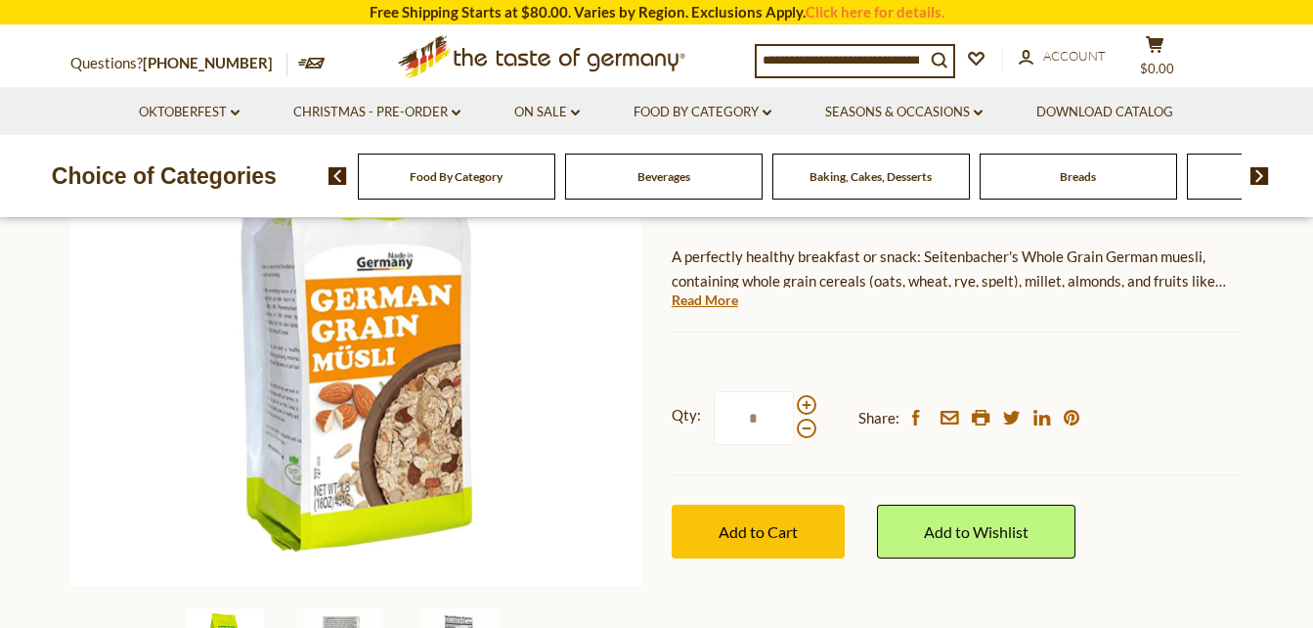
scroll to position [196, 0]
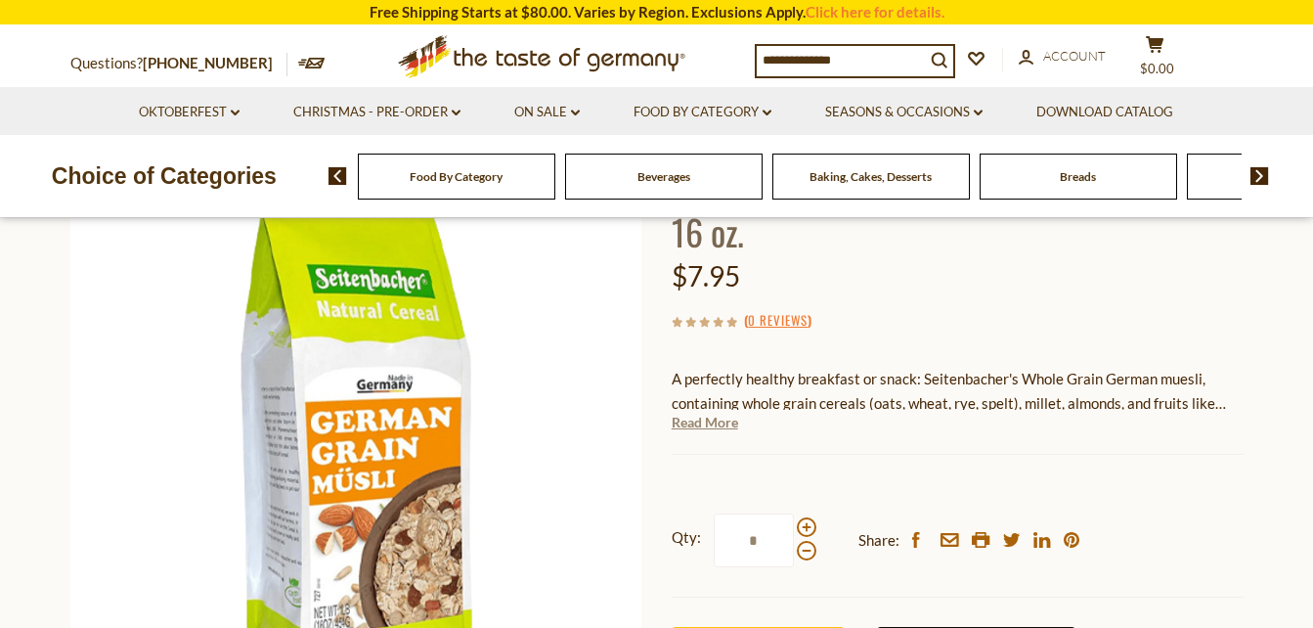
click at [700, 425] on link "Read More" at bounding box center [705, 423] width 67 height 20
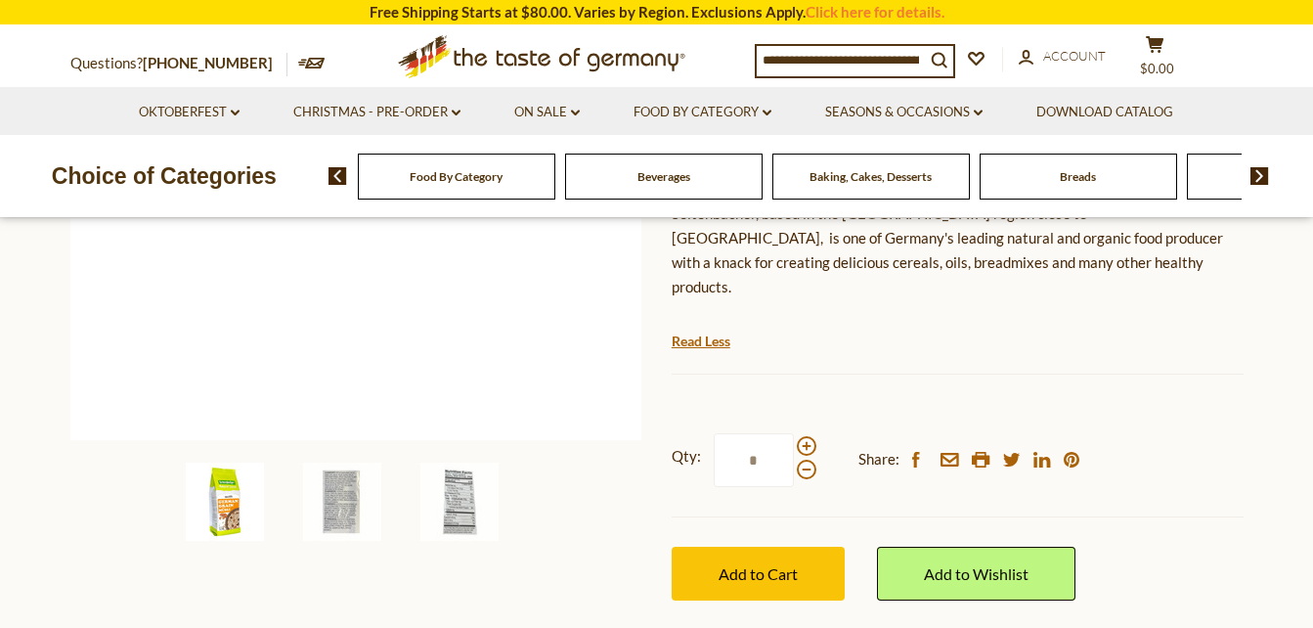
scroll to position [489, 0]
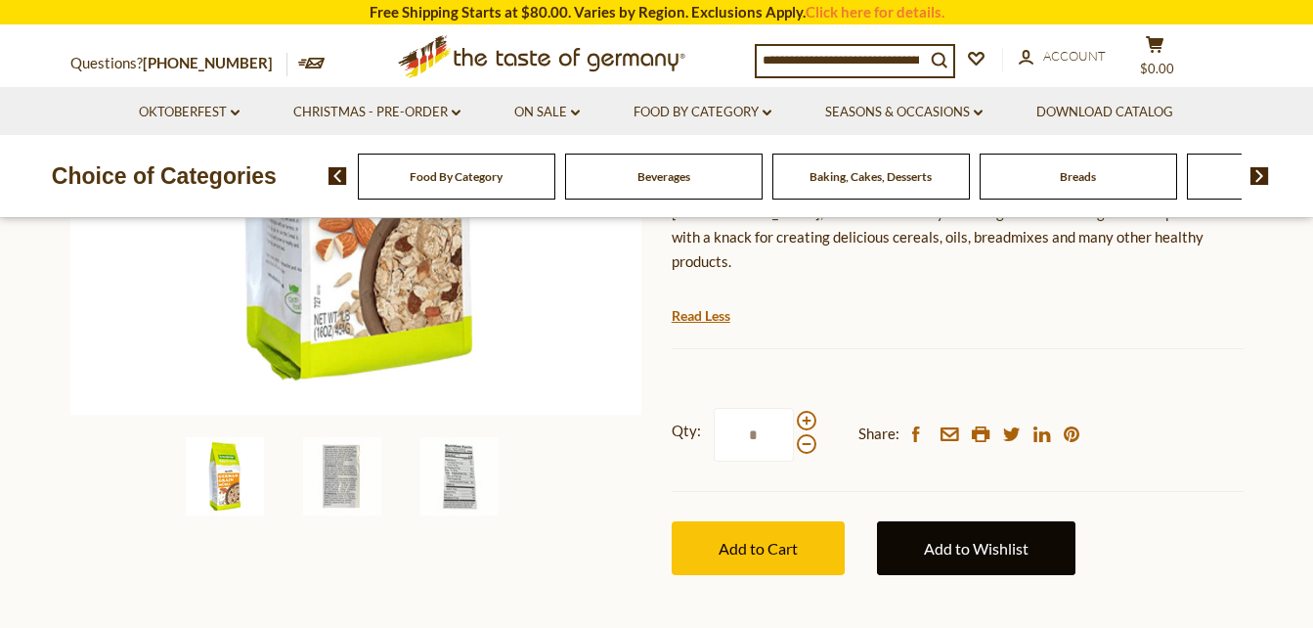
click at [960, 523] on link "Add to Wishlist" at bounding box center [976, 548] width 199 height 54
click at [960, 522] on link "Add to Wishlist" at bounding box center [976, 548] width 199 height 54
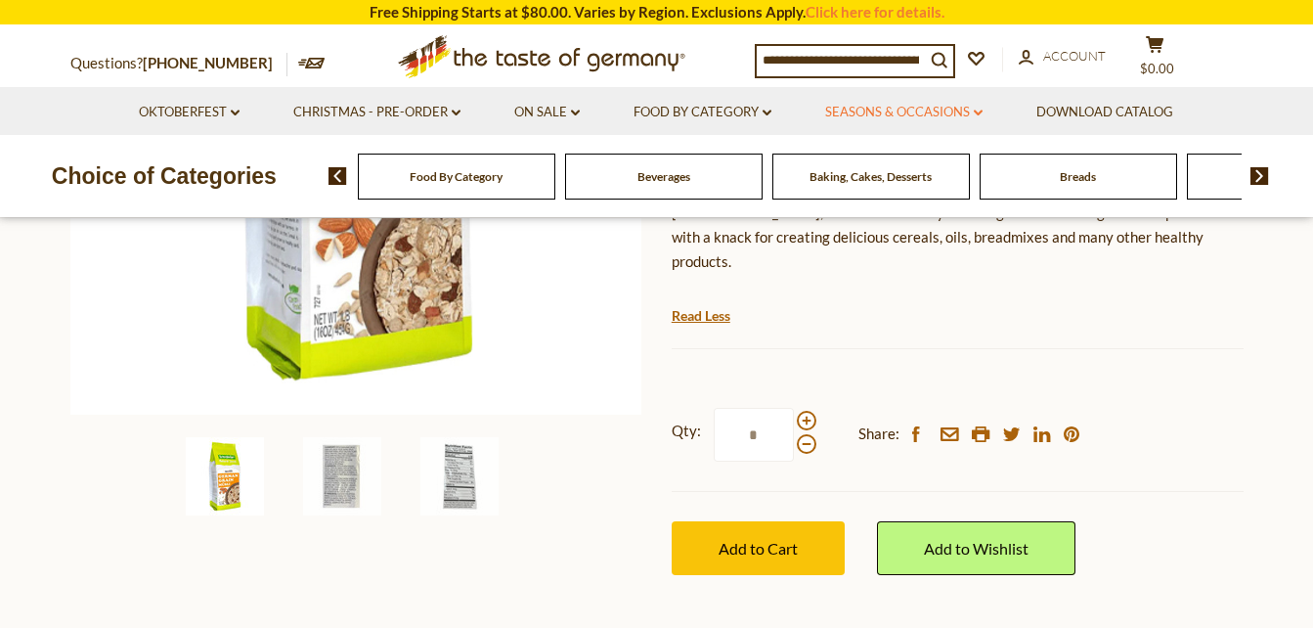
click at [909, 107] on link "Seasons & Occasions dropdown_arrow" at bounding box center [903, 113] width 157 height 22
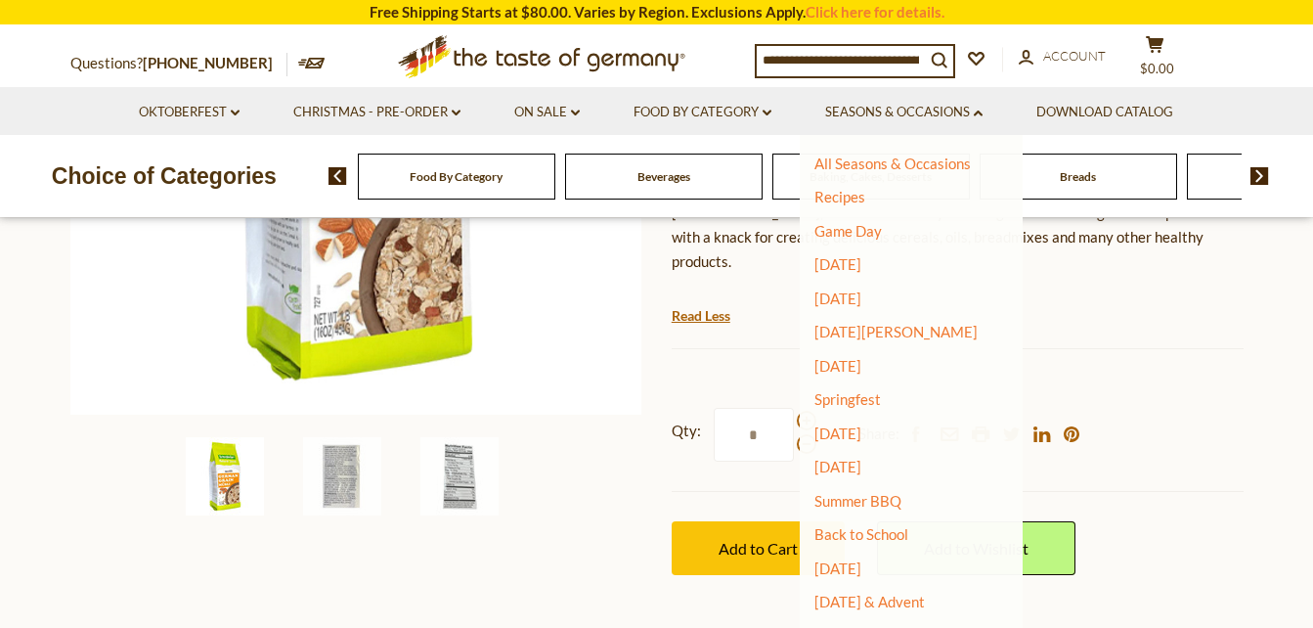
click at [1246, 317] on div "Home Food By Category Cereal Seitenbacher German Whole Grain Muesli, 16 oz. Sei…" at bounding box center [657, 198] width 1203 height 839
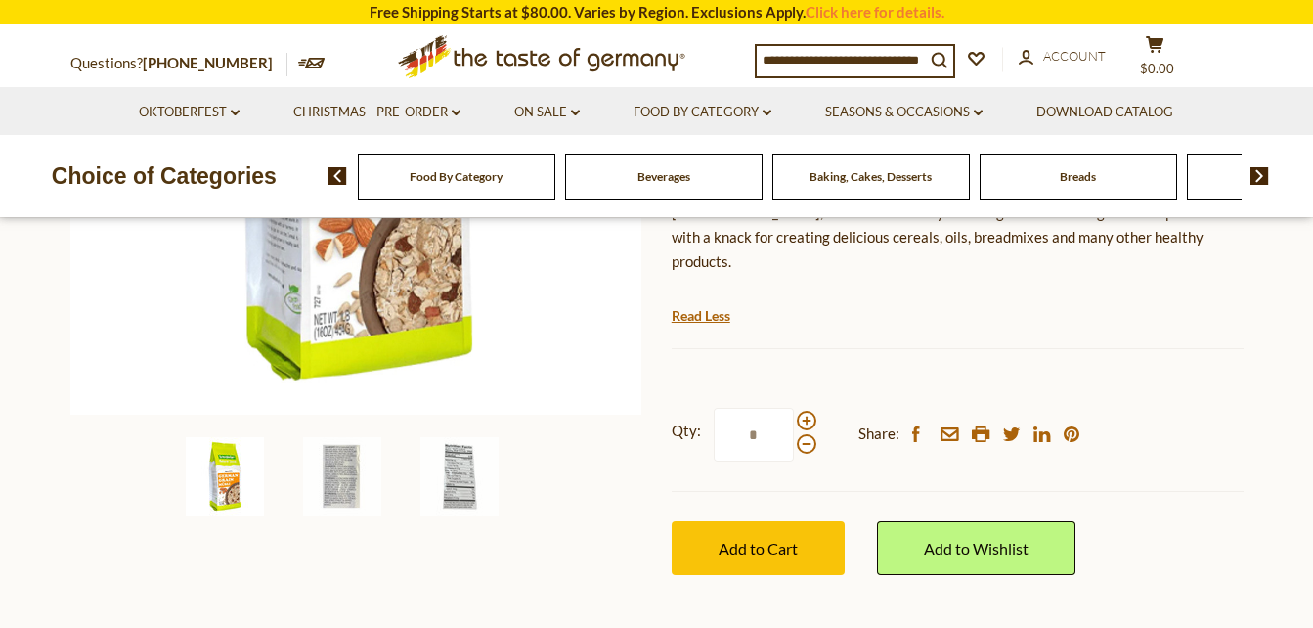
click at [1259, 179] on img at bounding box center [1260, 176] width 19 height 18
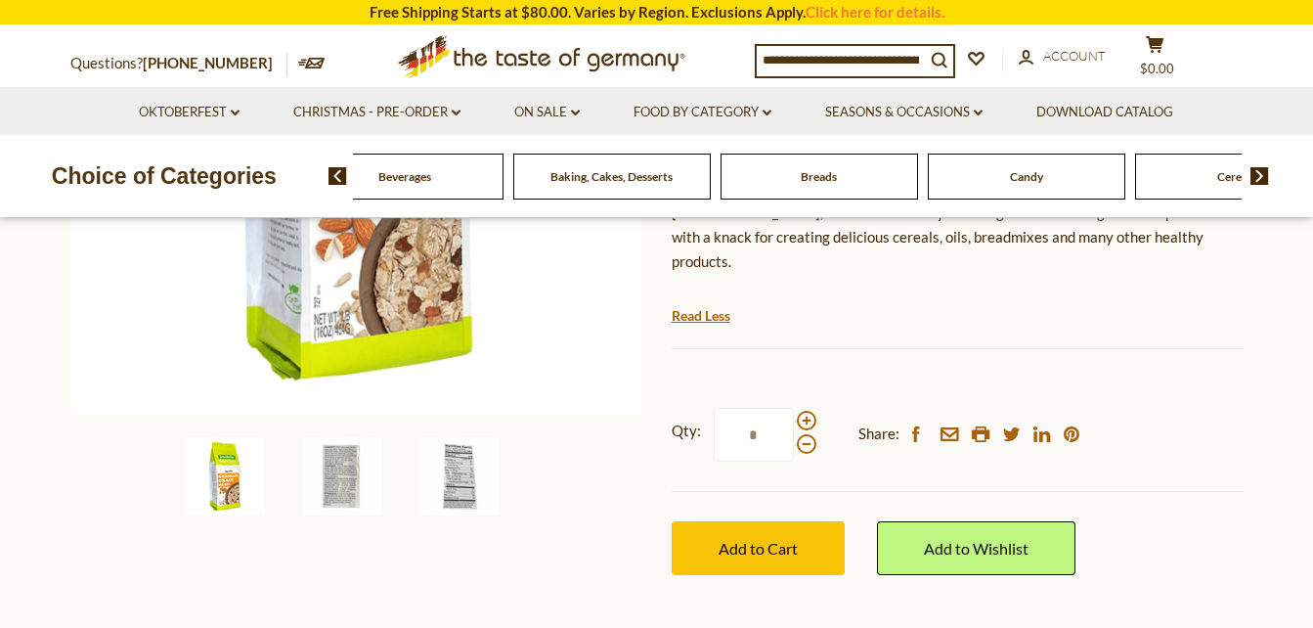
click at [1259, 179] on img at bounding box center [1260, 176] width 19 height 18
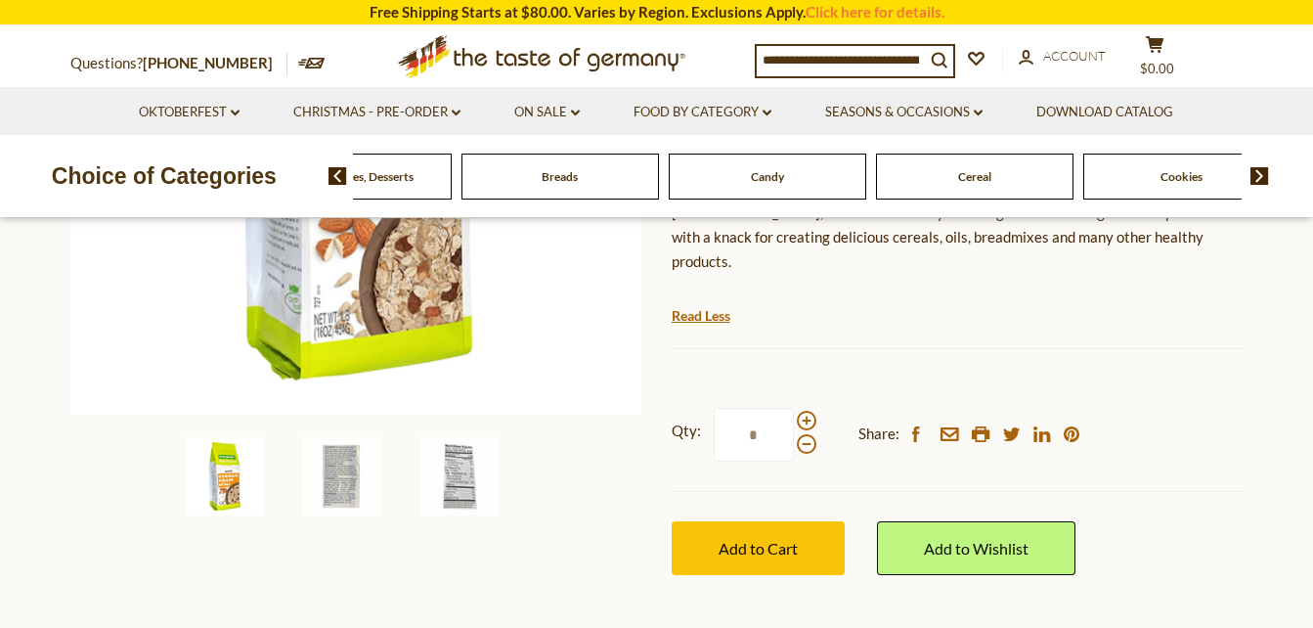
click at [1259, 179] on img at bounding box center [1260, 176] width 19 height 18
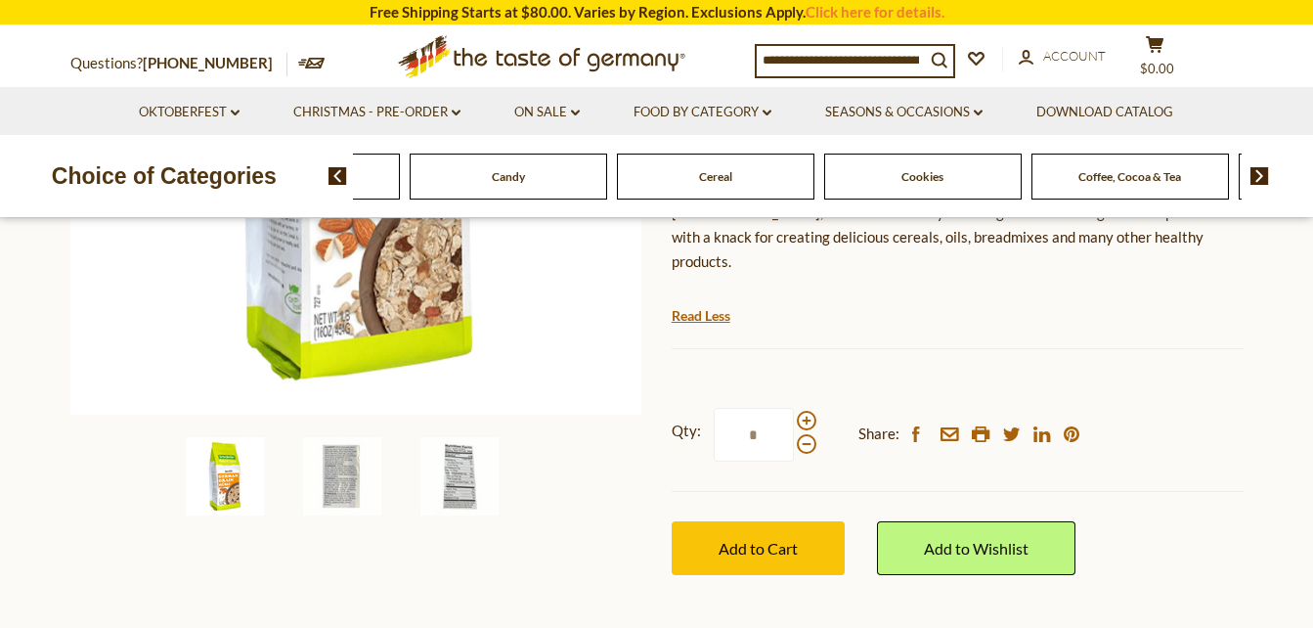
click at [1259, 179] on img at bounding box center [1260, 176] width 19 height 18
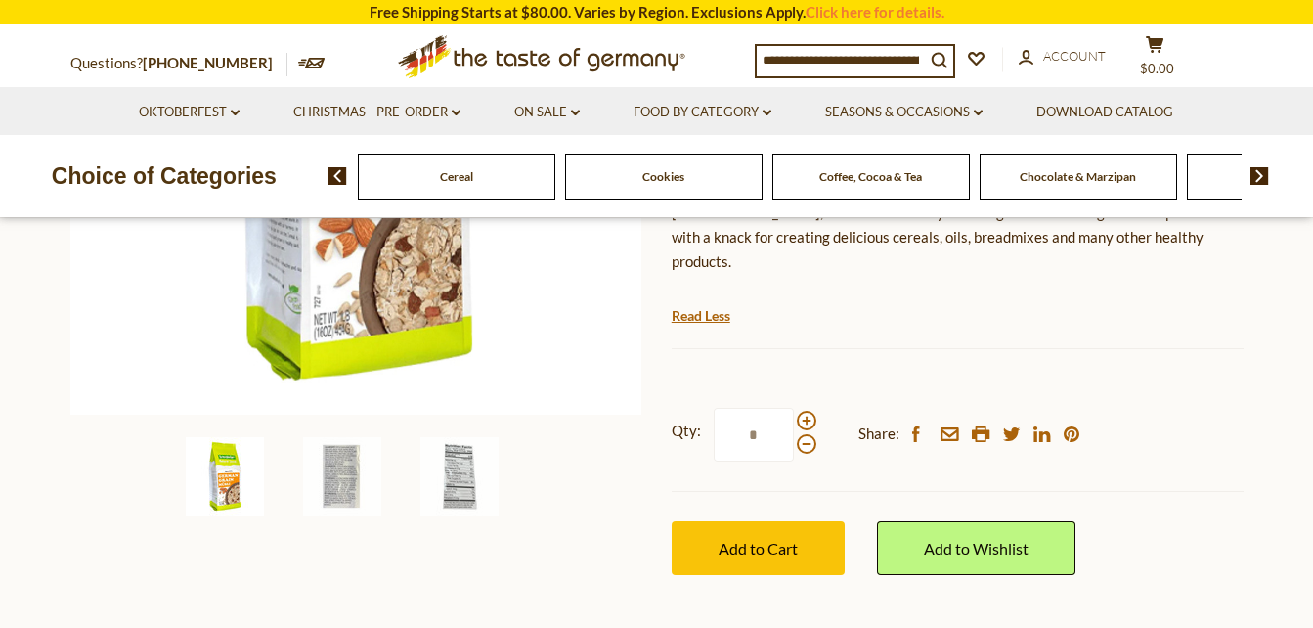
click at [1259, 179] on img at bounding box center [1260, 176] width 19 height 18
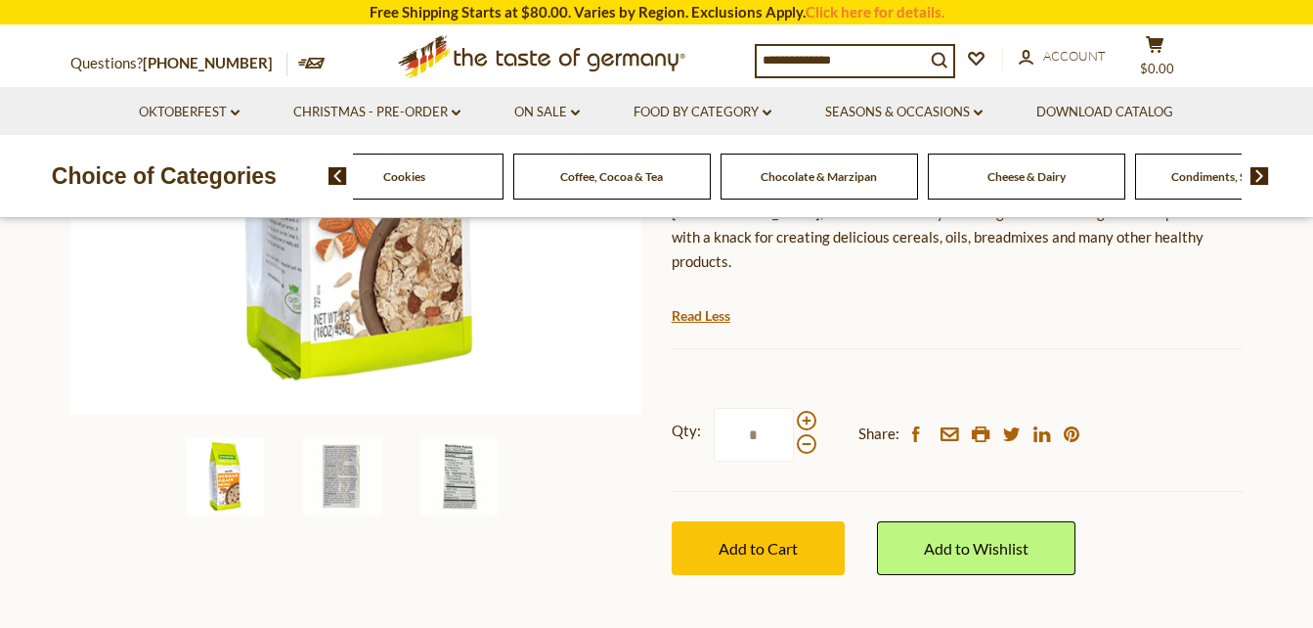
click at [1259, 179] on img at bounding box center [1260, 176] width 19 height 18
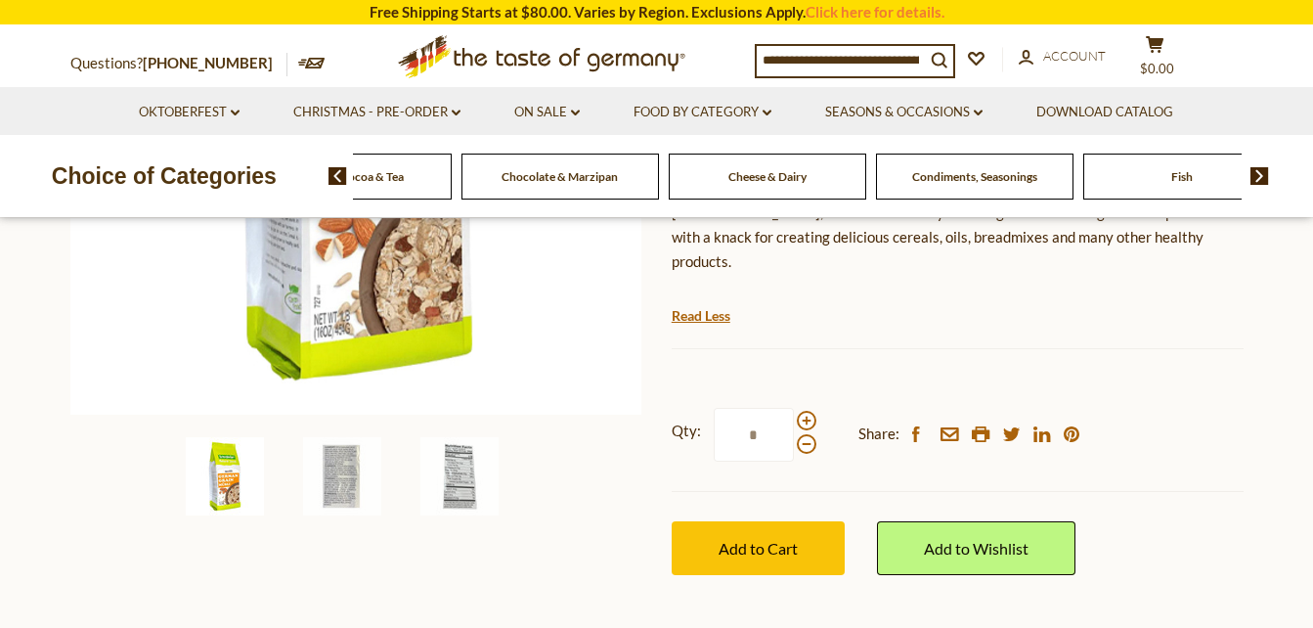
click at [1009, 180] on span "Condiments, Seasonings" at bounding box center [974, 176] width 125 height 15
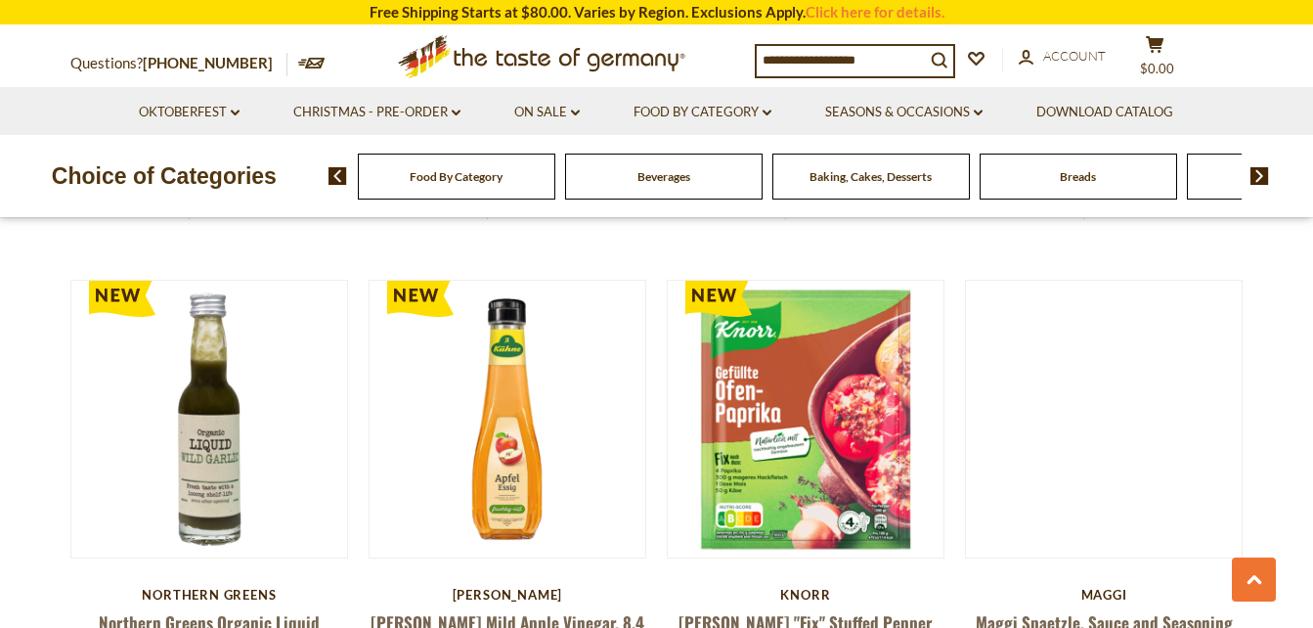
scroll to position [4597, 0]
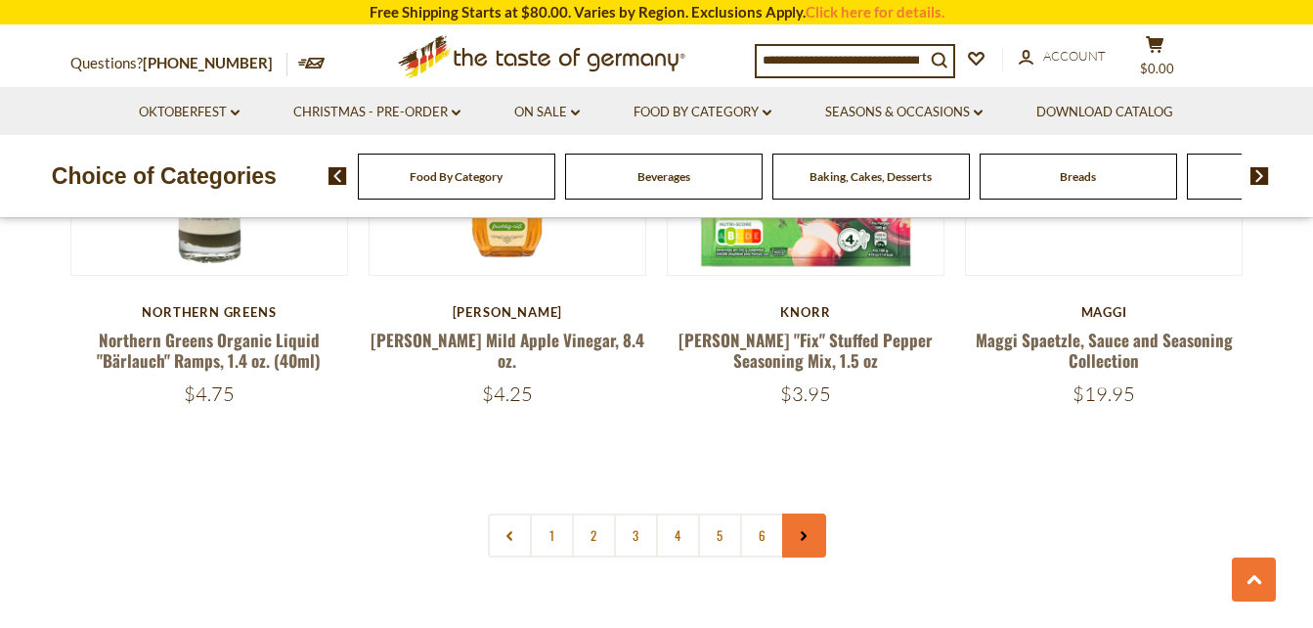
click at [806, 531] on use at bounding box center [804, 536] width 6 height 10
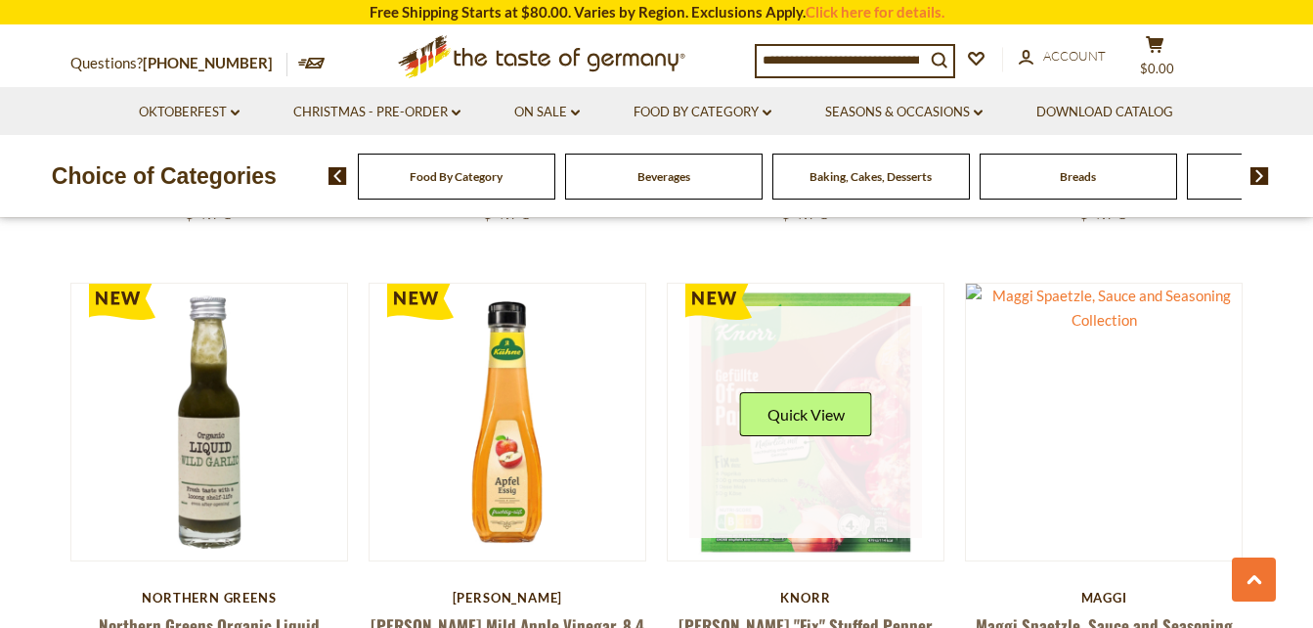
scroll to position [4303, 0]
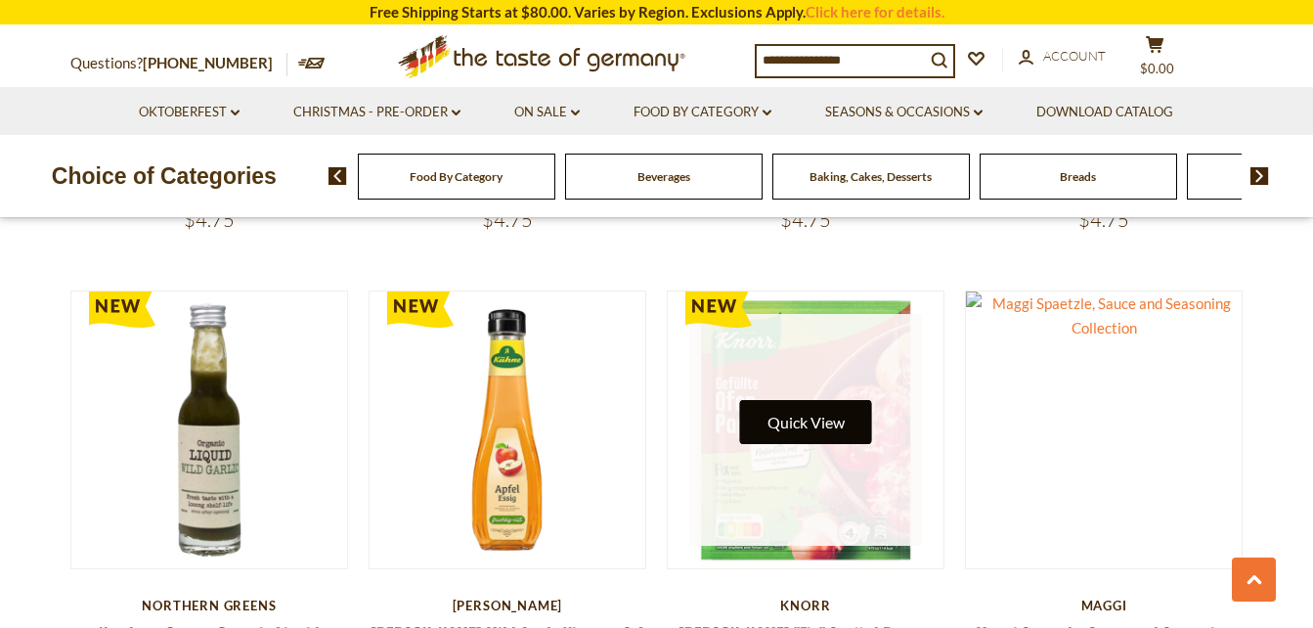
click at [801, 400] on button "Quick View" at bounding box center [806, 422] width 132 height 44
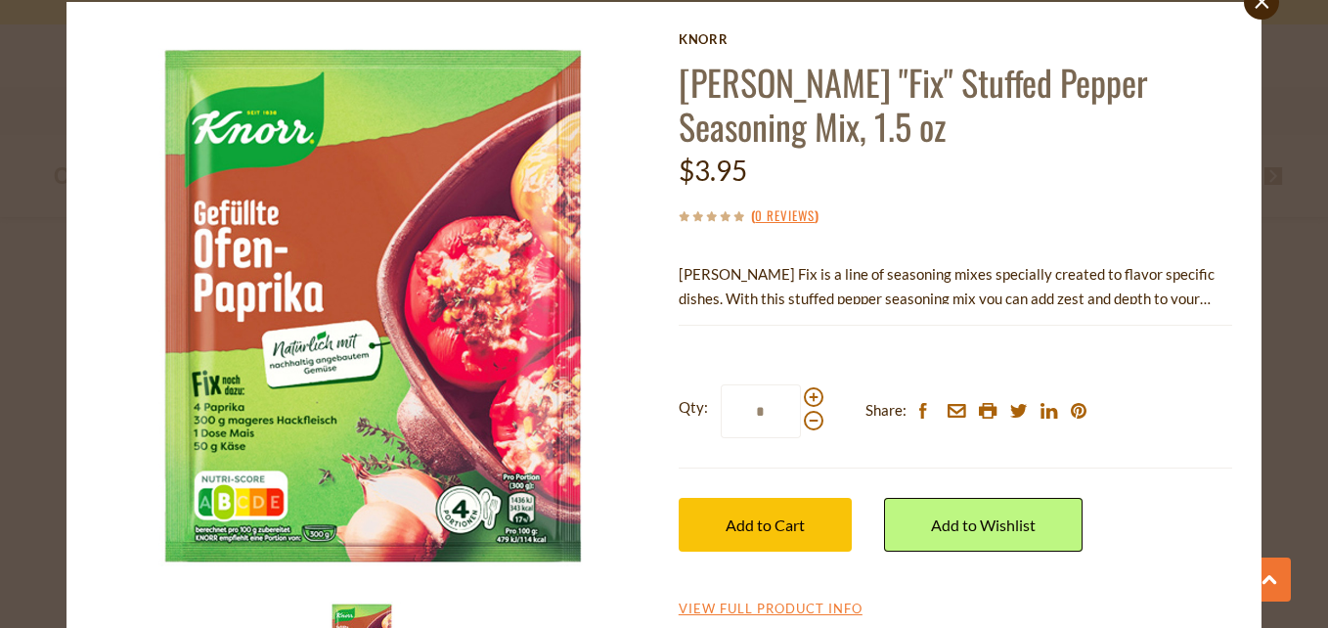
scroll to position [98, 0]
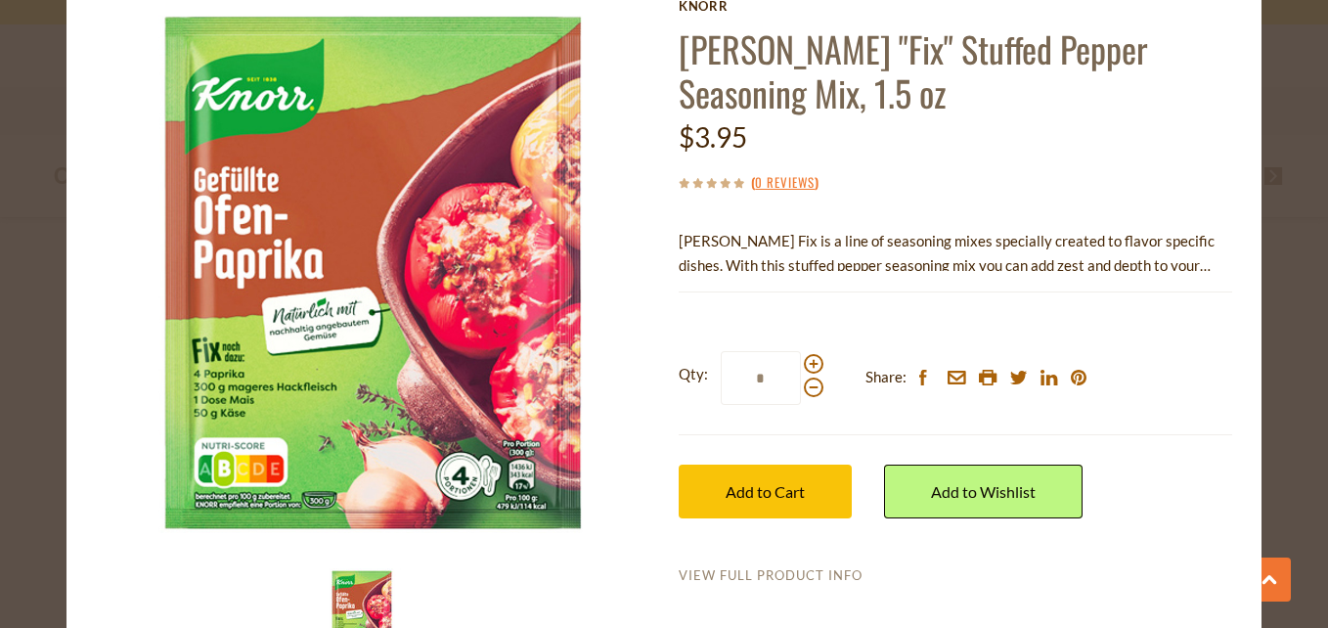
click at [742, 575] on link "View Full Product Info" at bounding box center [771, 576] width 184 height 18
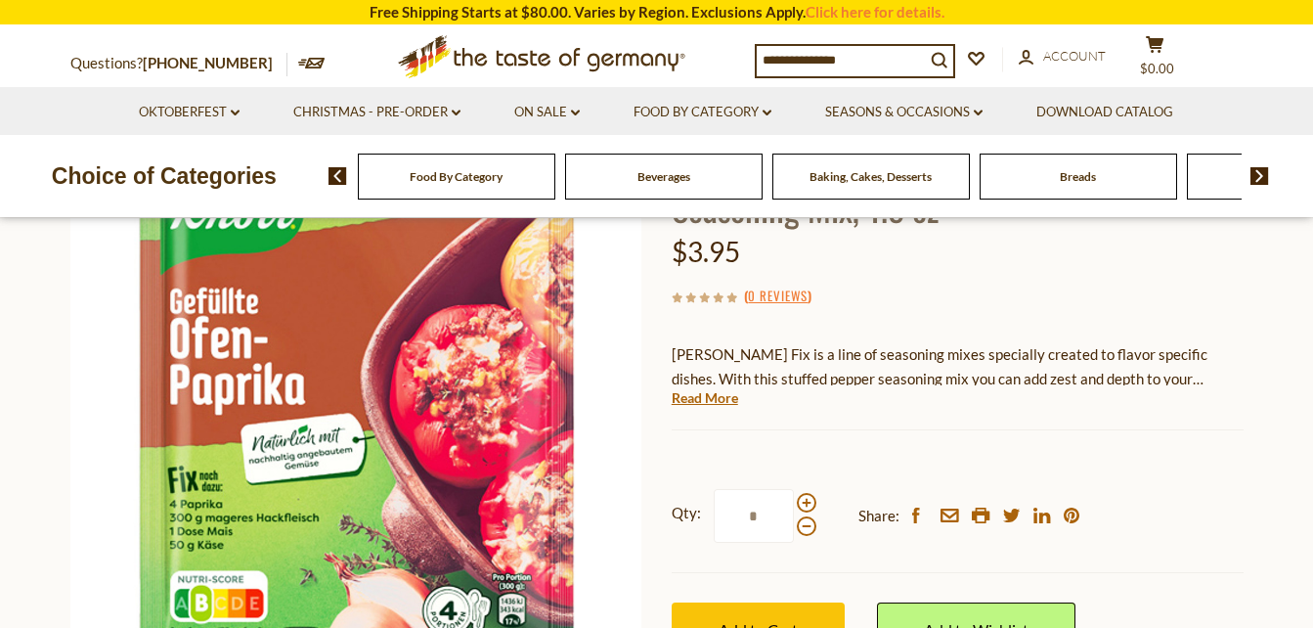
scroll to position [196, 0]
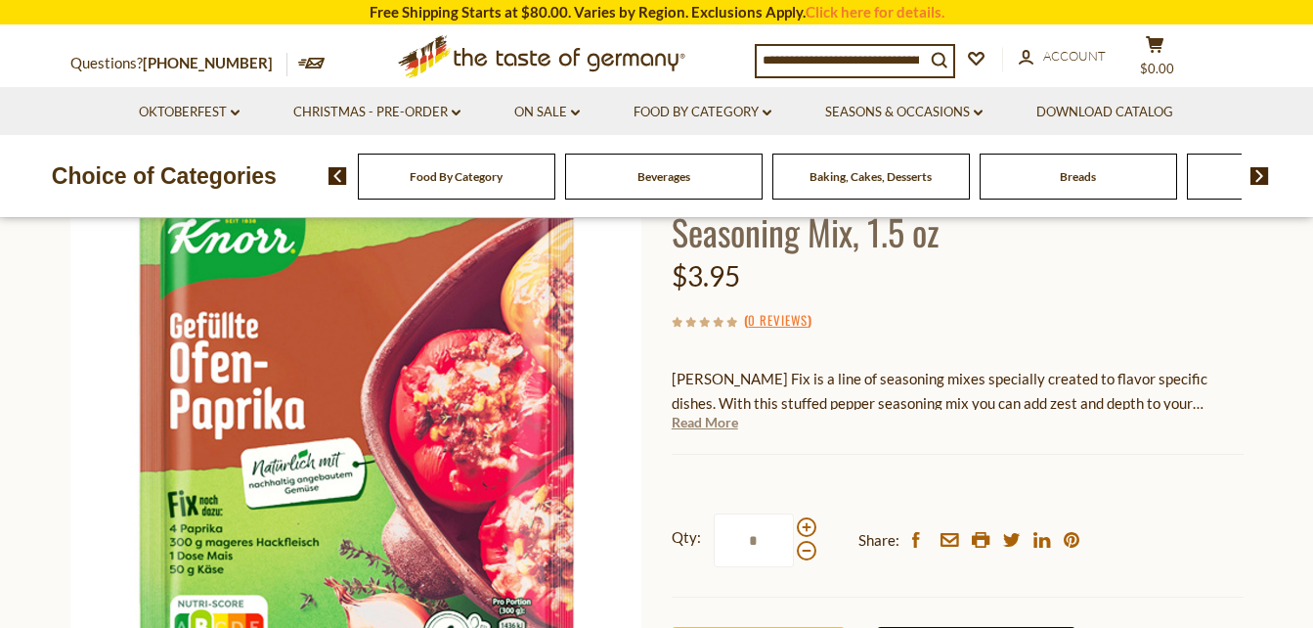
click at [710, 423] on link "Read More" at bounding box center [705, 423] width 67 height 20
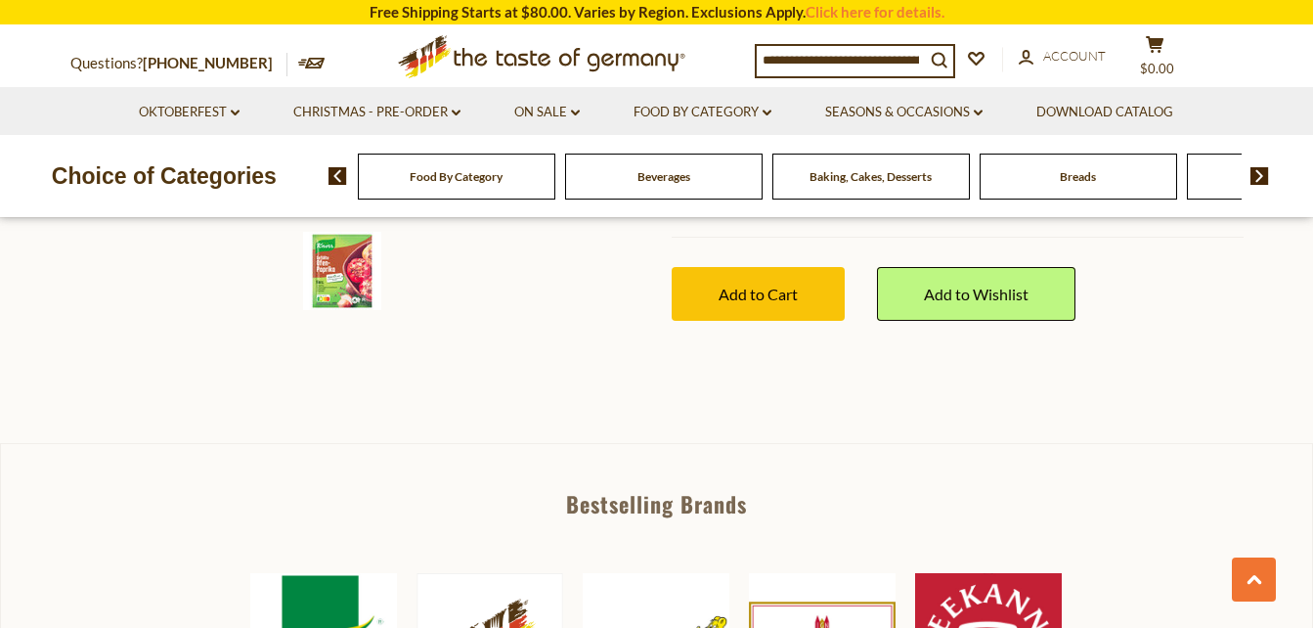
scroll to position [587, 0]
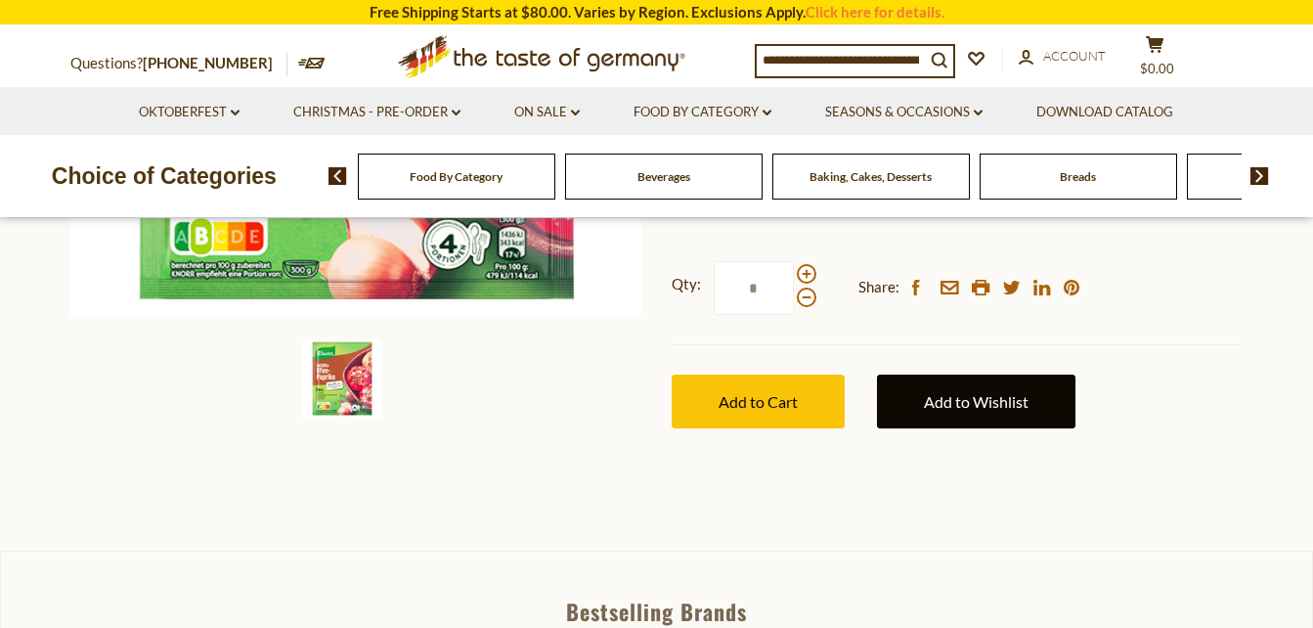
click at [955, 377] on link "Add to Wishlist" at bounding box center [976, 402] width 199 height 54
click at [955, 378] on link "Add to Wishlist" at bounding box center [976, 402] width 199 height 54
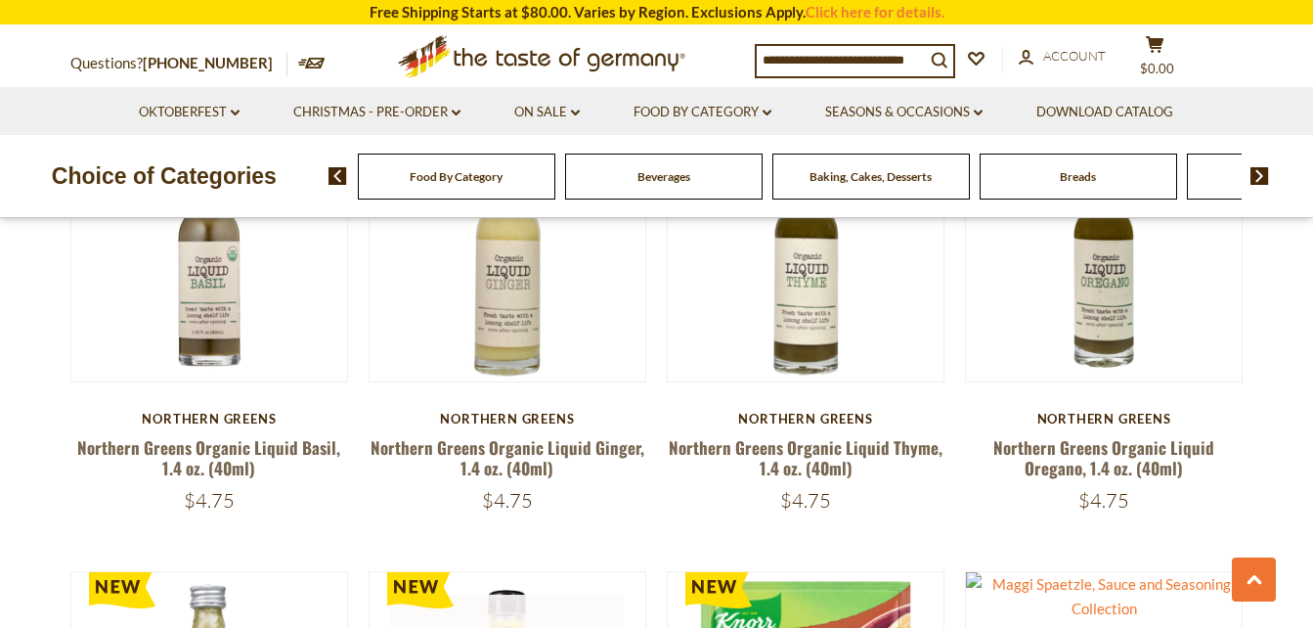
scroll to position [3720, 0]
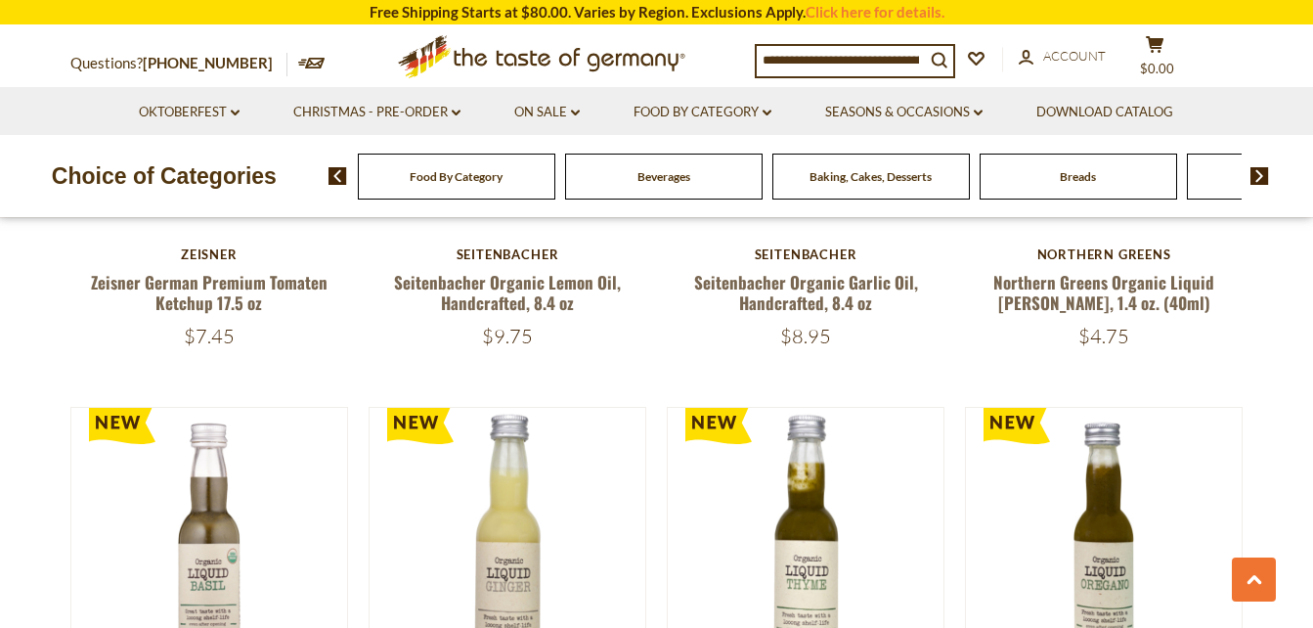
click at [816, 54] on input at bounding box center [841, 59] width 168 height 27
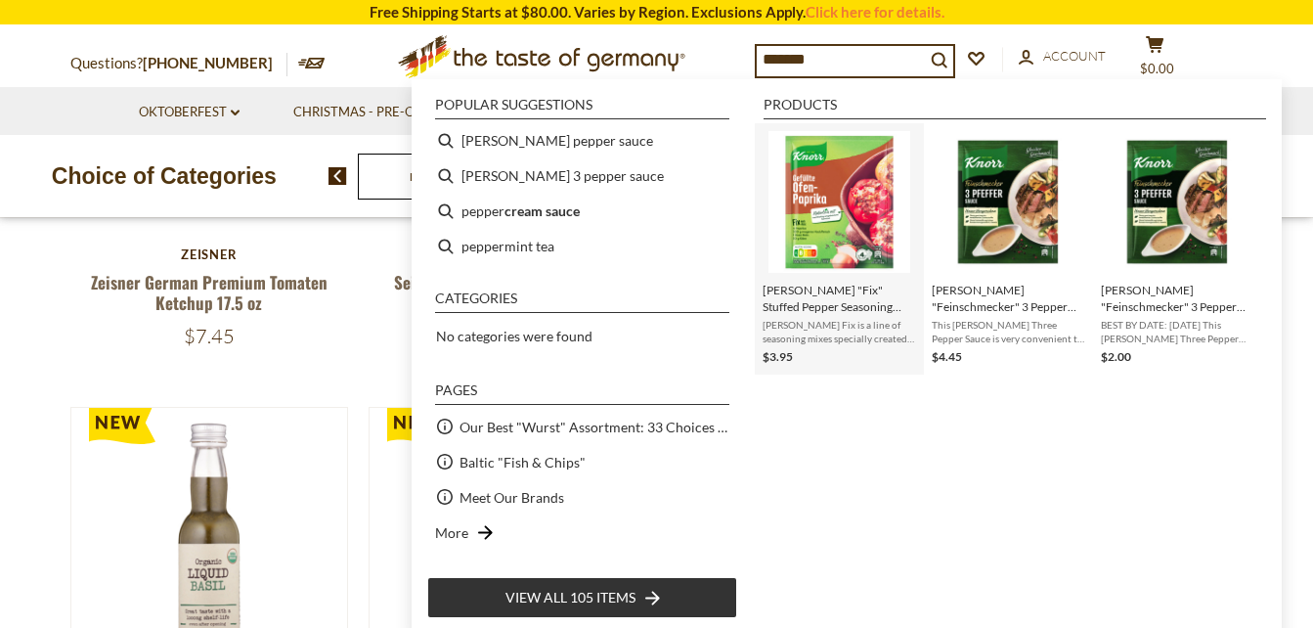
type input "******"
click at [816, 221] on img "Instant Search Results" at bounding box center [840, 202] width 142 height 142
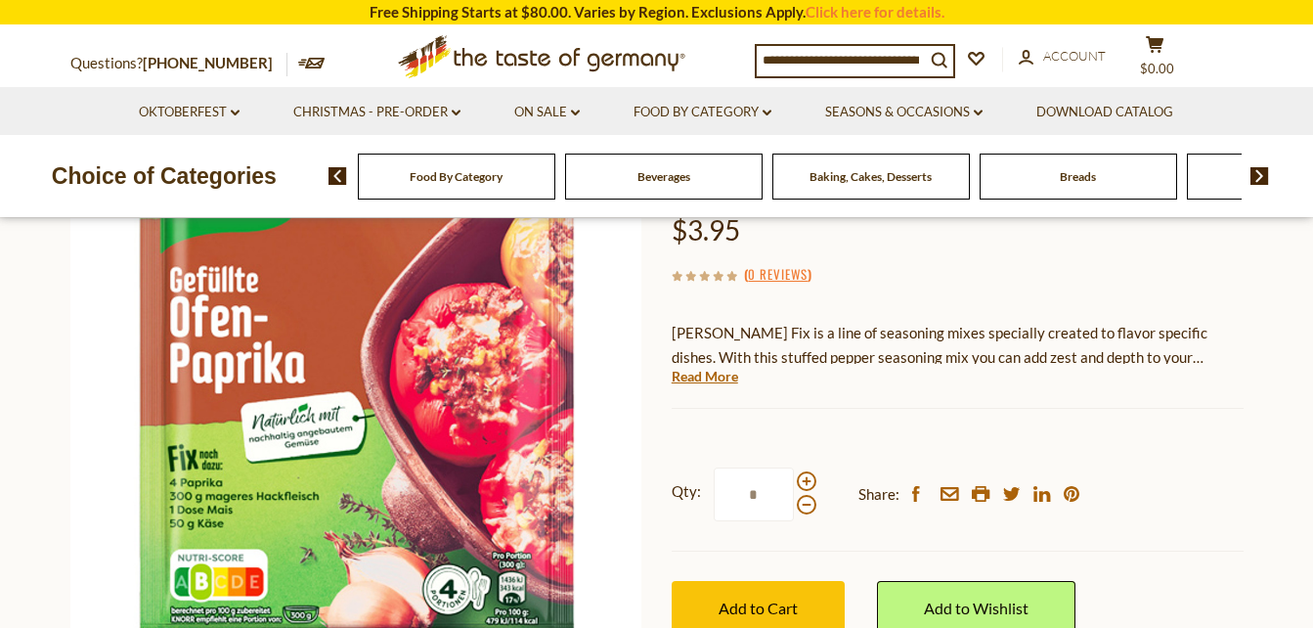
scroll to position [293, 0]
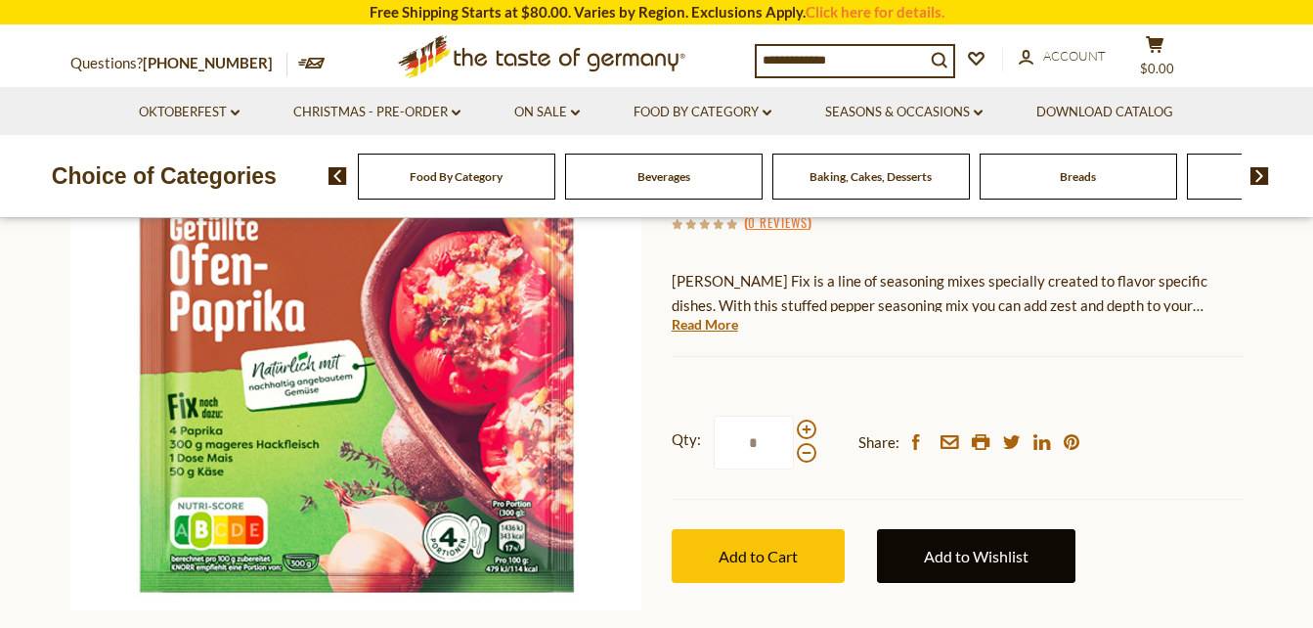
click at [956, 551] on link "Add to Wishlist" at bounding box center [976, 556] width 199 height 54
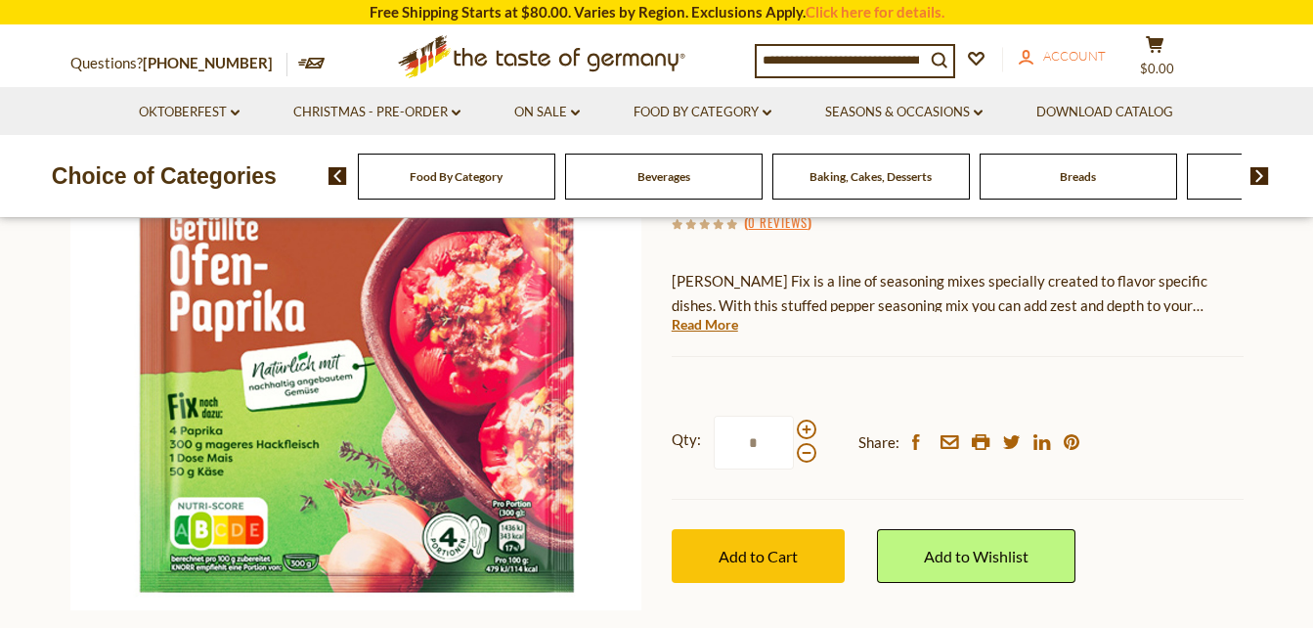
click at [1073, 56] on span "Account" at bounding box center [1075, 56] width 63 height 16
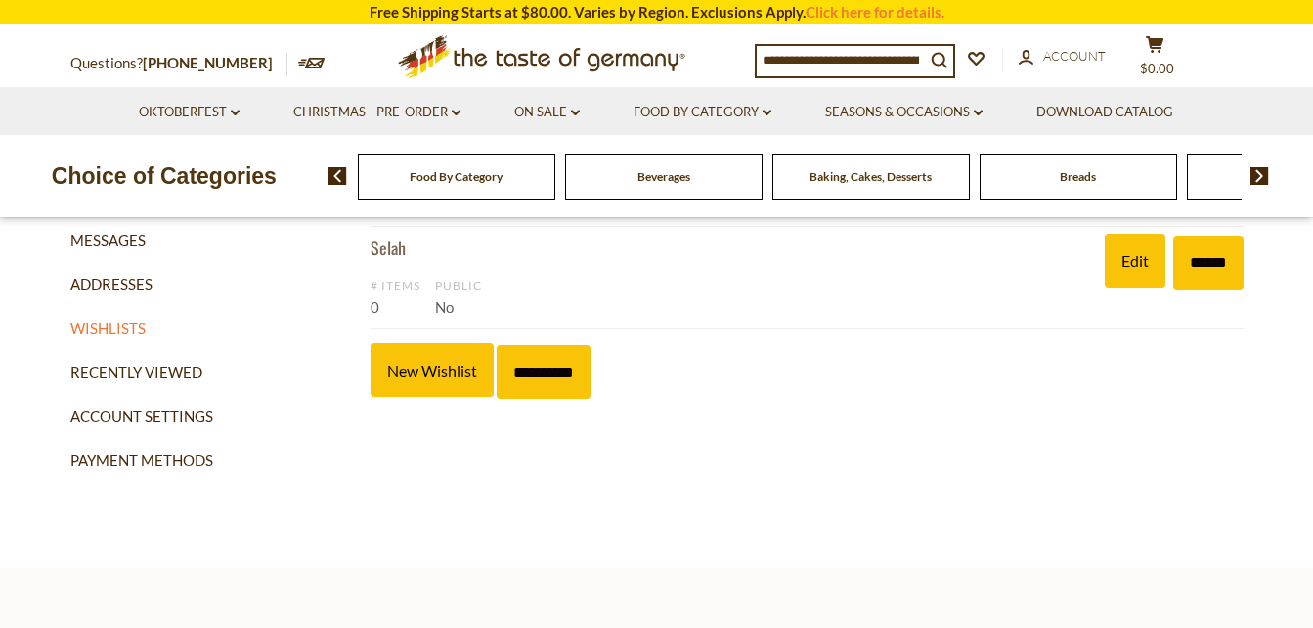
scroll to position [98, 0]
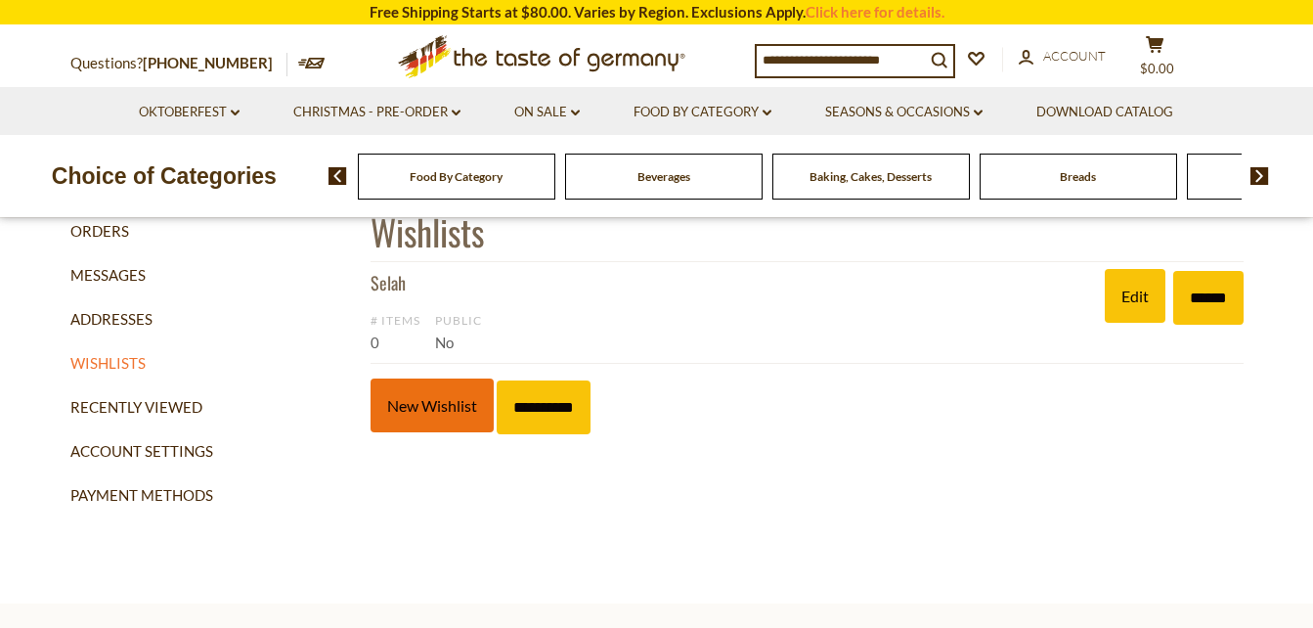
click at [449, 417] on link "New Wishlist" at bounding box center [432, 405] width 123 height 54
